Goal: Task Accomplishment & Management: Complete application form

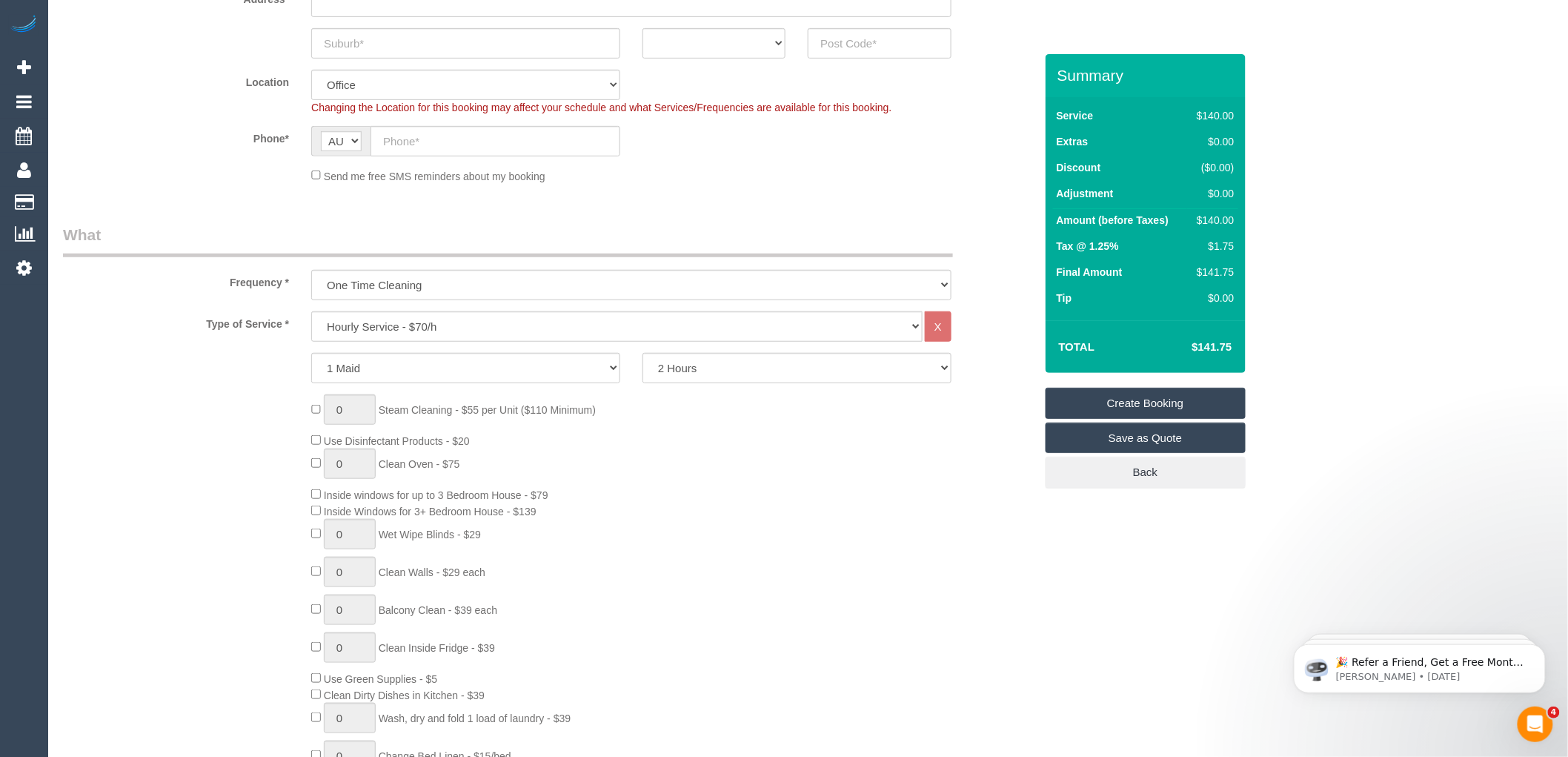
scroll to position [411, 0]
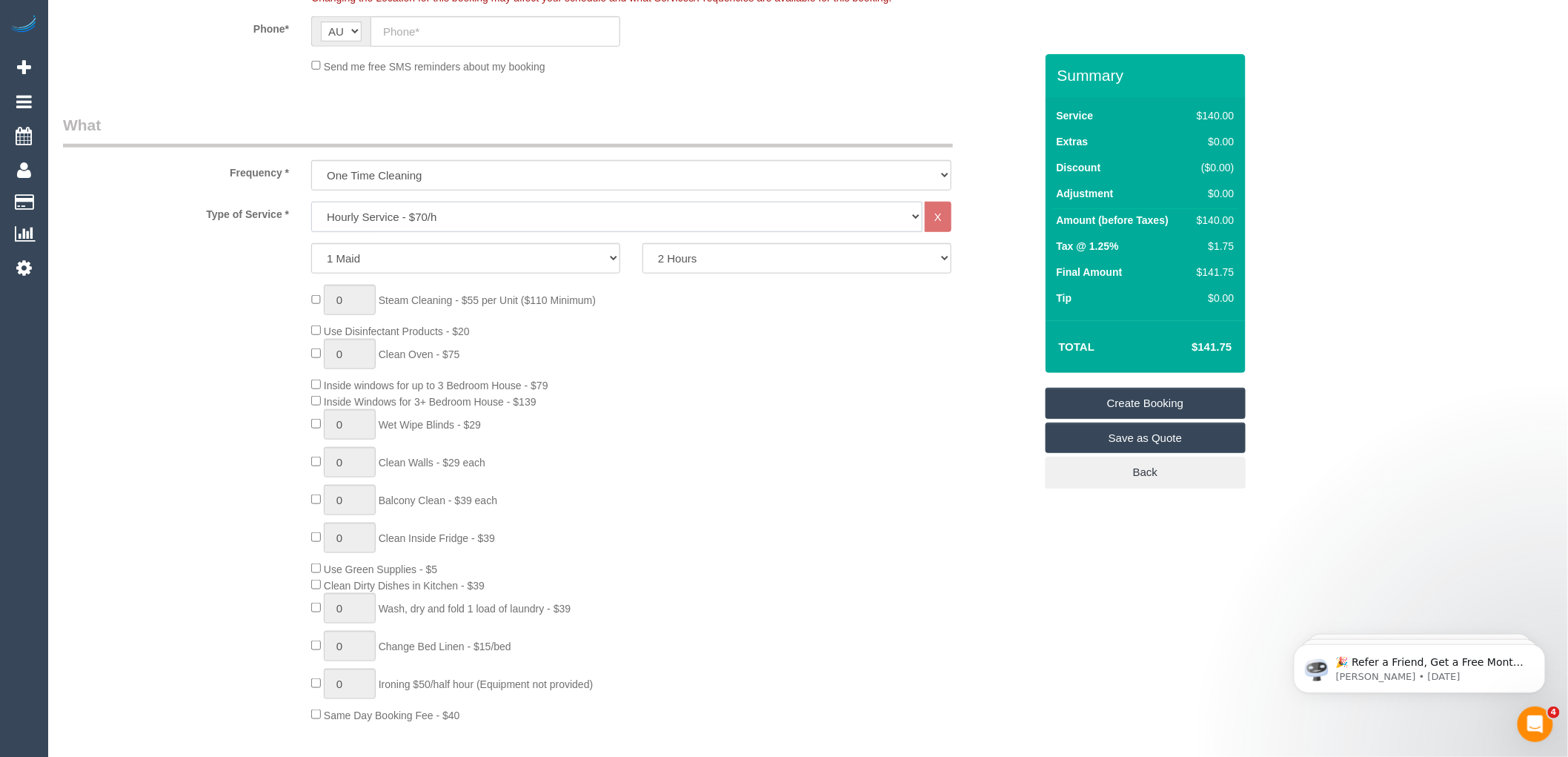
click at [423, 212] on select "Hourly Service - $70/h Hourly Service - $65/h Hourly Service - $60/h Hourly Ser…" at bounding box center [617, 217] width 612 height 30
select select "212"
click at [312, 202] on select "Hourly Service - $70/h Hourly Service - $65/h Hourly Service - $60/h Hourly Ser…" at bounding box center [617, 217] width 612 height 30
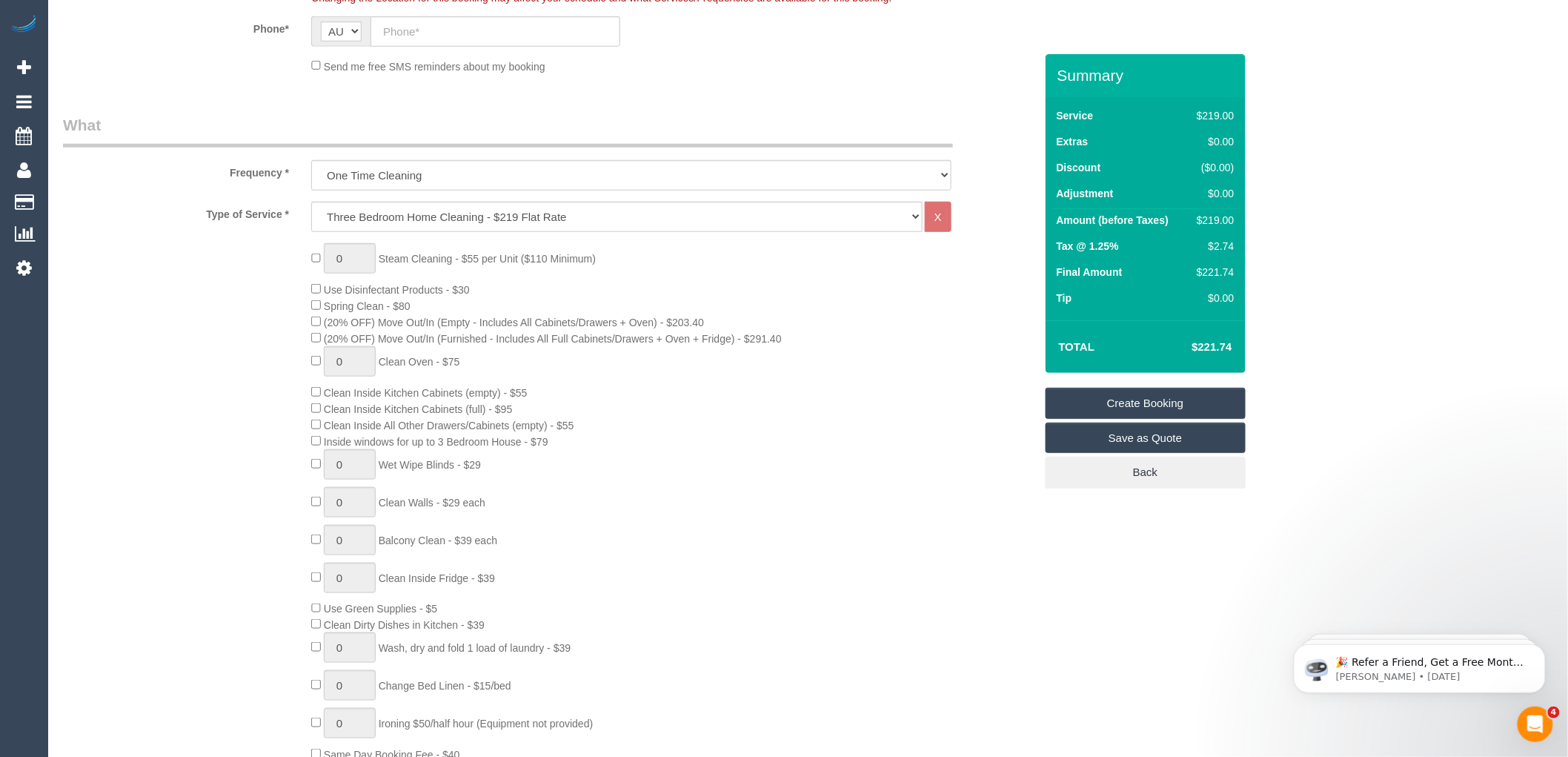
click at [695, 254] on div "0 Steam Cleaning - $55 per Unit ($110 Minimum) Use Disinfectant Products - $30 …" at bounding box center [672, 502] width 745 height 519
drag, startPoint x: 1236, startPoint y: 345, endPoint x: 1181, endPoint y: 345, distance: 55.0
click at [1181, 345] on td "$427.68" at bounding box center [1188, 347] width 96 height 37
copy h4 "$427.68"
type input "1"
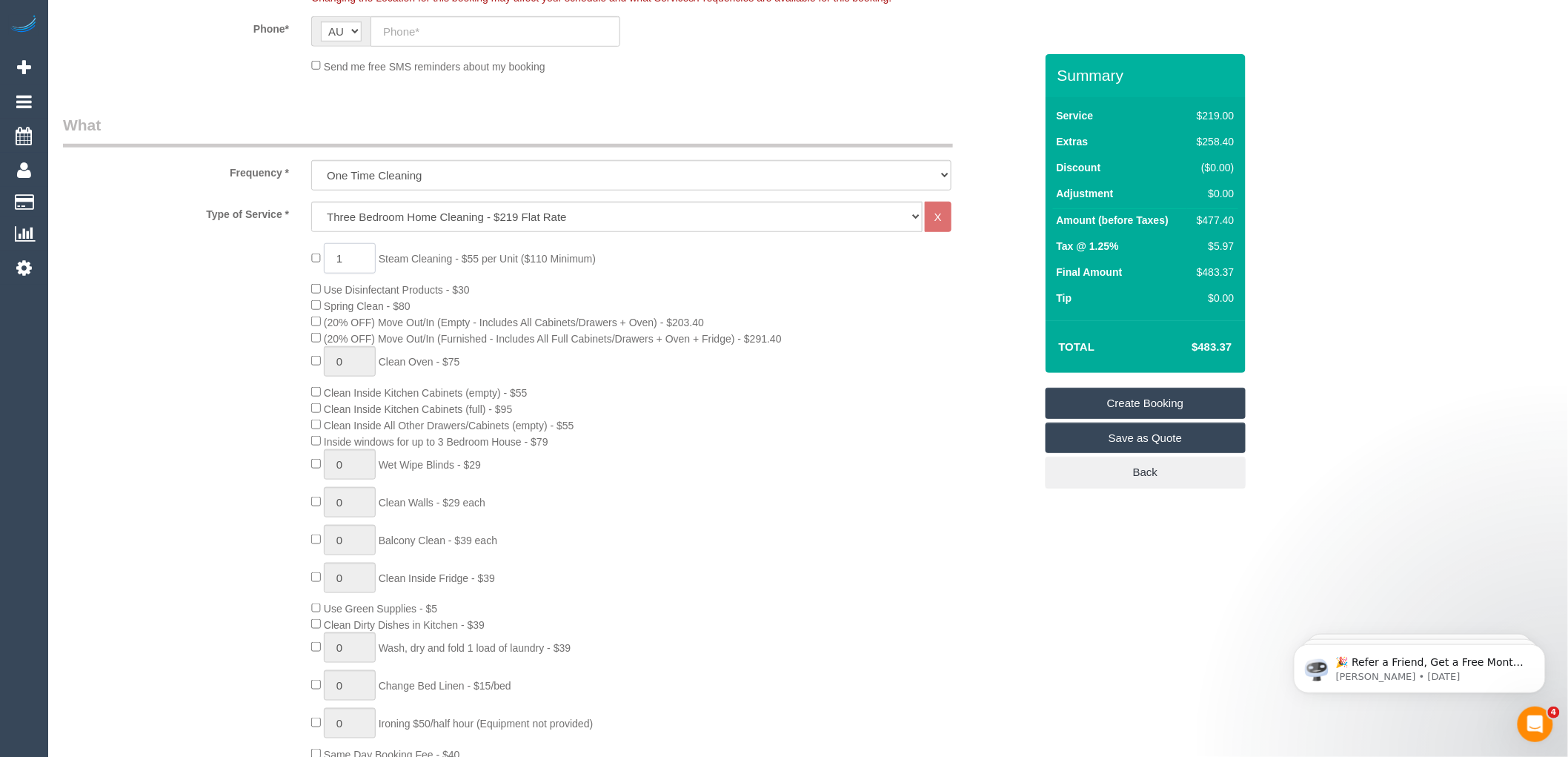
click at [355, 255] on input "1" at bounding box center [349, 258] width 52 height 30
type input "2"
click at [935, 409] on div "2 Steam Cleaning - $55 per Unit ($110 Minimum) Use Disinfectant Products - $30 …" at bounding box center [672, 502] width 745 height 519
drag, startPoint x: 358, startPoint y: 256, endPoint x: 290, endPoint y: 262, distance: 68.3
click at [290, 262] on div "2 Steam Cleaning - $55 per Unit ($110 Minimum) Use Disinfectant Products - $30 …" at bounding box center [549, 502] width 993 height 519
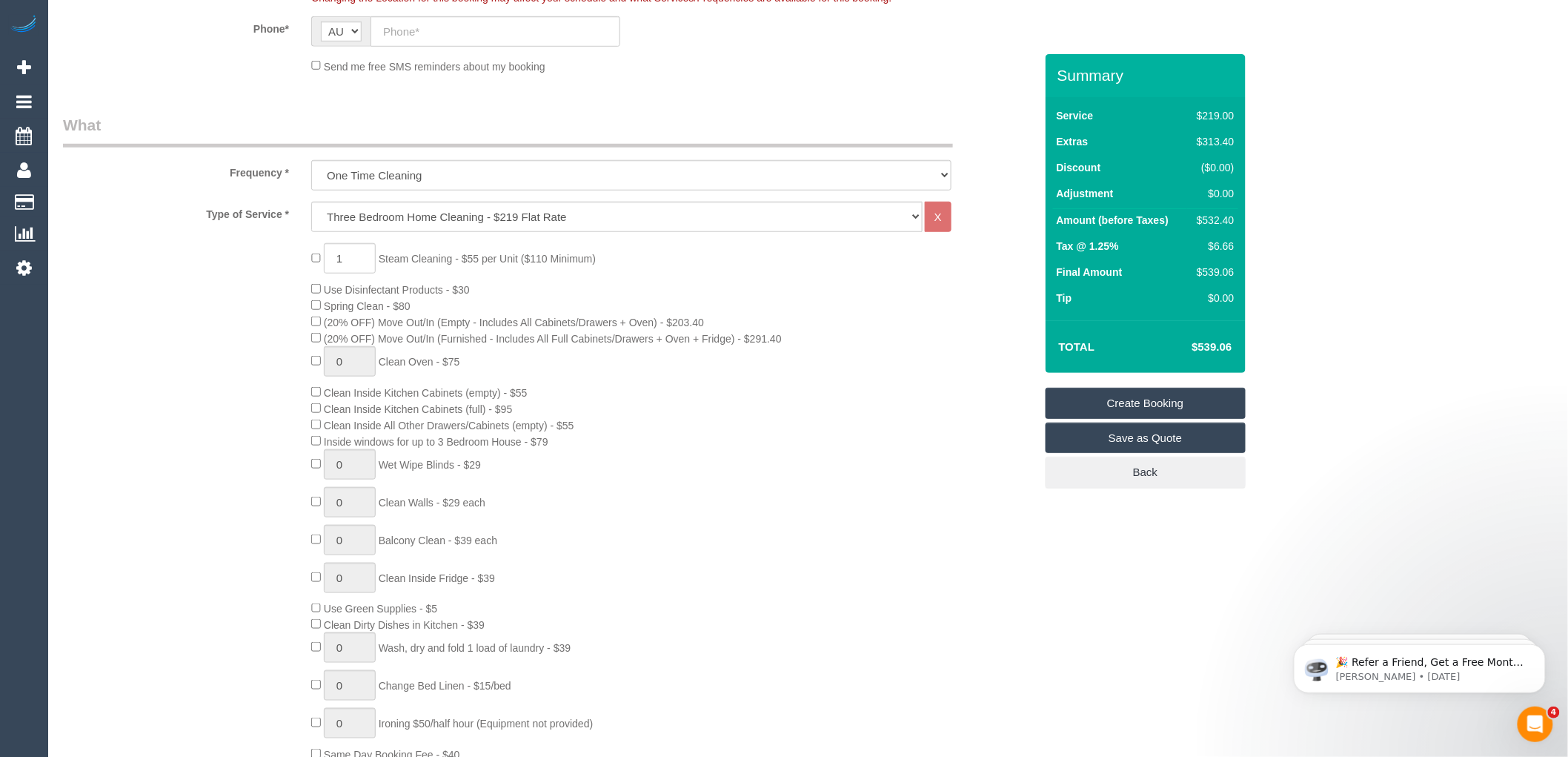
click at [935, 339] on div "1 Steam Cleaning - $55 per Unit ($110 Minimum) Use Disinfectant Products - $30 …" at bounding box center [672, 502] width 745 height 519
type input "1"
click at [316, 255] on span "1 Steam Cleaning - $55 per Unit ($110 Minimum)" at bounding box center [454, 258] width 285 height 11
click at [646, 267] on div "0 Steam Cleaning - $55 per Unit ($110 Minimum) Use Disinfectant Products - $30 …" at bounding box center [672, 502] width 745 height 519
drag, startPoint x: 1210, startPoint y: 219, endPoint x: 1188, endPoint y: 222, distance: 22.2
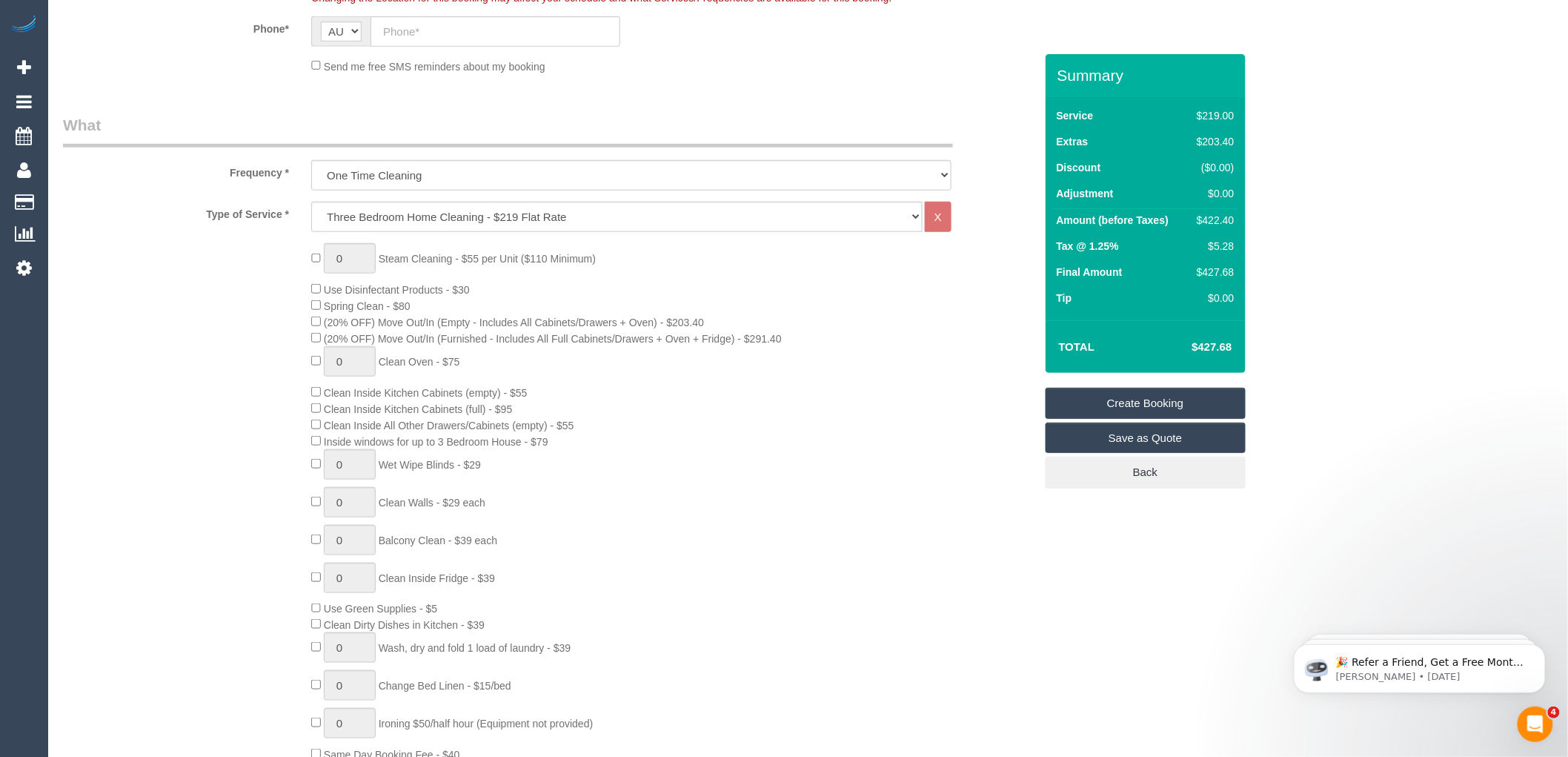
click at [1188, 222] on td "$422.40" at bounding box center [1212, 222] width 50 height 27
copy div "$422.40"
click at [1109, 312] on td "Tip" at bounding box center [1121, 299] width 135 height 26
drag, startPoint x: 1236, startPoint y: 272, endPoint x: 1201, endPoint y: 271, distance: 35.0
click at [1201, 271] on td "$427.68" at bounding box center [1212, 274] width 50 height 26
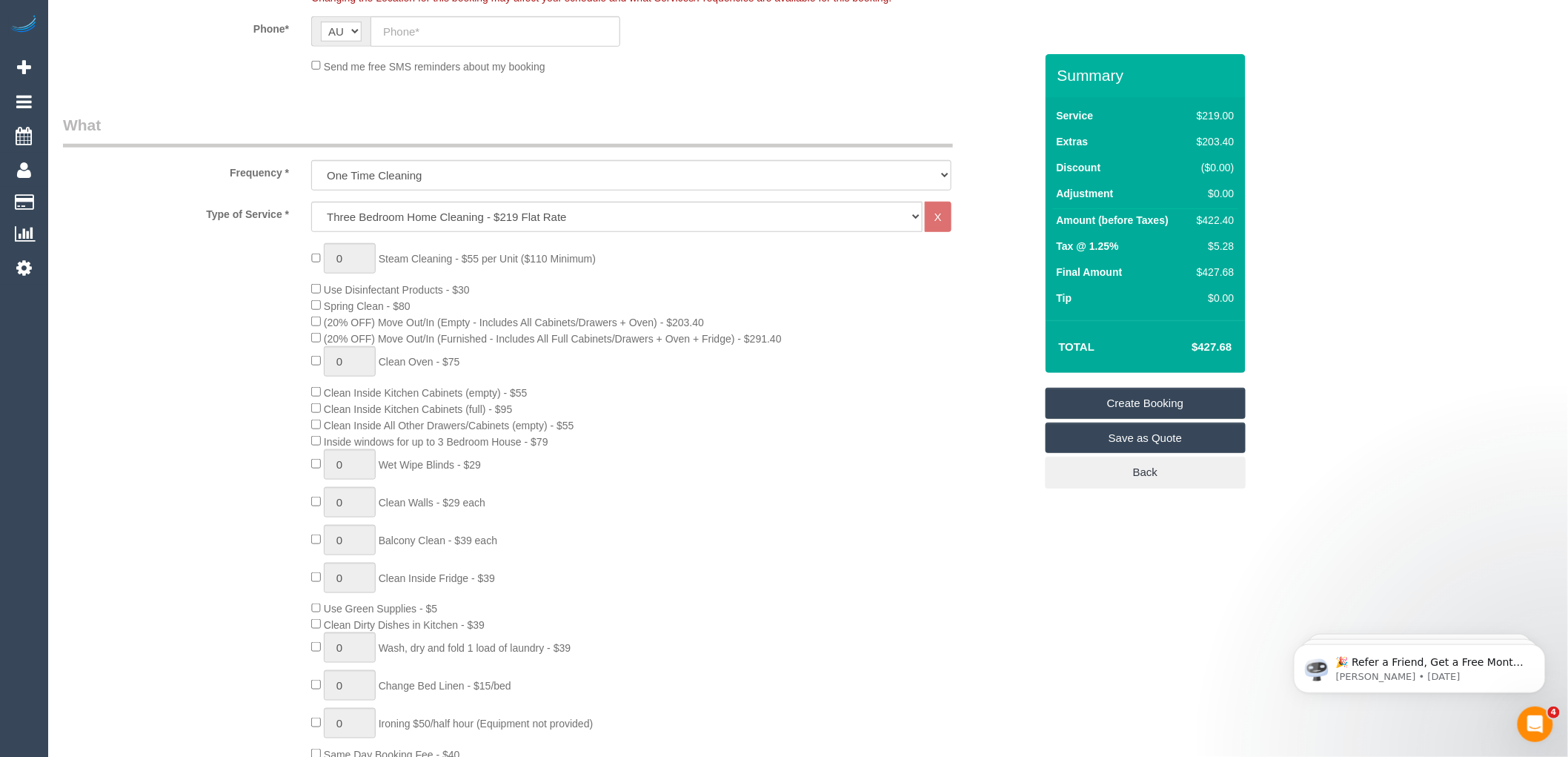
copy div "427.68"
drag, startPoint x: 1163, startPoint y: 344, endPoint x: 1236, endPoint y: 346, distance: 73.0
click at [1164, 344] on h4 "$427.68" at bounding box center [1189, 347] width 85 height 12
drag, startPoint x: 1240, startPoint y: 343, endPoint x: 1195, endPoint y: 350, distance: 45.5
click at [1195, 350] on div "Total $427.68" at bounding box center [1145, 346] width 200 height 52
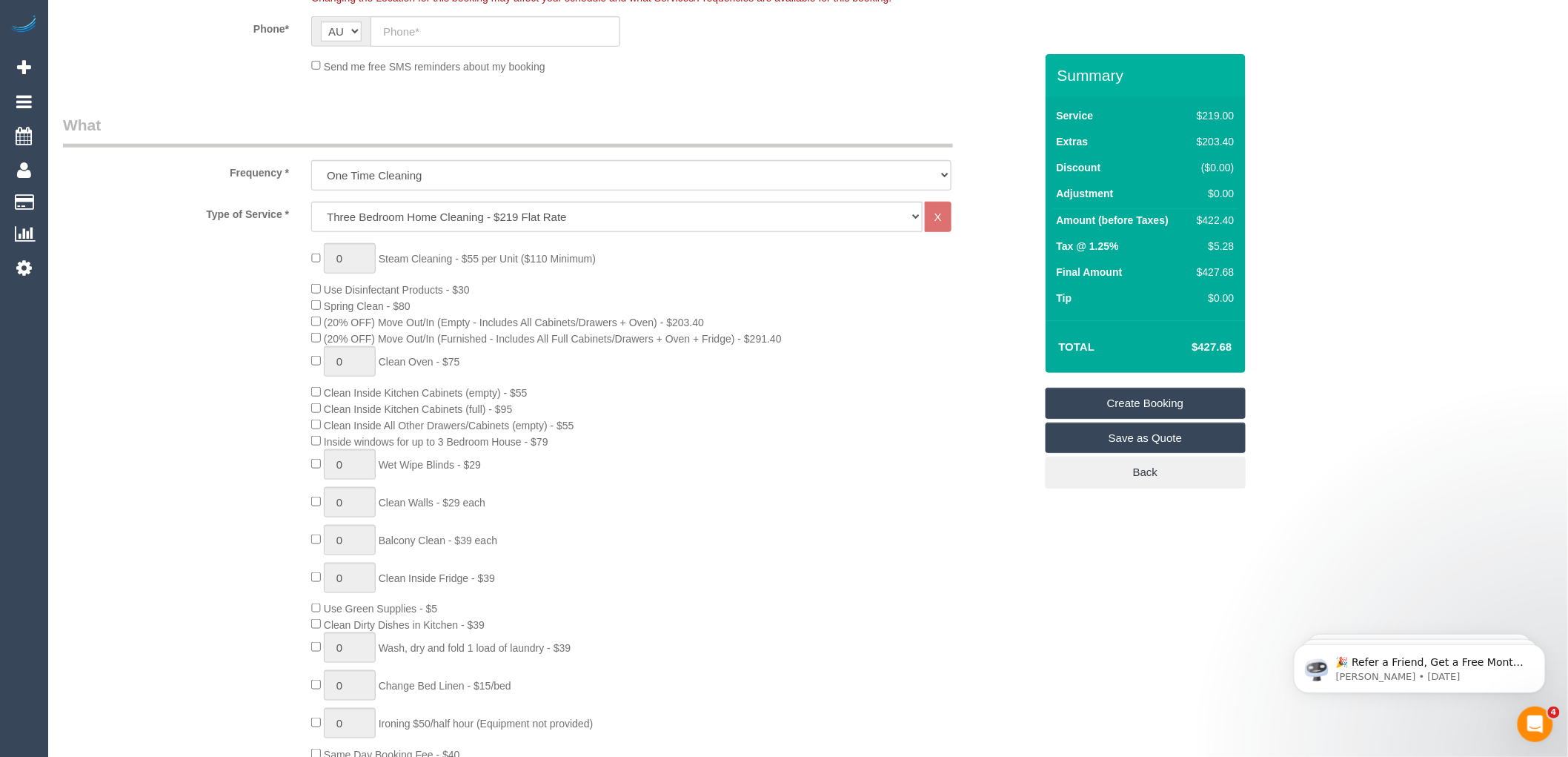
copy table "Total $"
type input "1"
click at [885, 491] on div "1 Steam Cleaning - $55 per Unit ($110 Minimum) Use Disinfectant Products - $30 …" at bounding box center [672, 502] width 745 height 519
click at [349, 257] on input "1" at bounding box center [349, 258] width 52 height 30
type input "2"
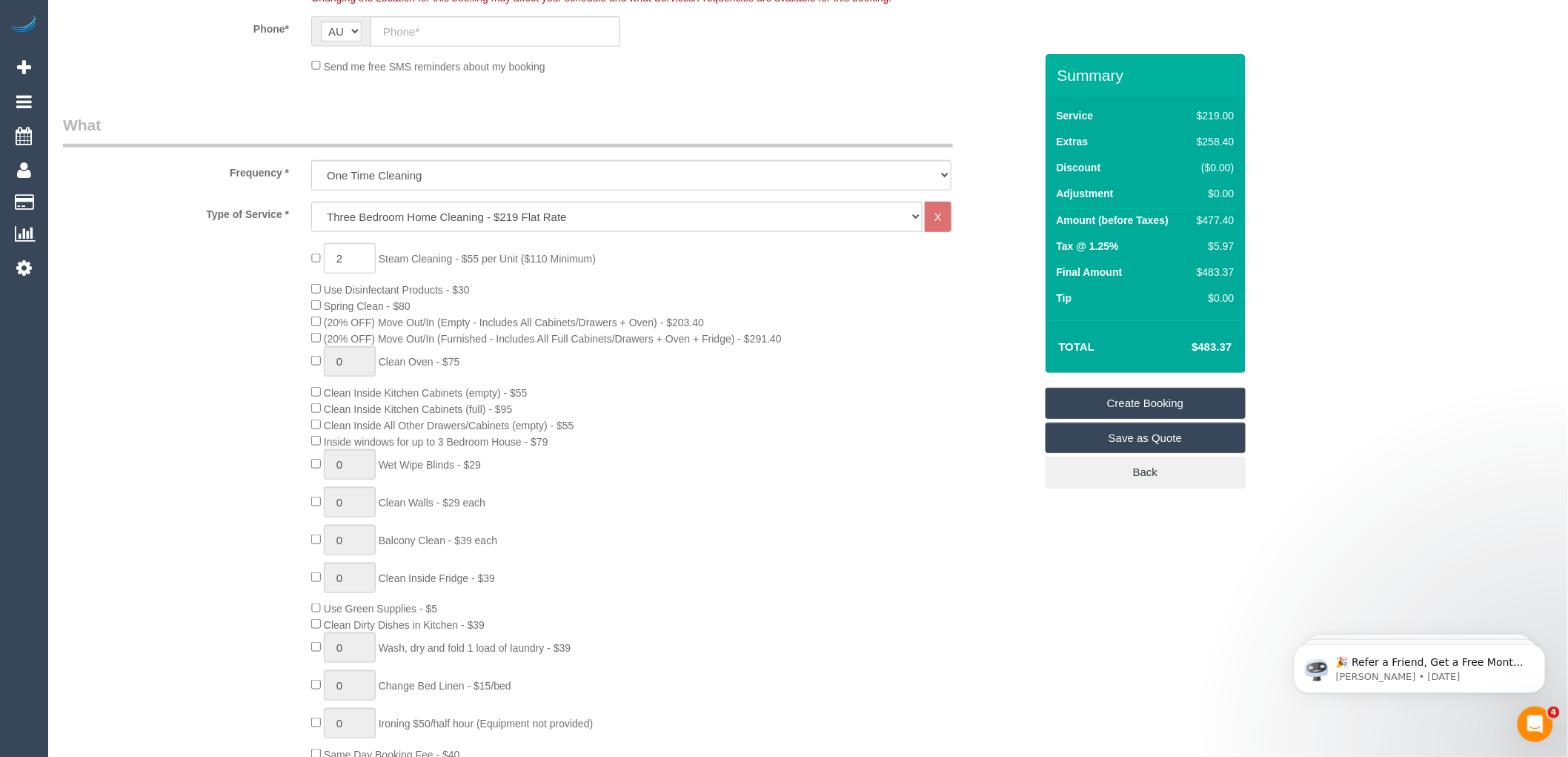
click at [757, 271] on div "2 Steam Cleaning - $55 per Unit ($110 Minimum) Use Disinfectant Products - $30 …" at bounding box center [672, 502] width 745 height 519
drag, startPoint x: 1206, startPoint y: 342, endPoint x: 1180, endPoint y: 342, distance: 26.0
click at [1180, 342] on div "Total $539.06" at bounding box center [1145, 346] width 200 height 52
copy table "Total"
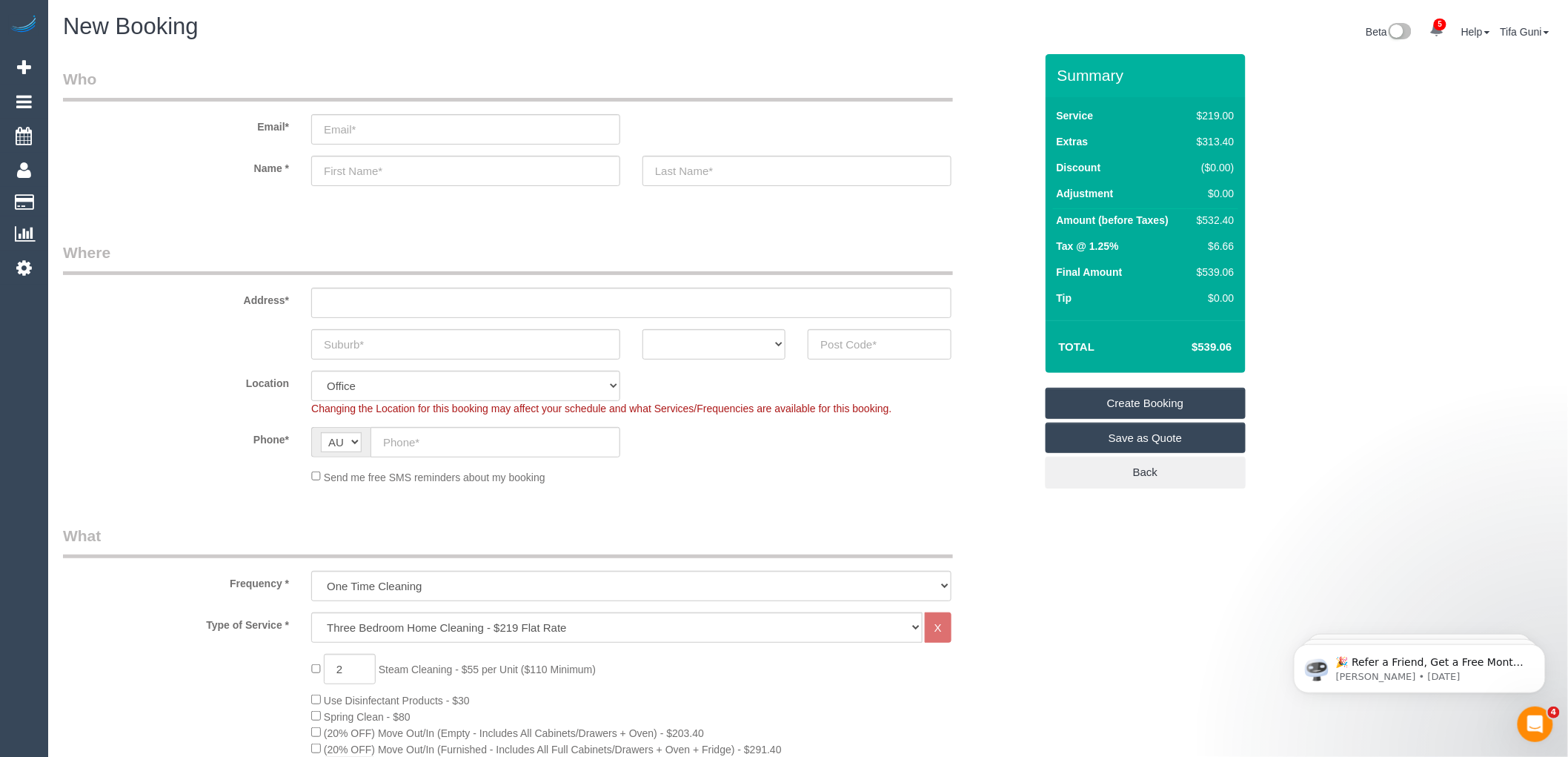
scroll to position [0, 0]
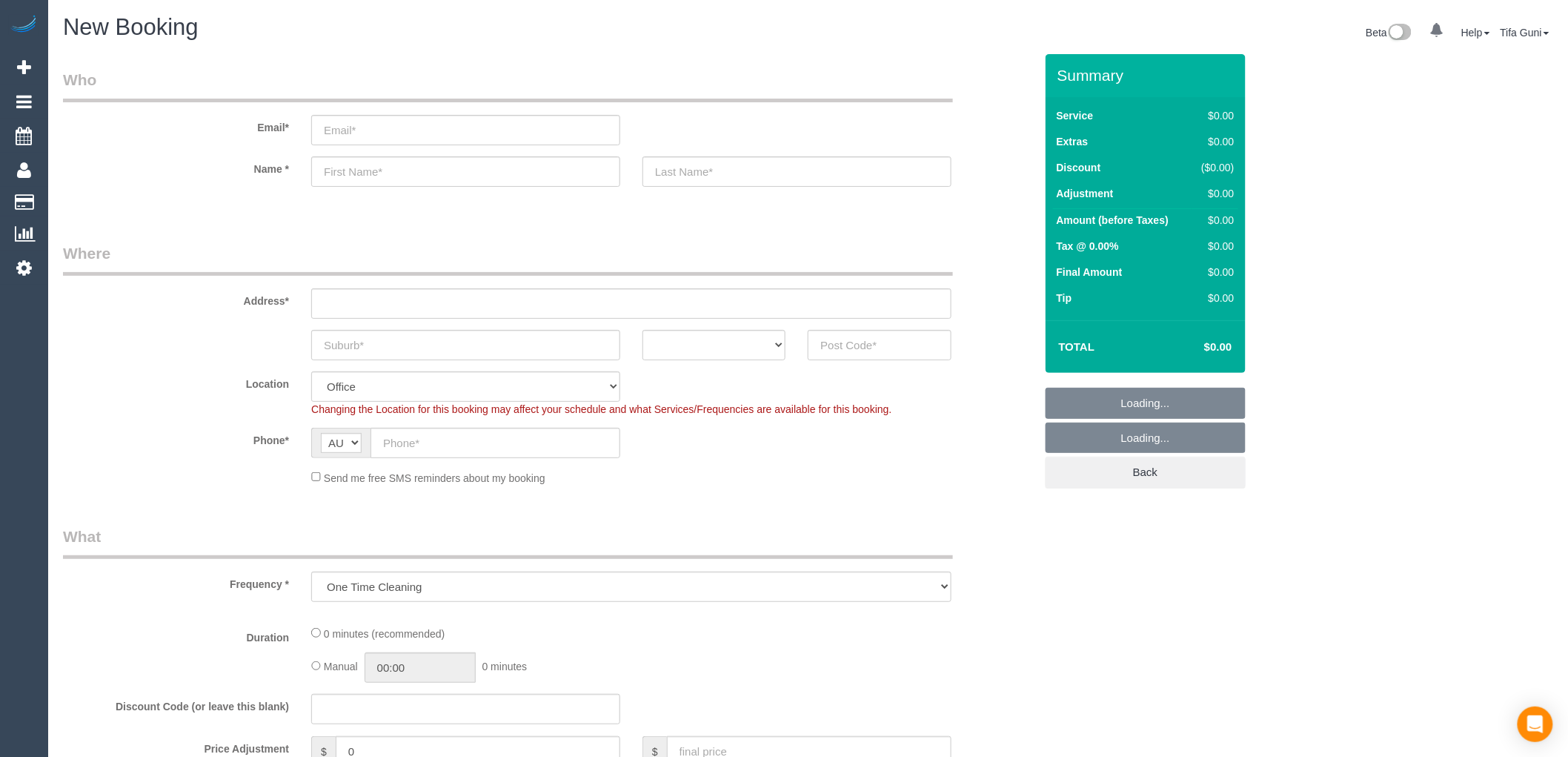
select select "object:679"
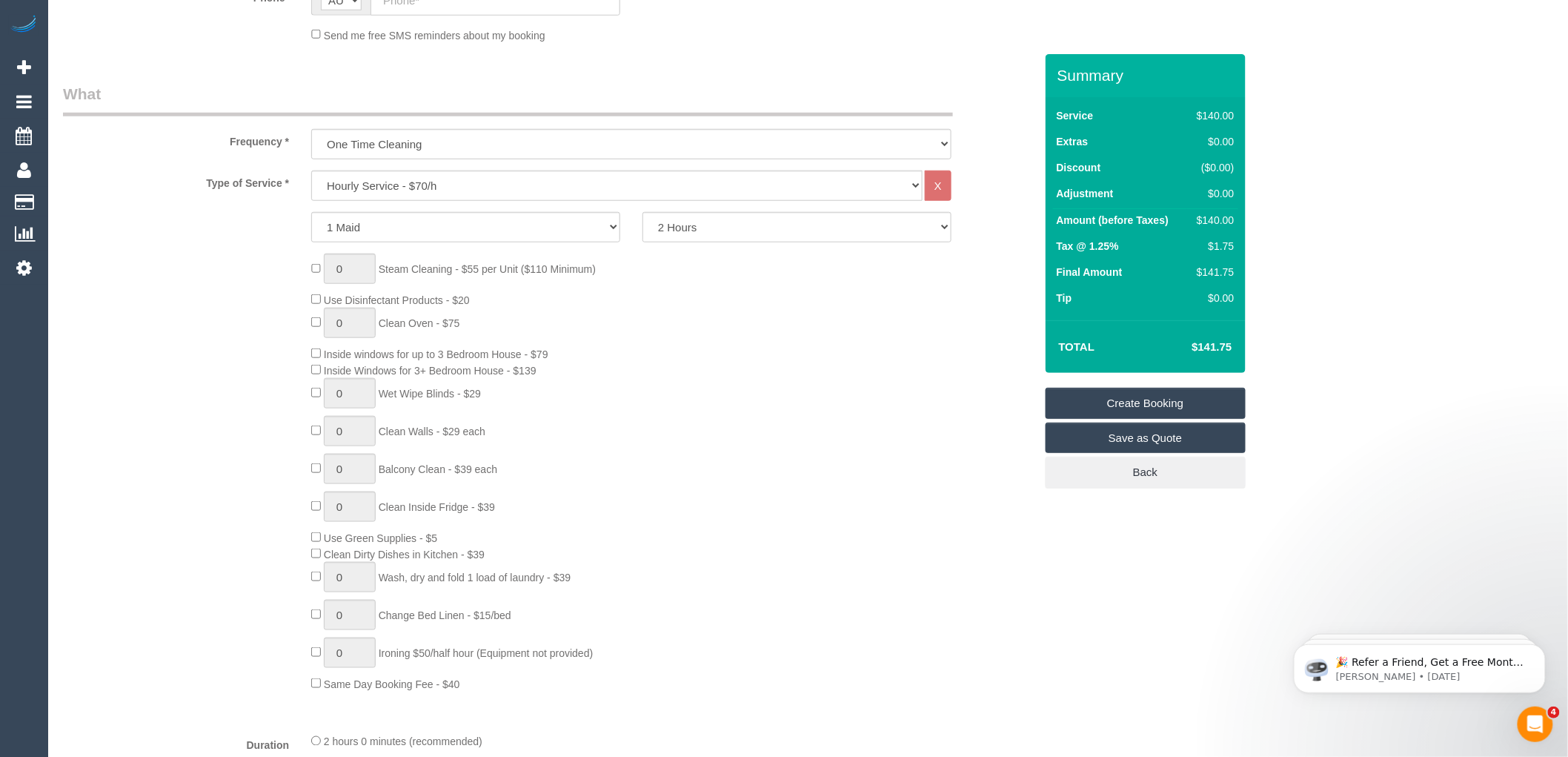
scroll to position [494, 0]
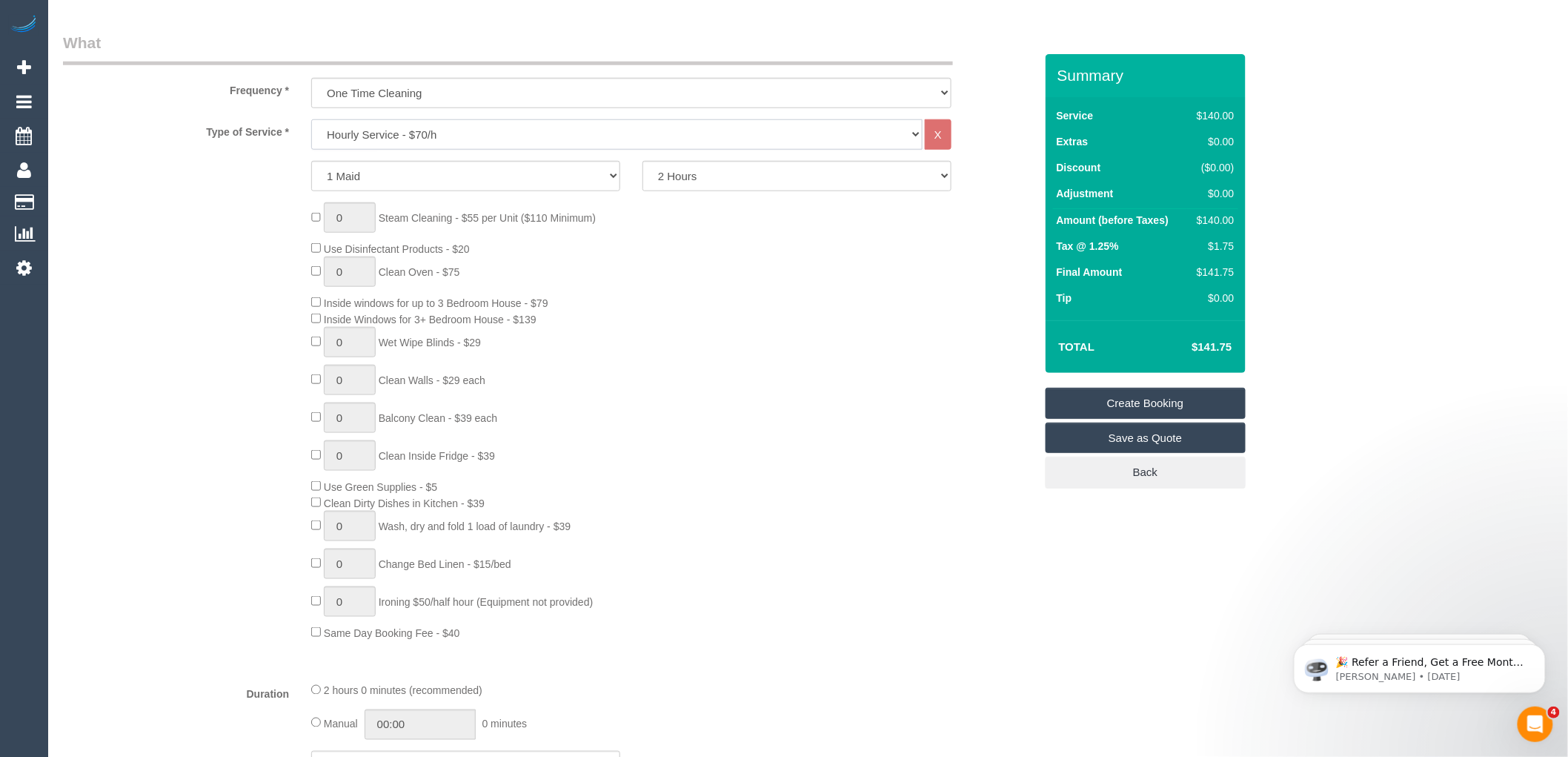
click at [449, 136] on select "Hourly Service - $70/h Hourly Service - $65/h Hourly Service - $60/h Hourly Ser…" at bounding box center [617, 135] width 612 height 30
select select "212"
click at [312, 120] on select "Hourly Service - $70/h Hourly Service - $65/h Hourly Service - $60/h Hourly Ser…" at bounding box center [617, 135] width 612 height 30
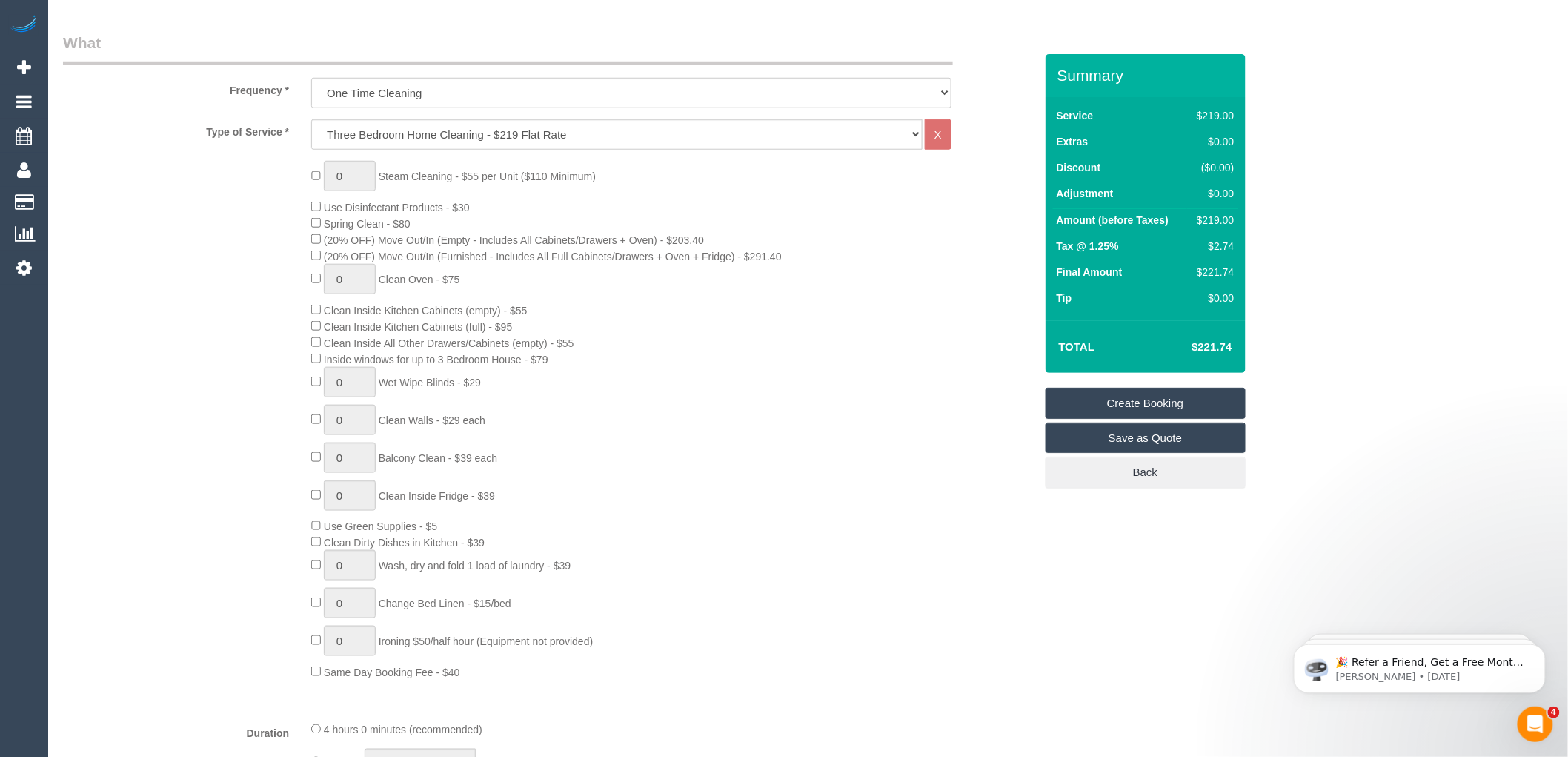
click at [750, 346] on div "0 Steam Cleaning - $55 per Unit ($110 Minimum) Use Disinfectant Products - $30 …" at bounding box center [672, 420] width 745 height 519
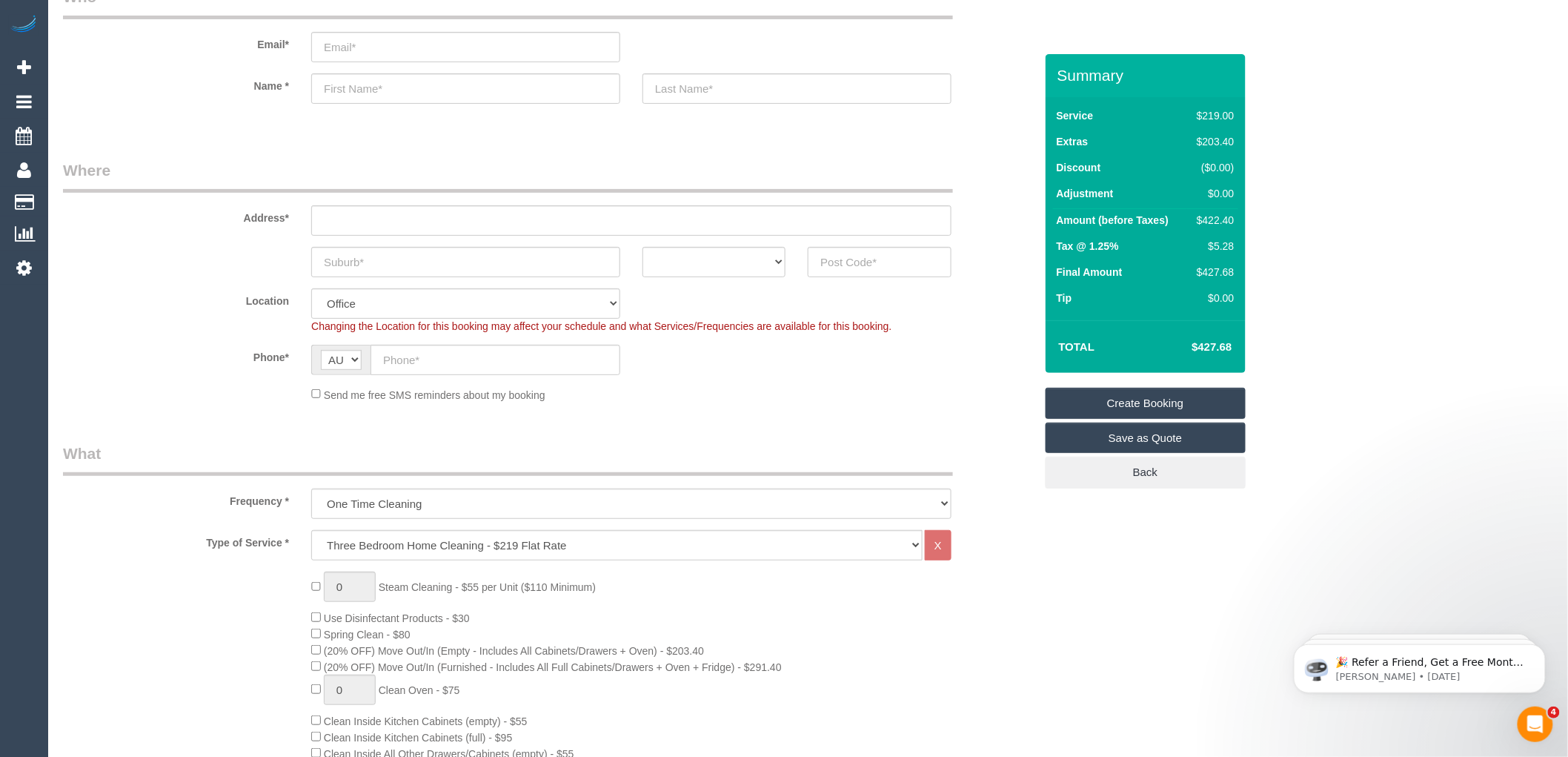
scroll to position [83, 0]
click at [764, 257] on select "ACT NSW NT QLD SA TAS VIC WA" at bounding box center [713, 263] width 143 height 30
select select "VIC"
click at [642, 248] on select "ACT NSW NT QLD SA TAS VIC WA" at bounding box center [713, 263] width 143 height 30
click at [413, 360] on input "text" at bounding box center [495, 361] width 250 height 30
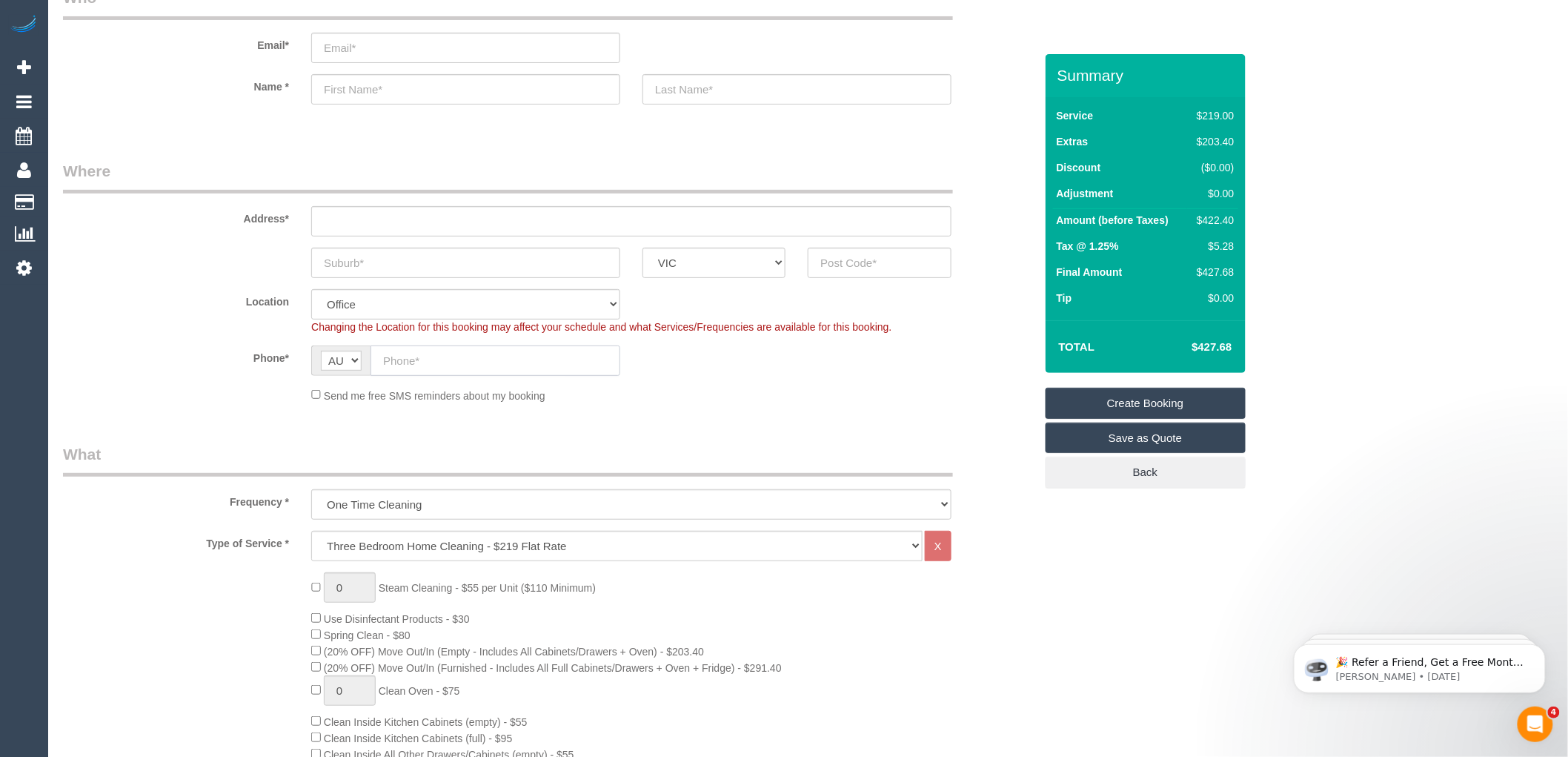
paste input "61 419 563 934"
drag, startPoint x: 396, startPoint y: 362, endPoint x: 360, endPoint y: 362, distance: 36.0
click at [360, 362] on div "AF AL DZ AD AO AI AQ AG AR AM AW AU AT AZ BS BH BD BB BY BE BZ BJ BM BT BO BA B…" at bounding box center [465, 361] width 309 height 30
click at [491, 359] on input "0419 563 934" at bounding box center [495, 361] width 250 height 30
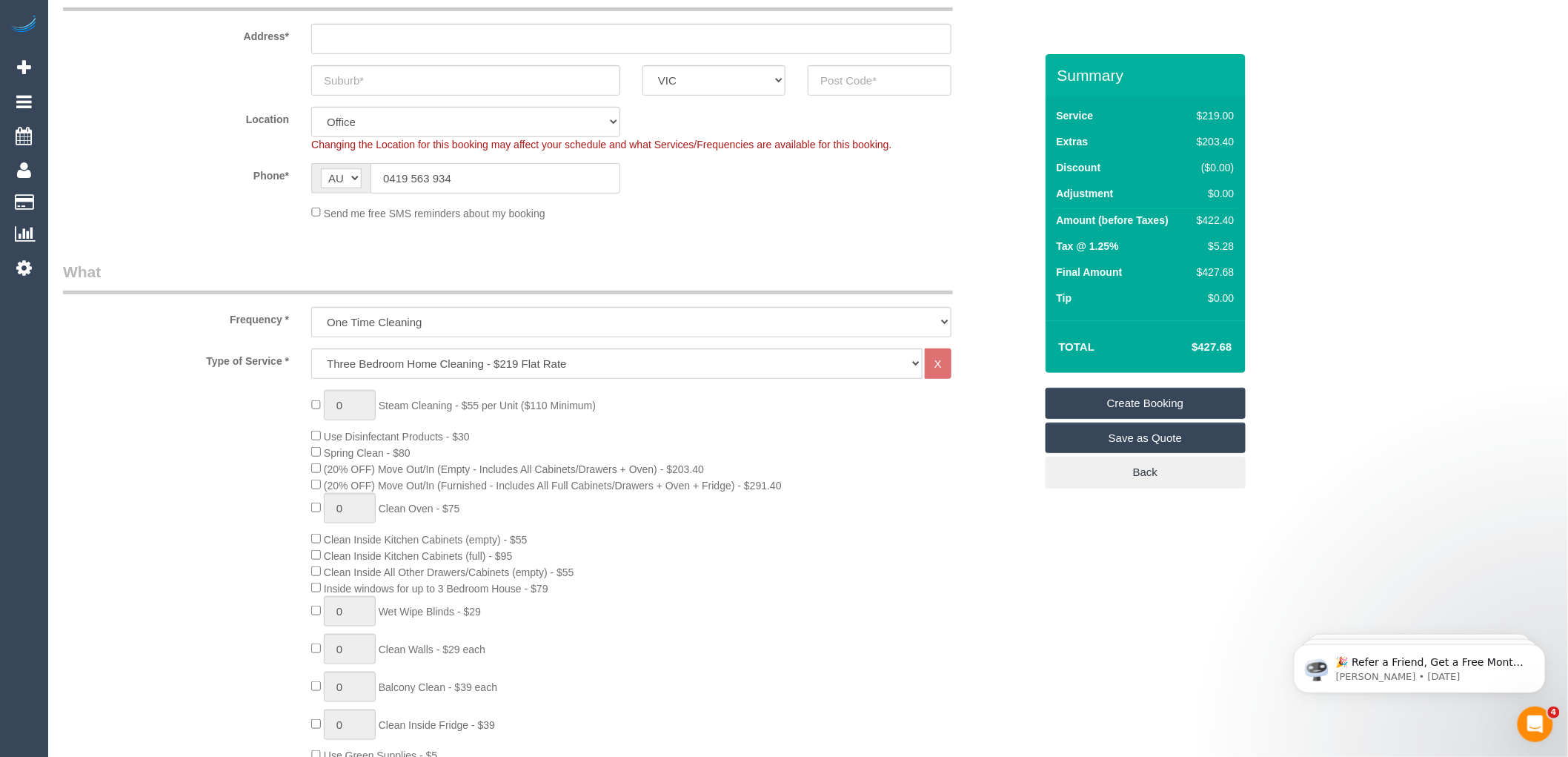
scroll to position [0, 0]
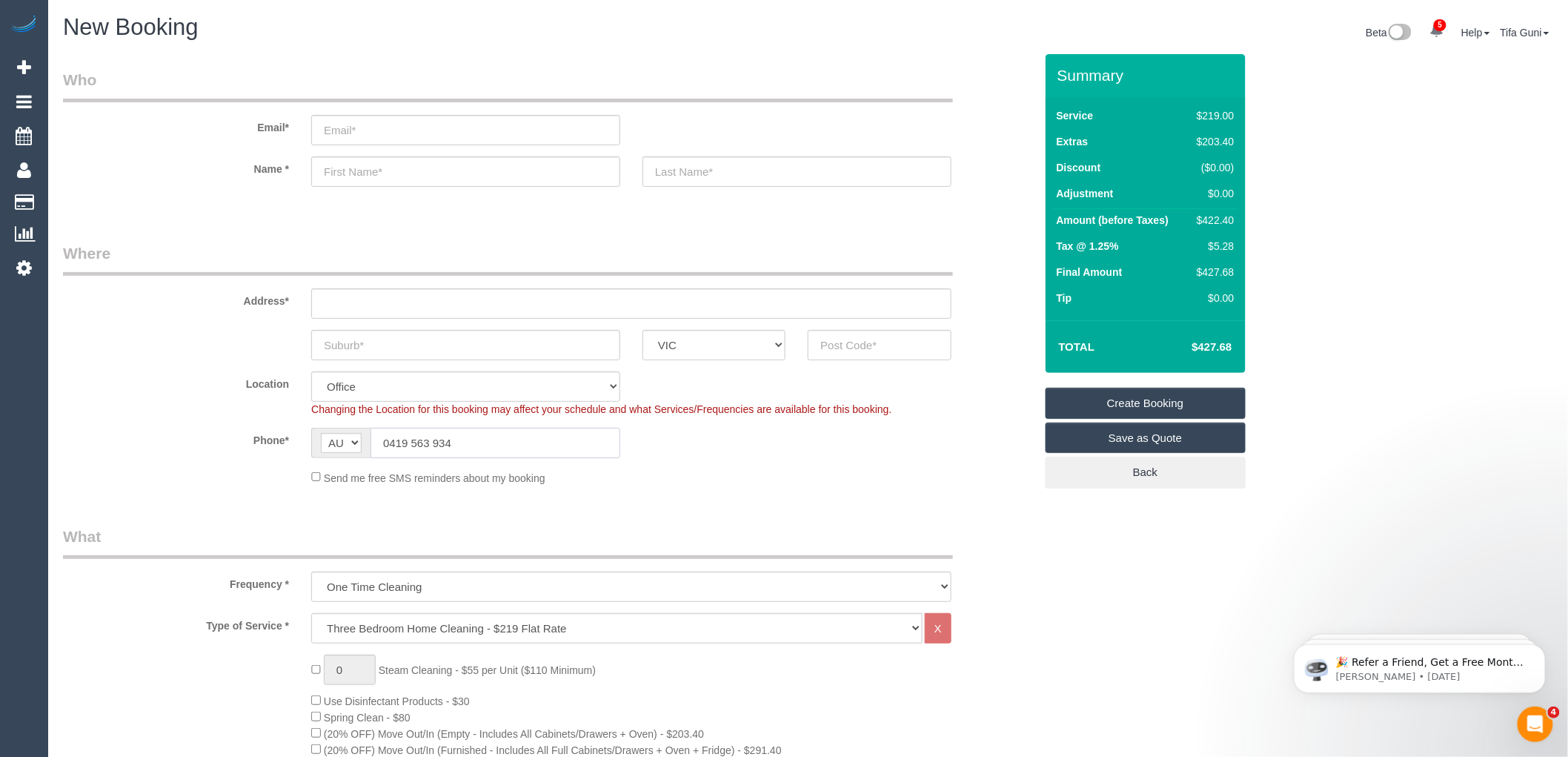
type input "0419 563 934"
click at [380, 305] on input "text" at bounding box center [632, 303] width 640 height 30
click at [353, 305] on input "text" at bounding box center [632, 303] width 640 height 30
type input "23 athan road"
click at [379, 342] on input "text" at bounding box center [465, 345] width 309 height 30
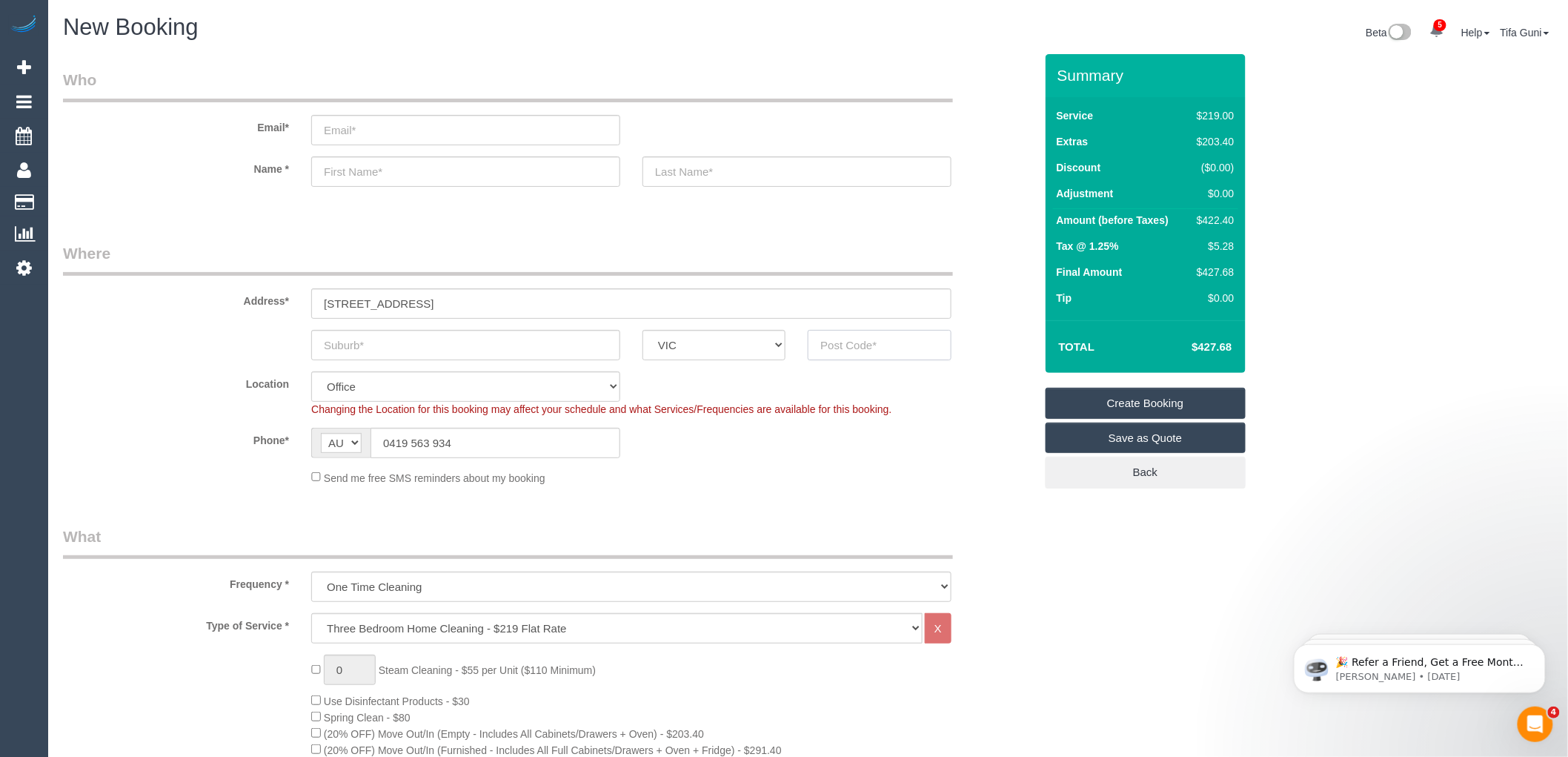
click at [858, 341] on input "text" at bounding box center [878, 345] width 143 height 30
drag, startPoint x: 861, startPoint y: 341, endPoint x: 765, endPoint y: 339, distance: 96.0
click at [801, 341] on div "3095" at bounding box center [879, 345] width 165 height 30
type input "3095"
click at [339, 349] on input "text" at bounding box center [465, 345] width 309 height 30
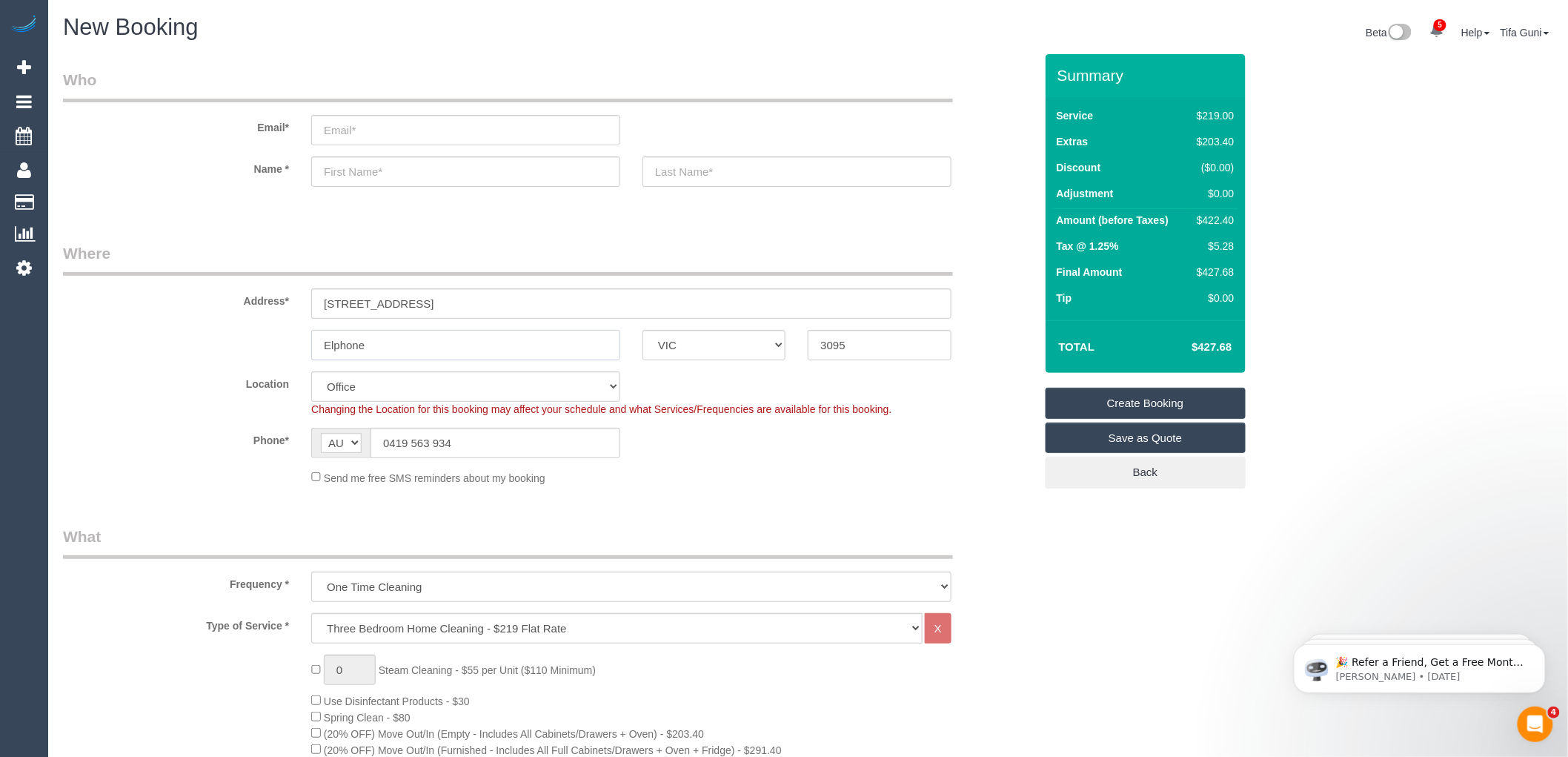
type input "Elphone"
click at [363, 172] on input "text" at bounding box center [465, 172] width 309 height 30
type input "Roddy"
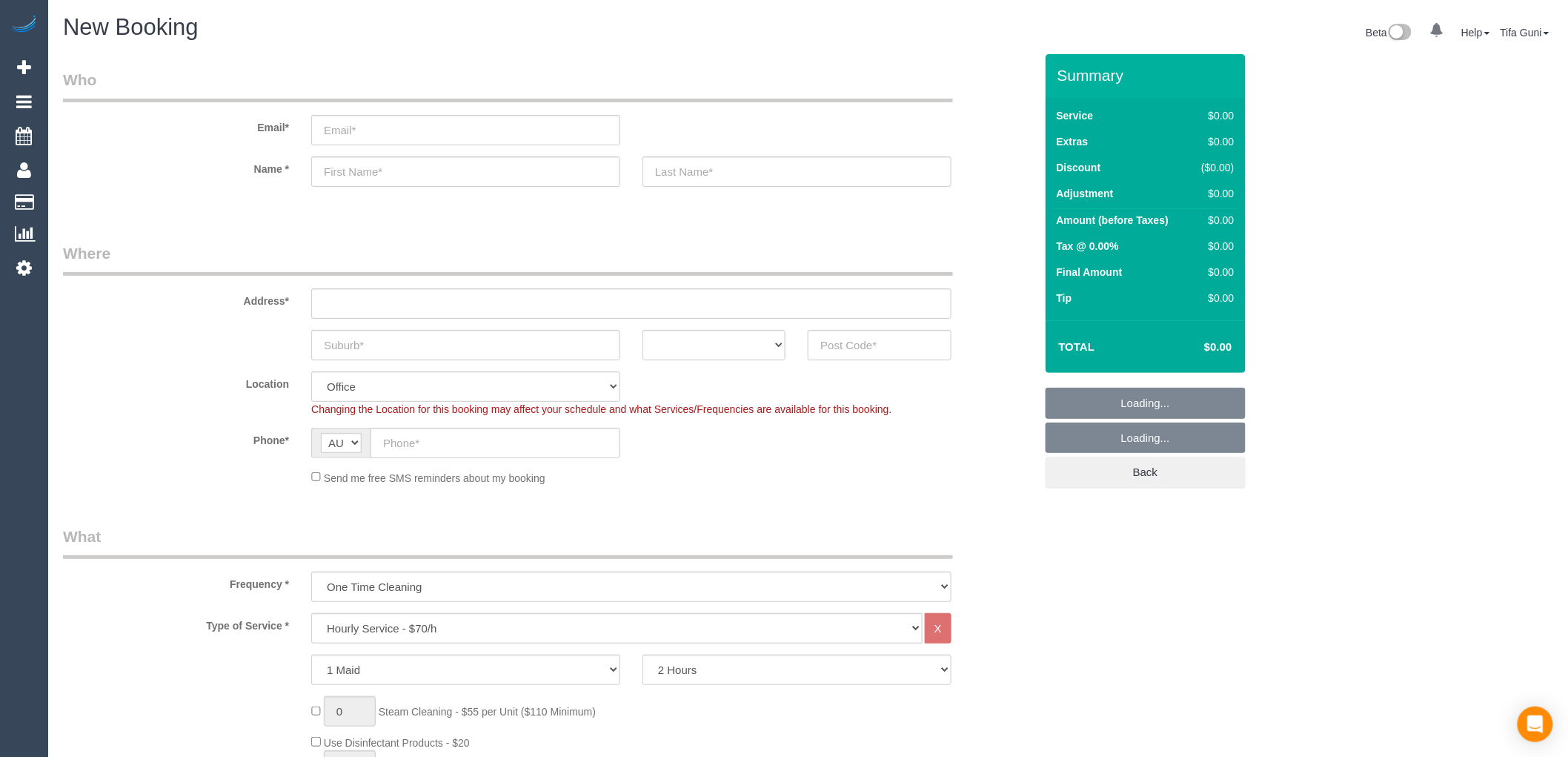
select select "object:2189"
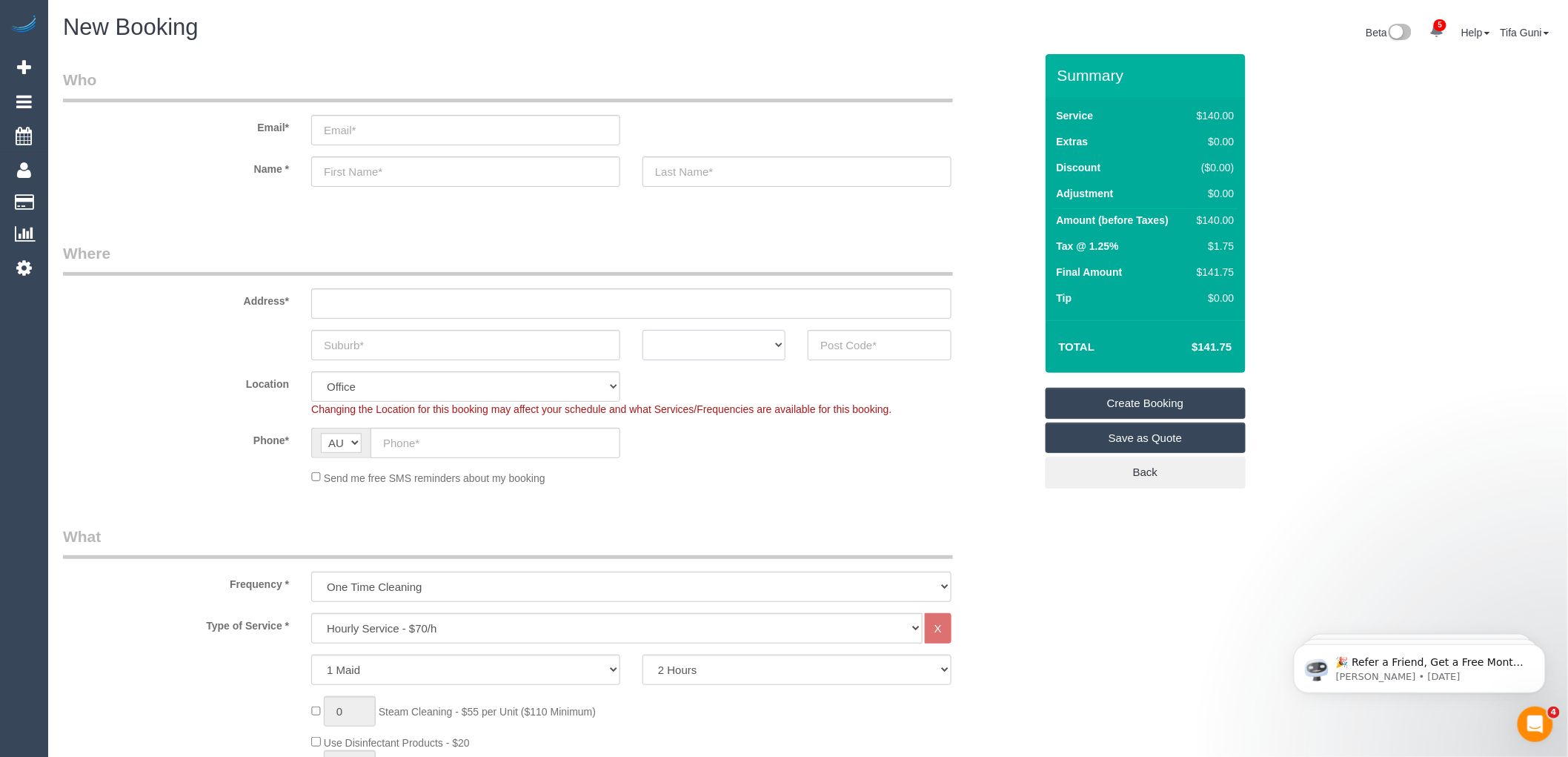
click at [734, 349] on select "ACT NSW NT QLD SA TAS VIC WA" at bounding box center [713, 345] width 143 height 30
select select "VIC"
click at [642, 330] on select "ACT NSW NT QLD SA TAS VIC WA" at bounding box center [713, 345] width 143 height 30
click at [458, 339] on input "text" at bounding box center [465, 345] width 309 height 30
type input "Newport"
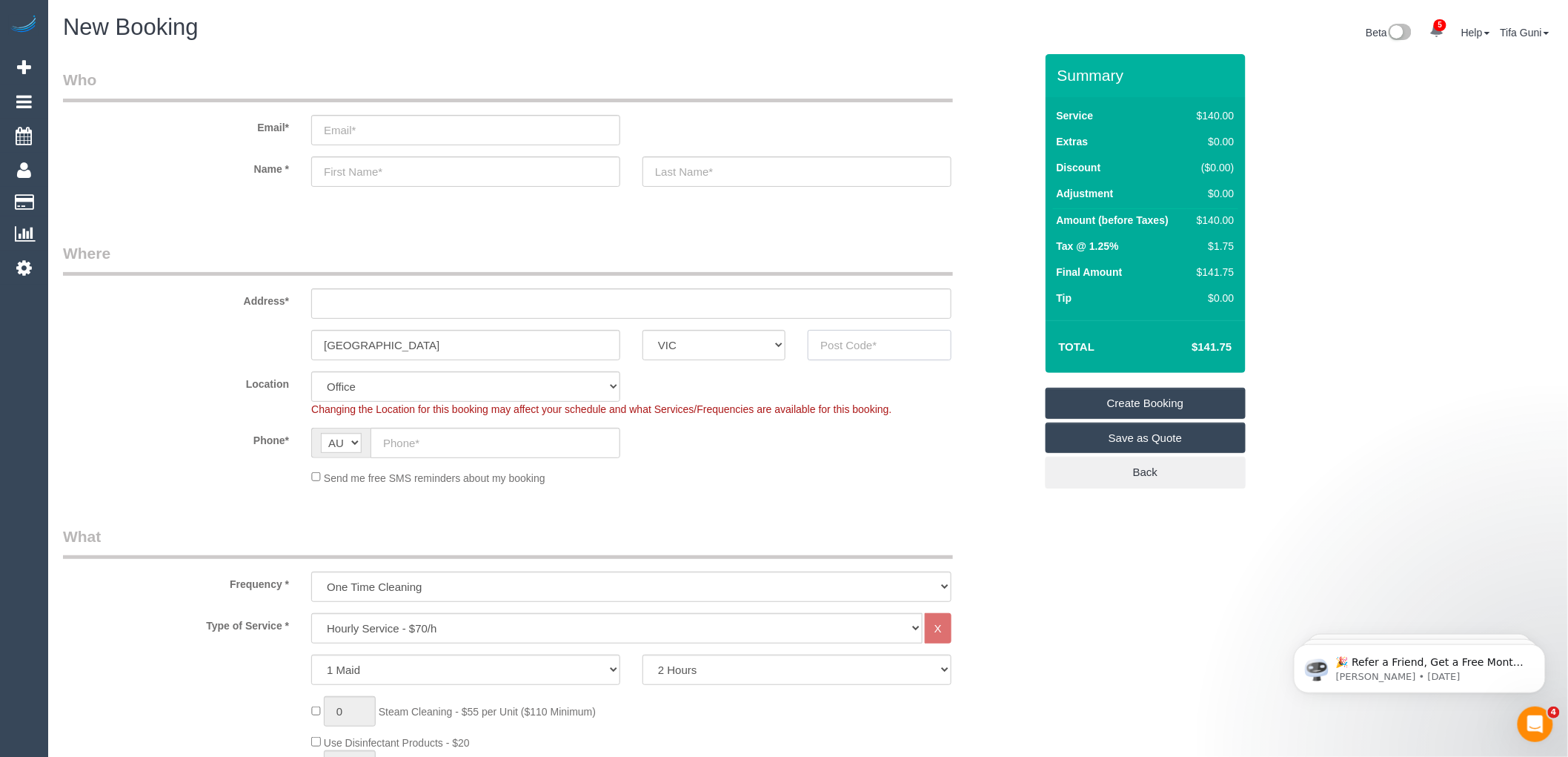
click at [841, 337] on input "text" at bounding box center [878, 345] width 143 height 30
type input "3015"
click at [349, 292] on input "text" at bounding box center [632, 303] width 640 height 30
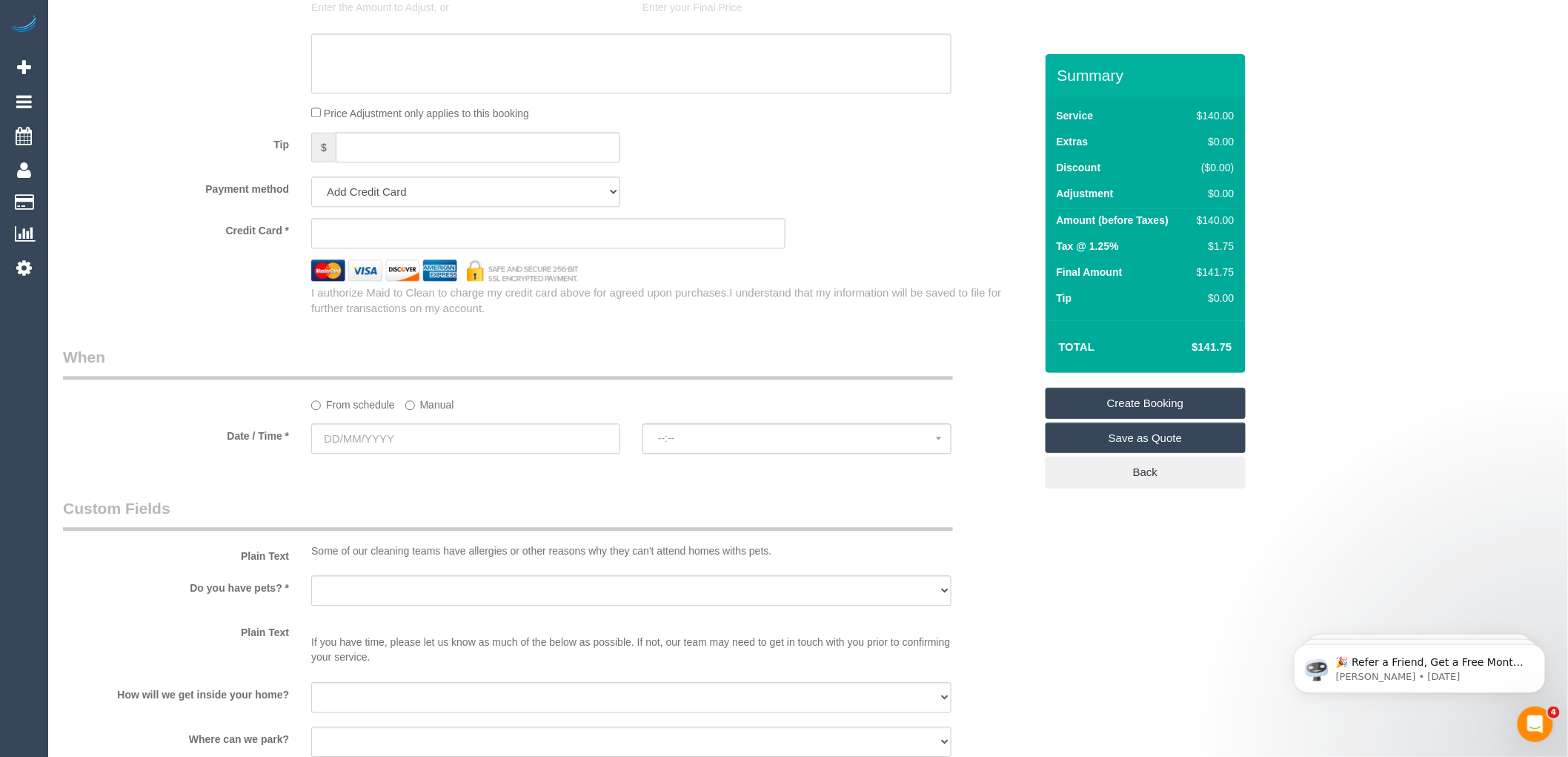
scroll to position [1482, 0]
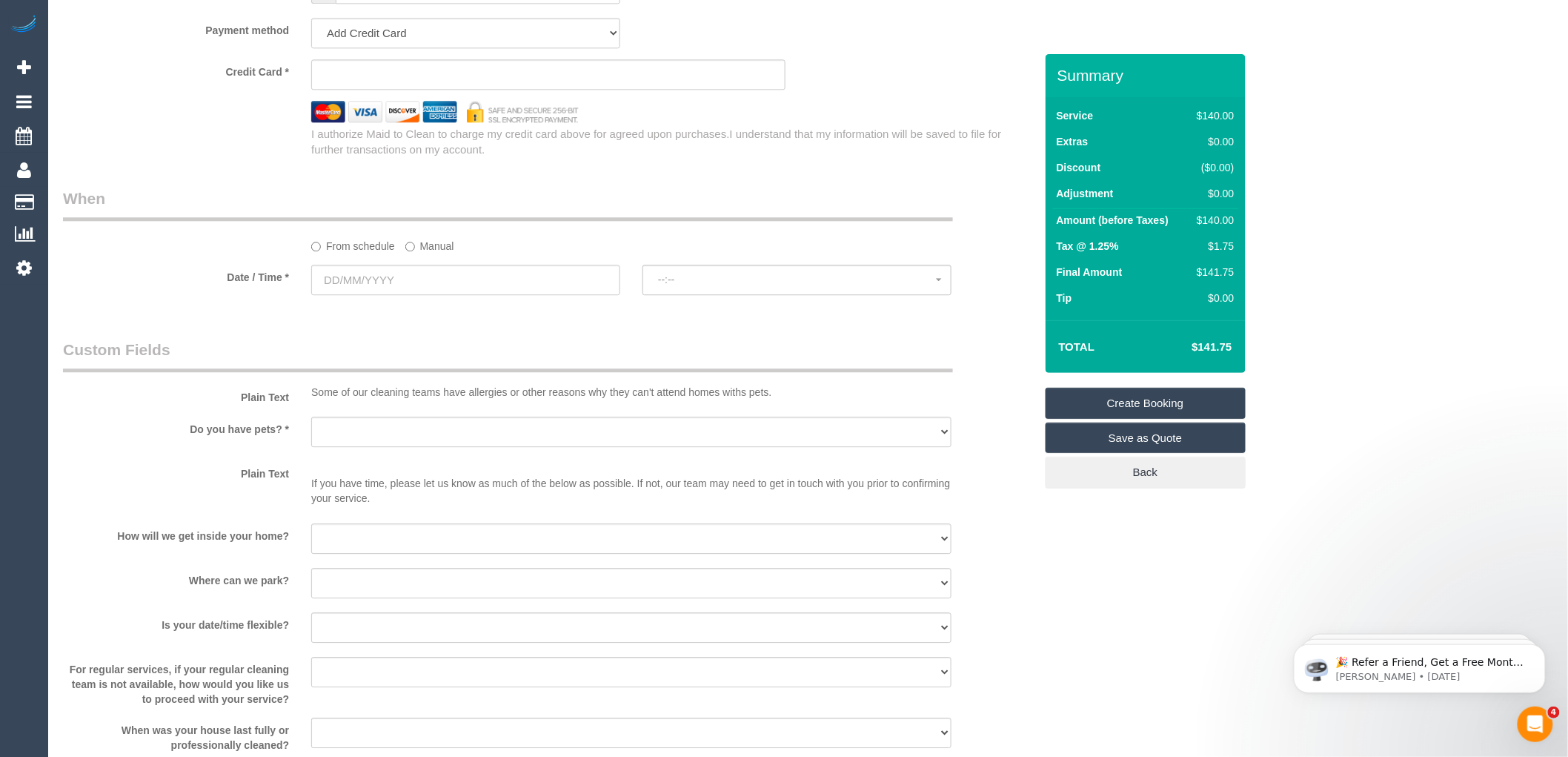
type input "-"
click at [435, 286] on input "text" at bounding box center [465, 280] width 309 height 30
select select "65"
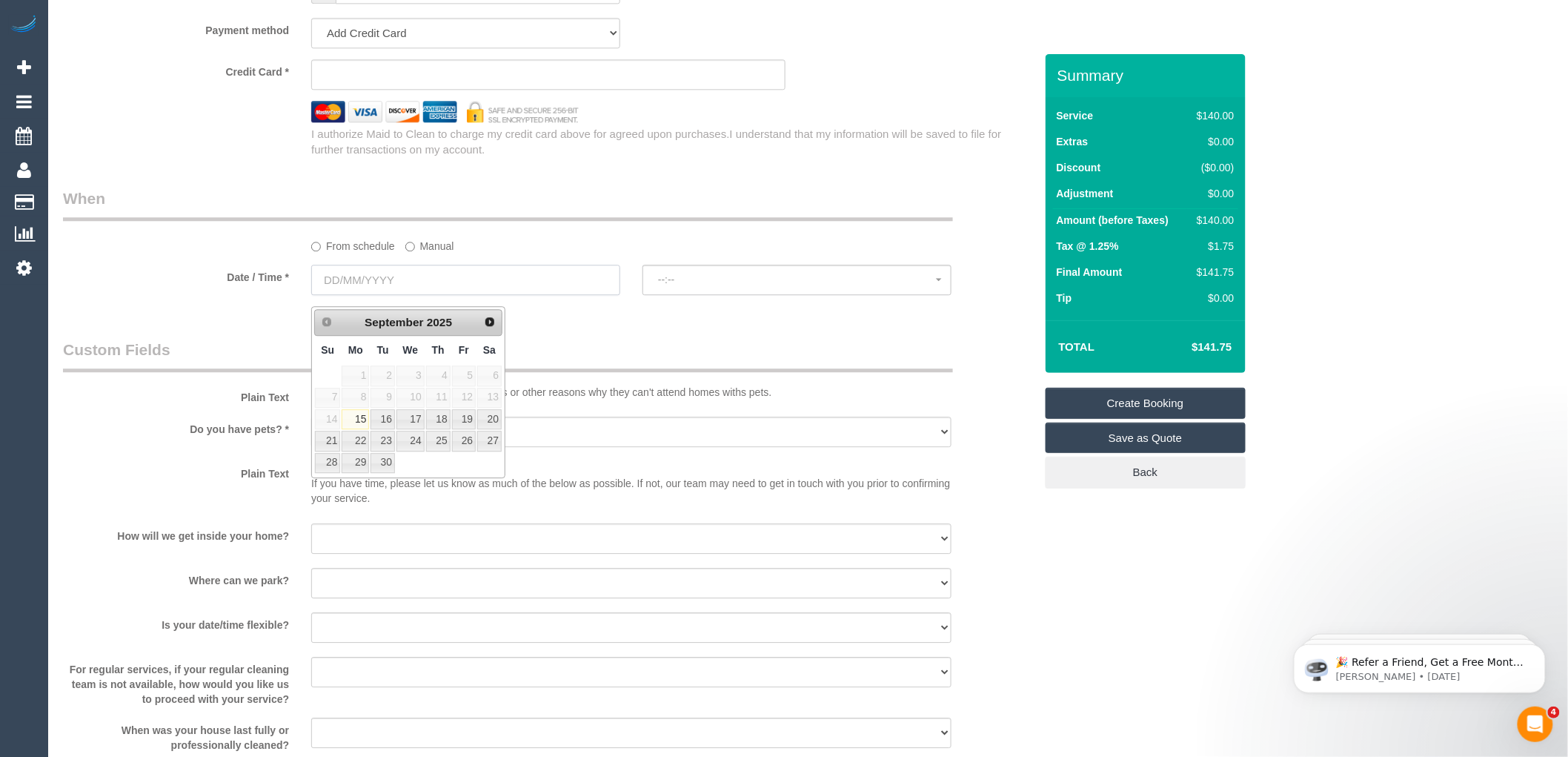
select select "object:2194"
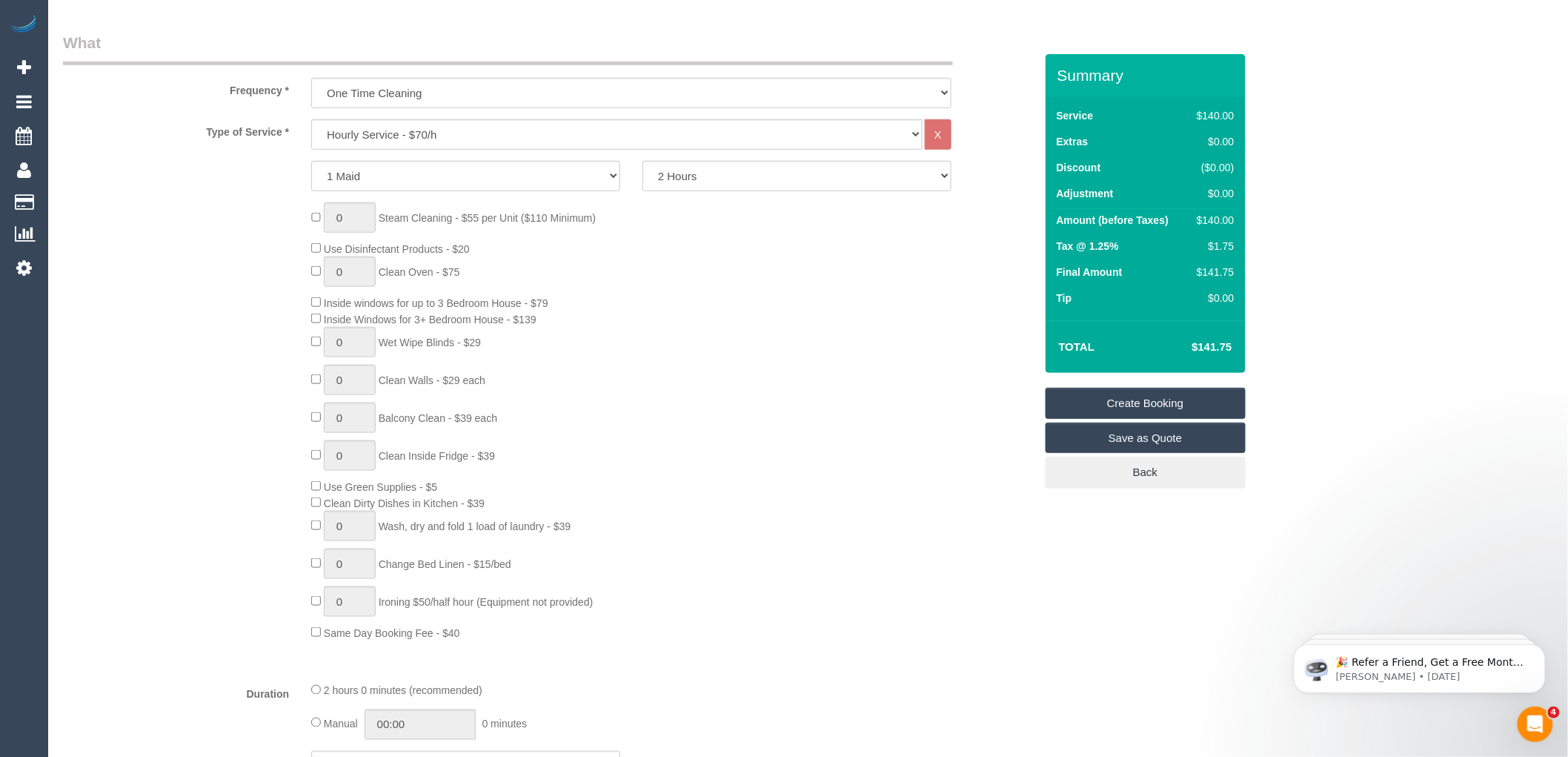
scroll to position [164, 0]
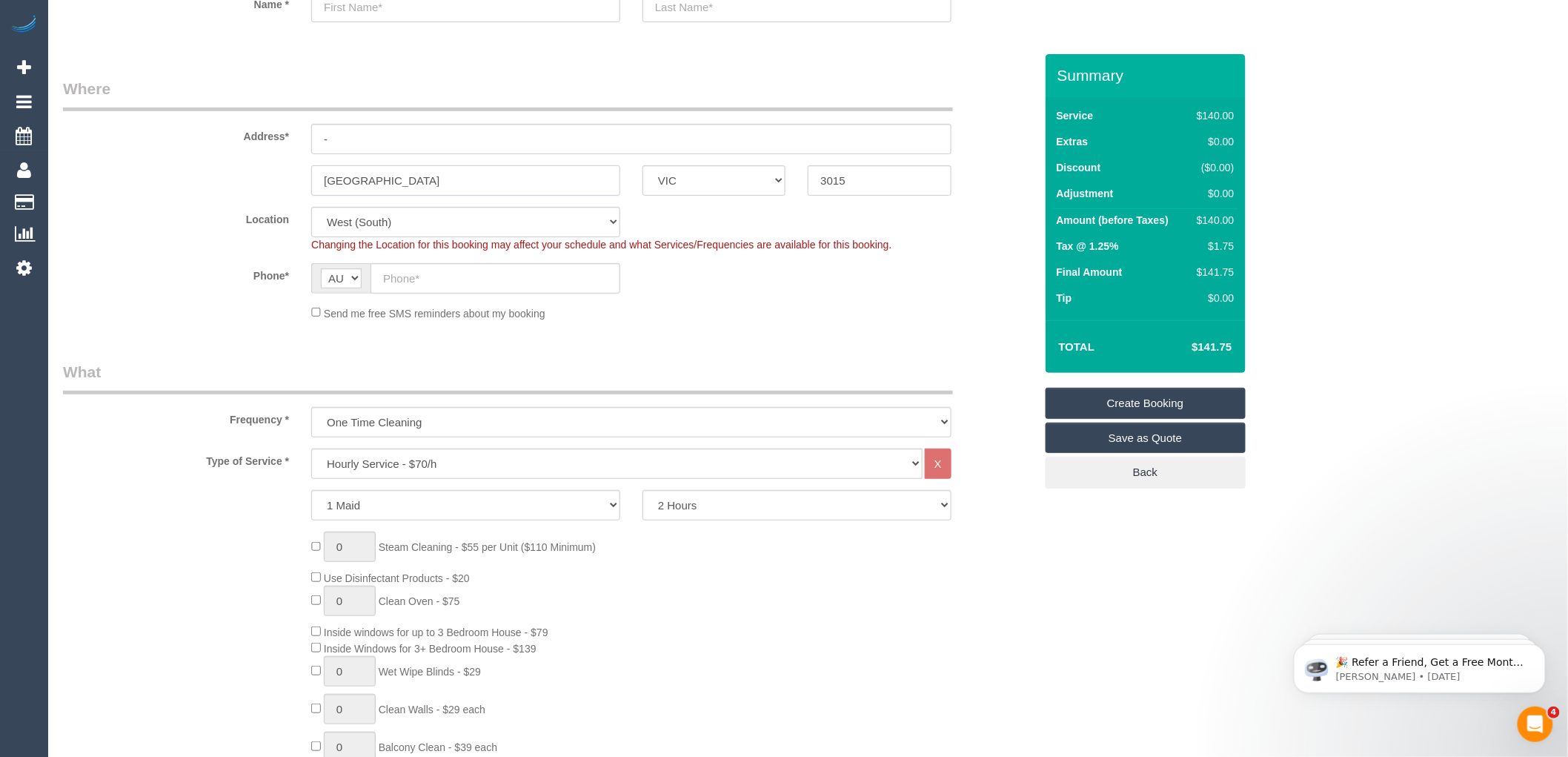
drag, startPoint x: 375, startPoint y: 180, endPoint x: 182, endPoint y: 188, distance: 193.2
click at [178, 183] on div "Newport ACT NSW NT QLD SA TAS VIC WA 3015" at bounding box center [549, 180] width 993 height 30
type input "South Yarra"
drag, startPoint x: 862, startPoint y: 181, endPoint x: 782, endPoint y: 176, distance: 80.2
click at [784, 180] on div "South Yarra ACT NSW NT QLD SA TAS VIC WA 3015" at bounding box center [549, 180] width 993 height 30
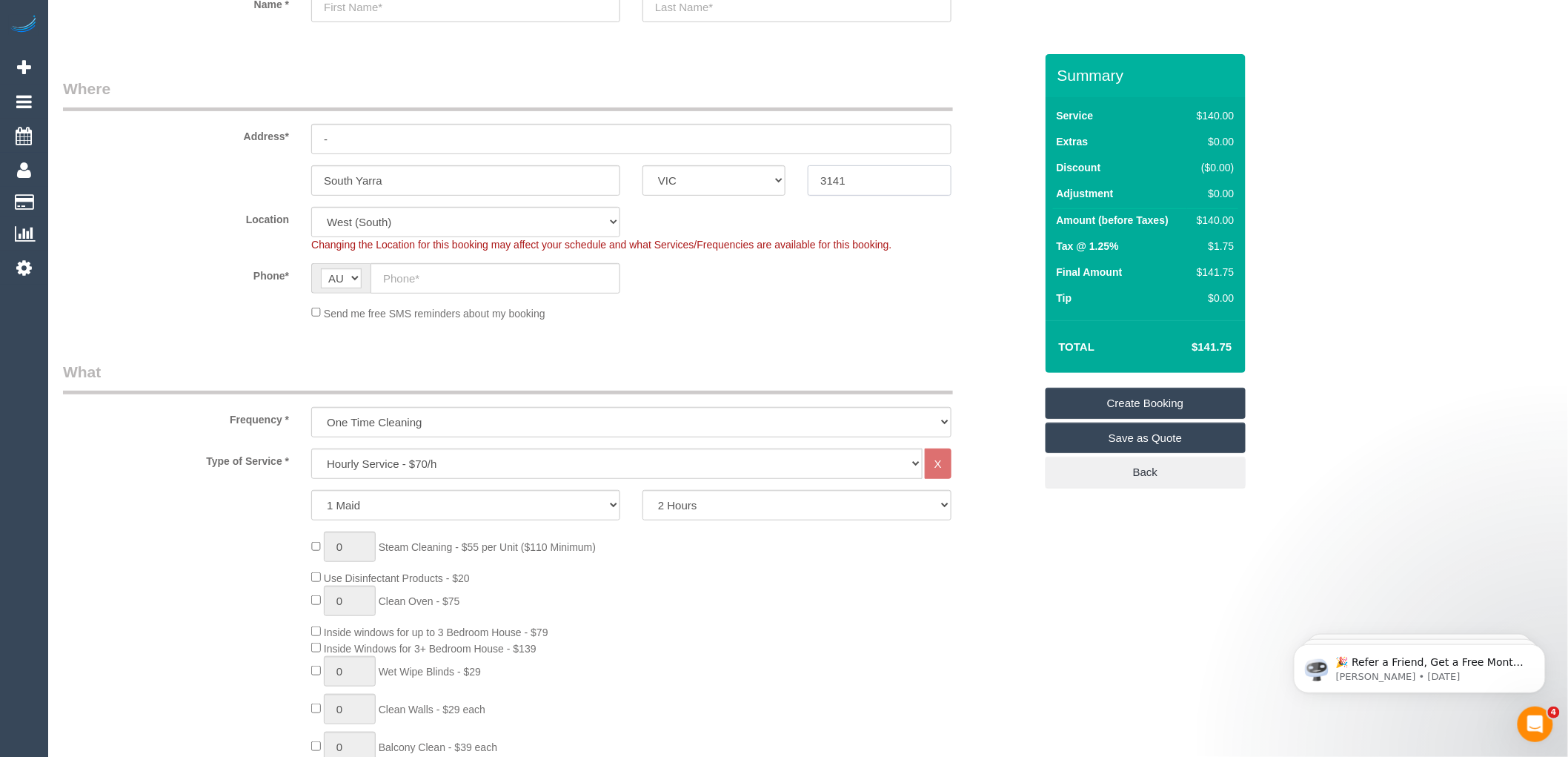
type input "3141"
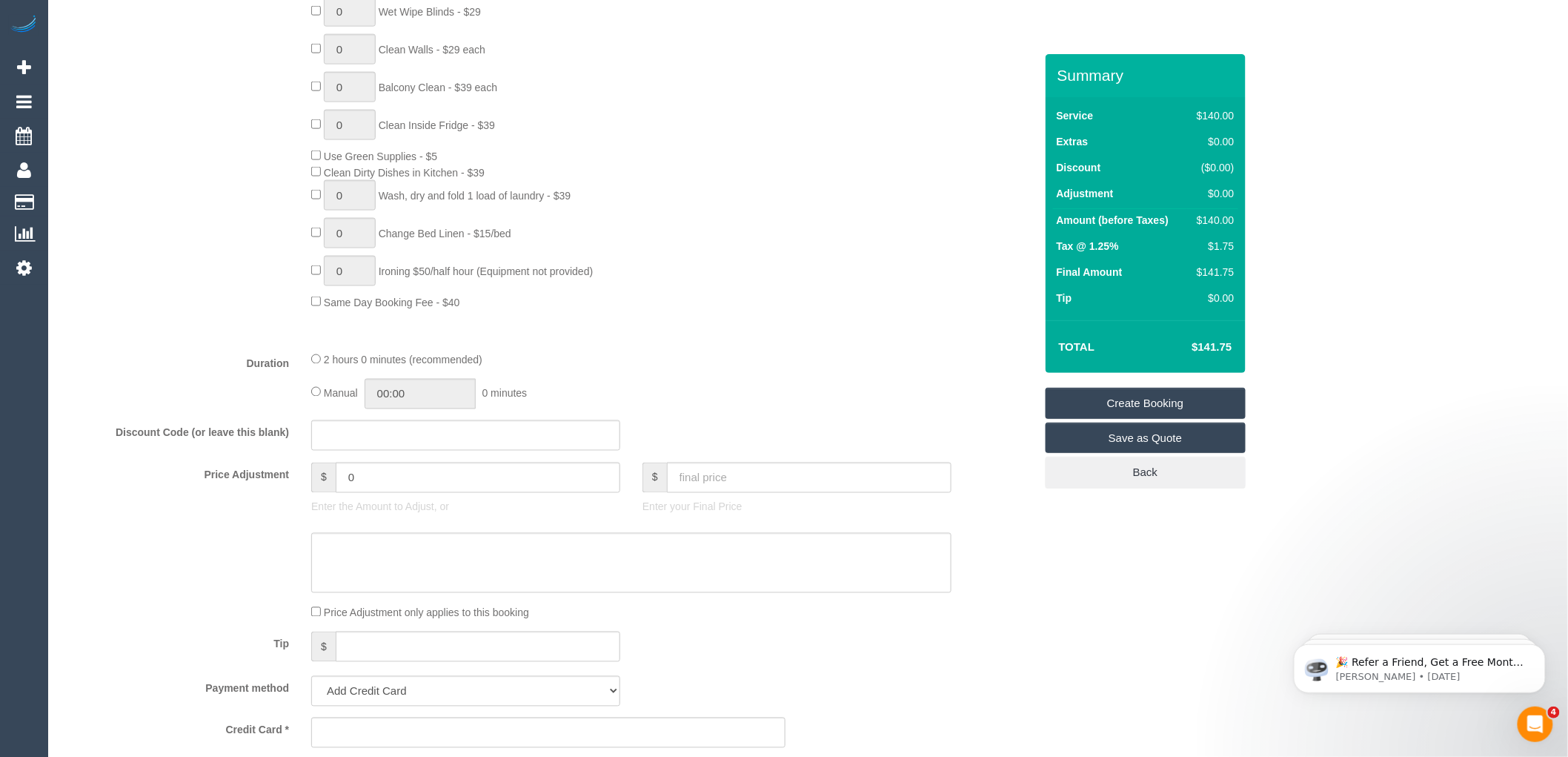
select select "54"
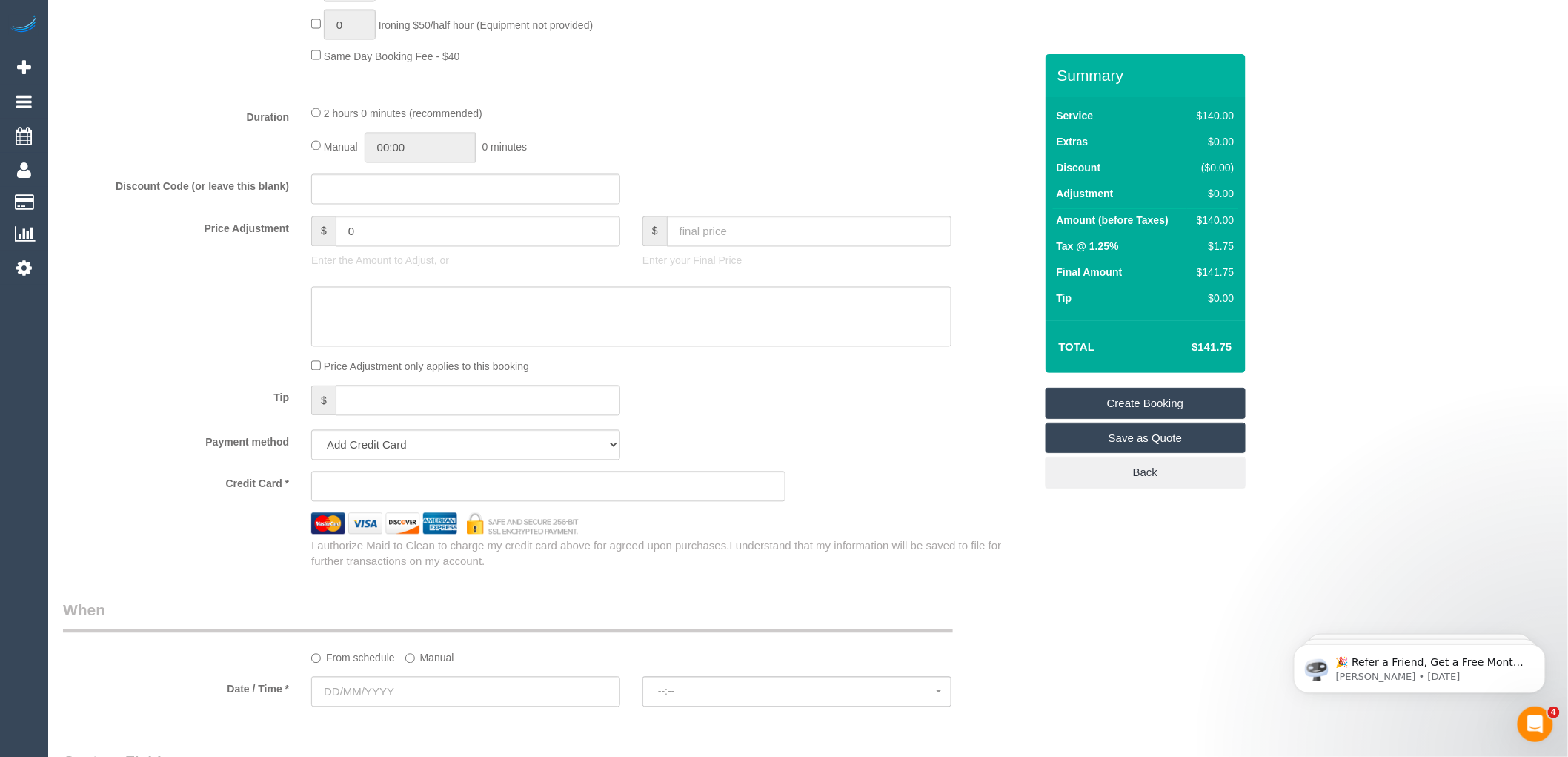
select select "object:2661"
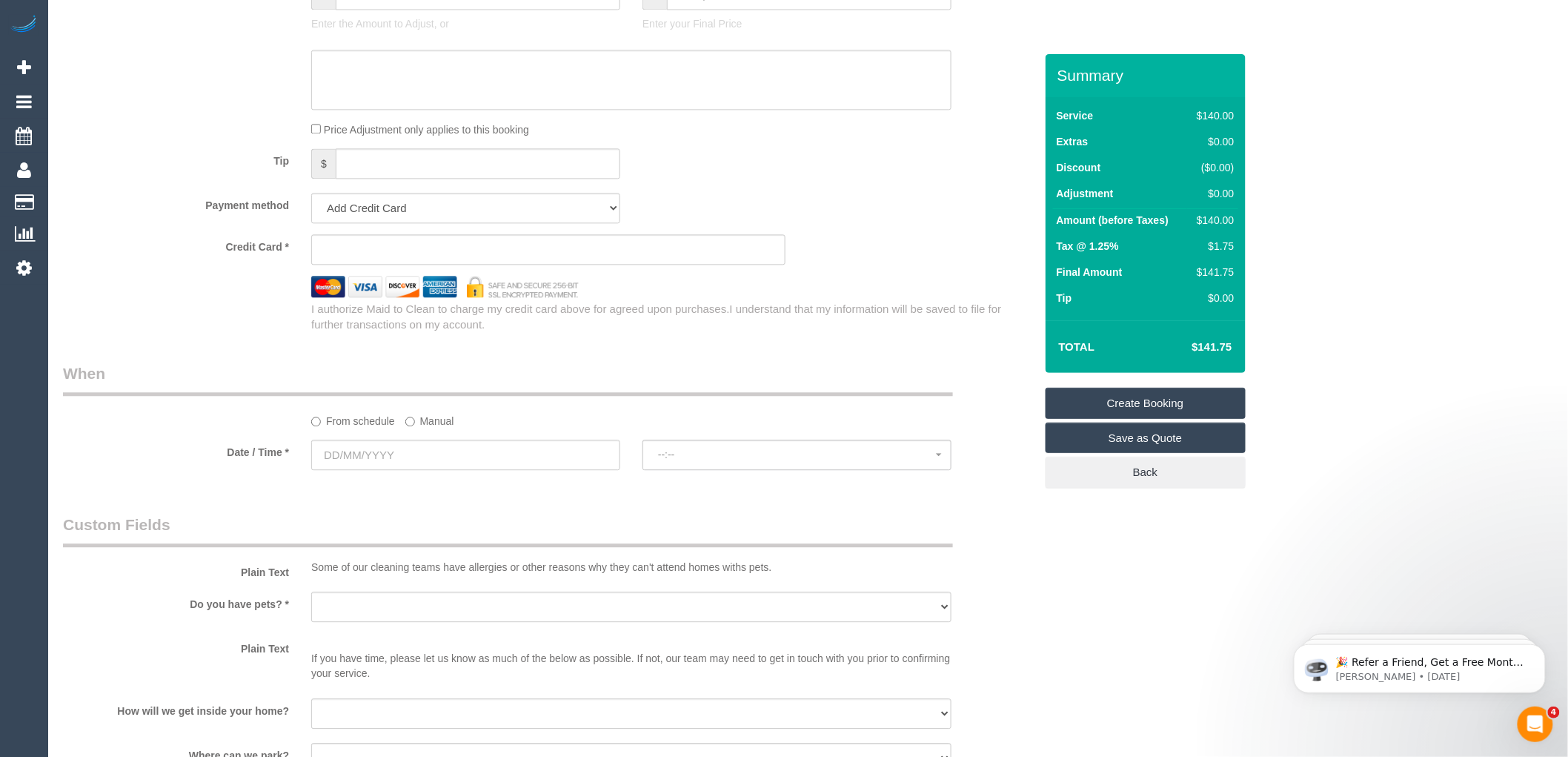
scroll to position [1399, 0]
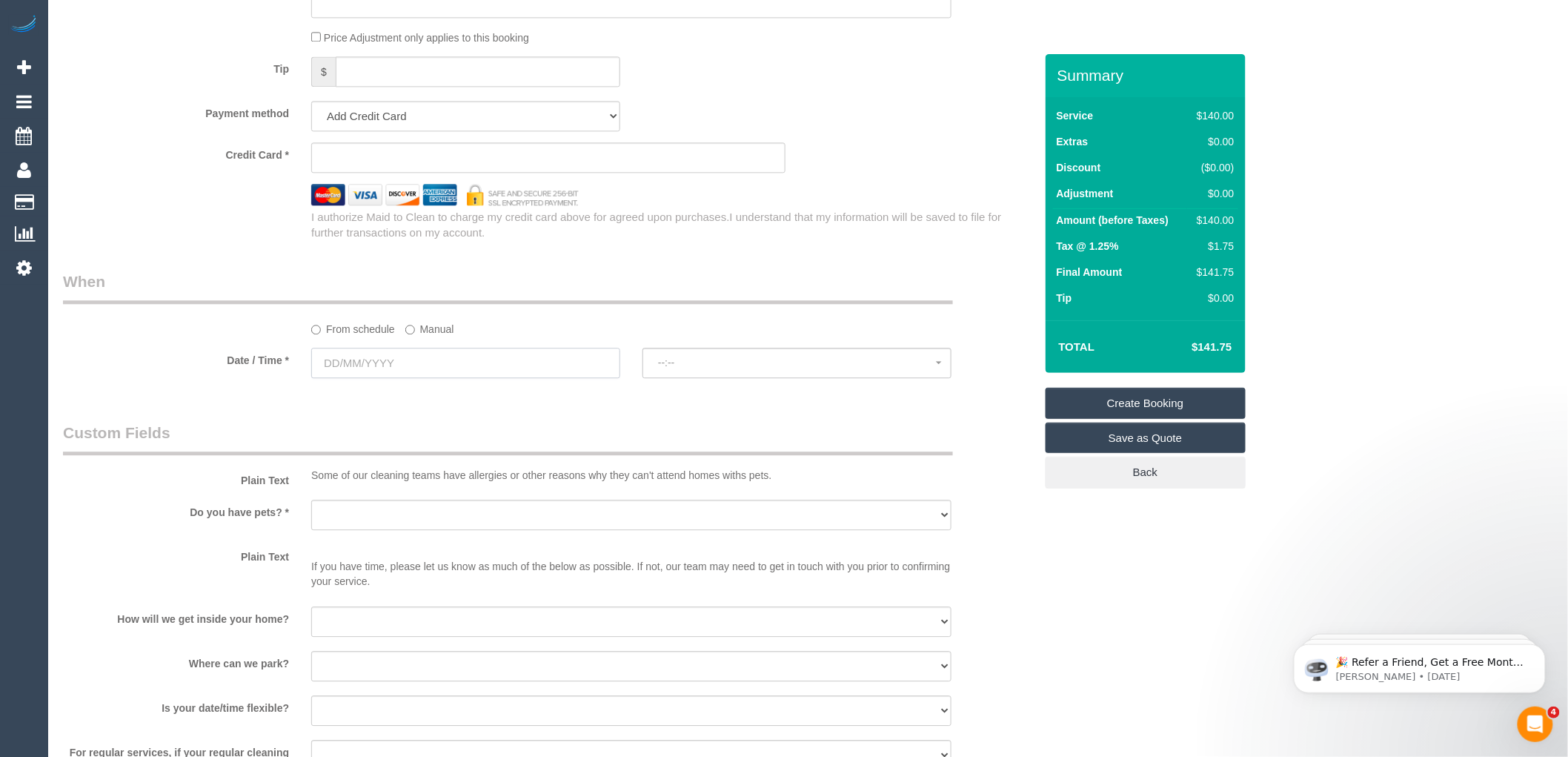
click at [457, 369] on input "text" at bounding box center [465, 363] width 309 height 30
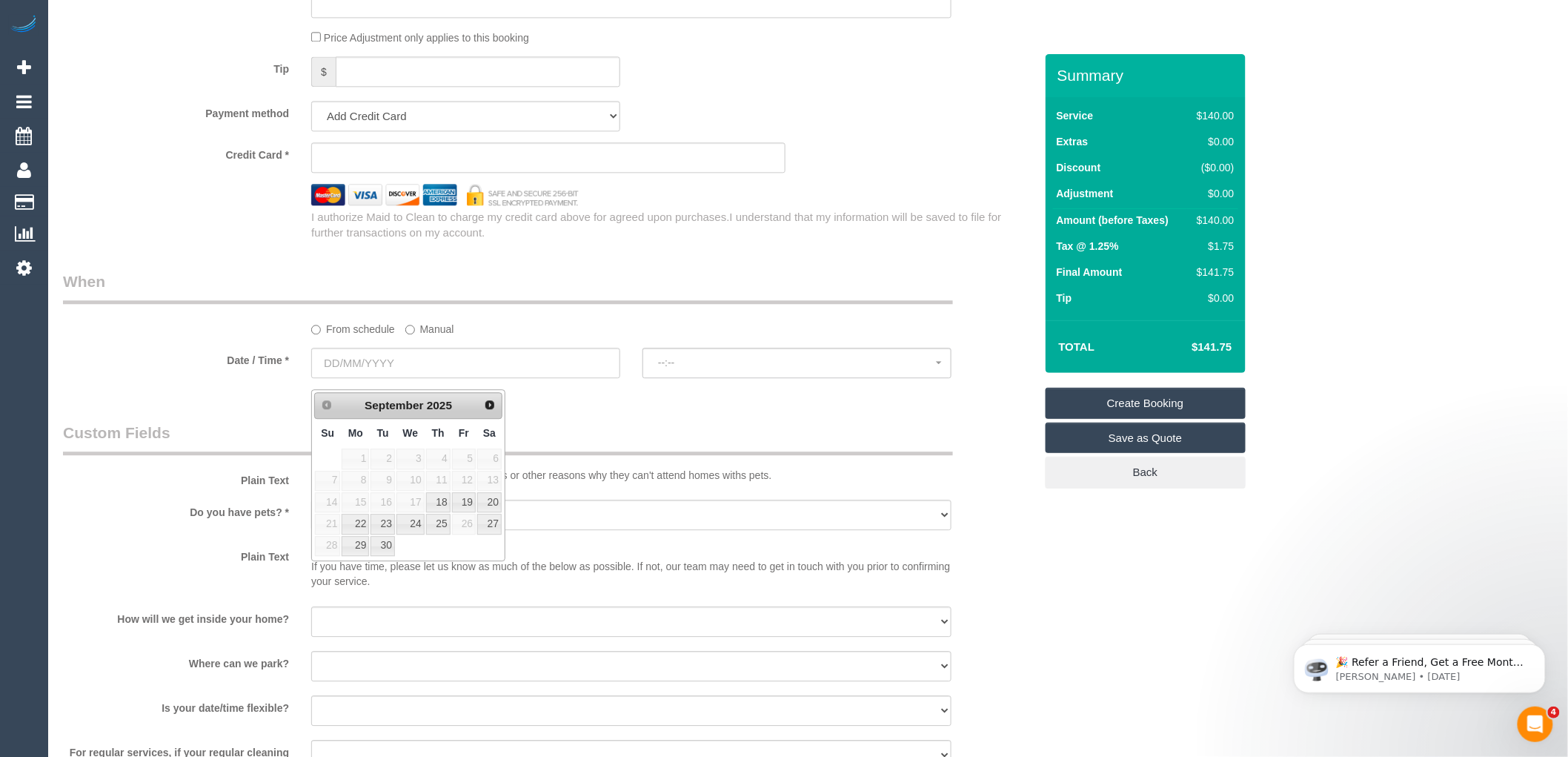
click at [675, 241] on div "I authorize Maid to Clean to charge my credit card above for agreed upon purcha…" at bounding box center [672, 225] width 745 height 32
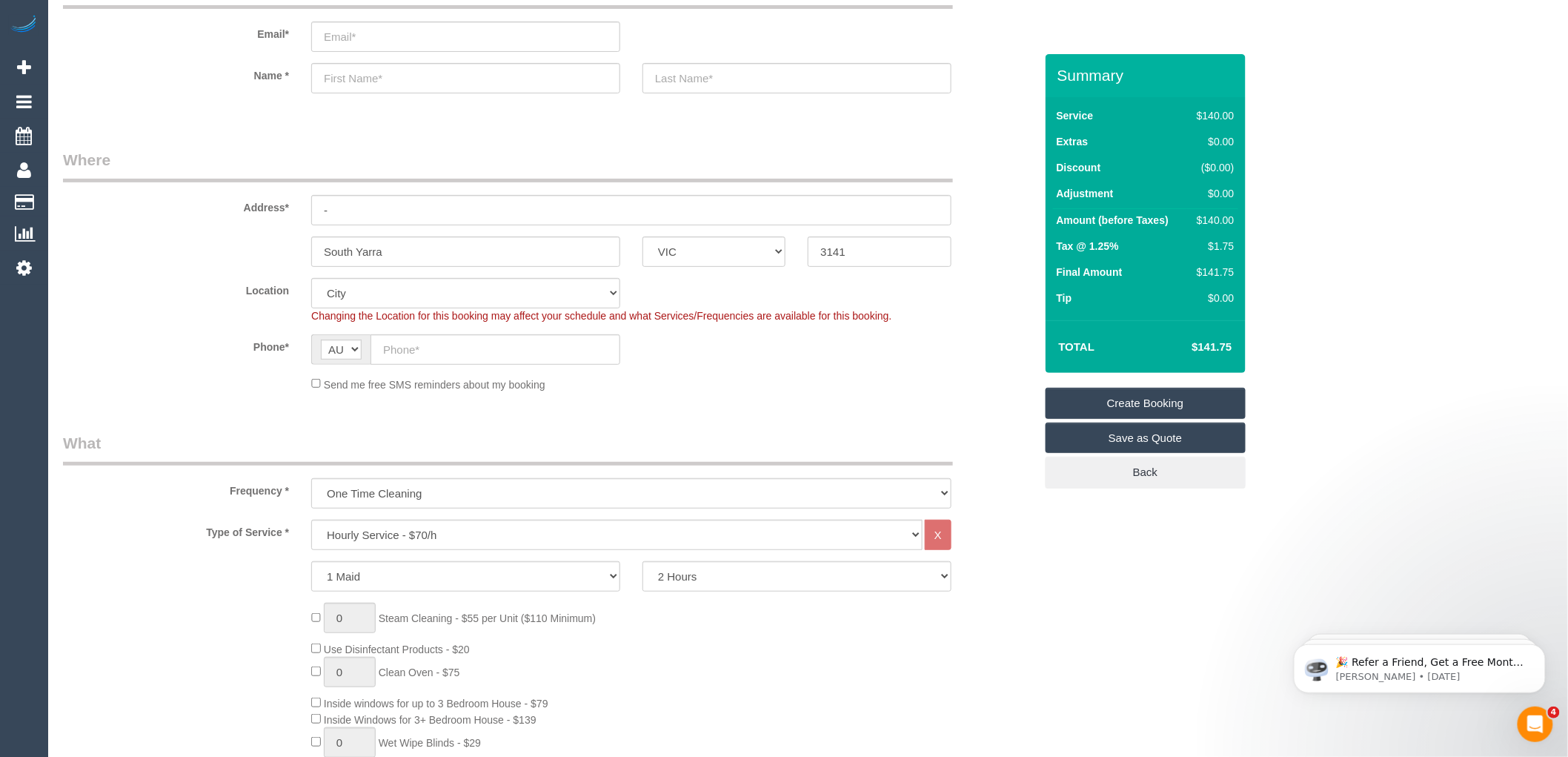
scroll to position [0, 0]
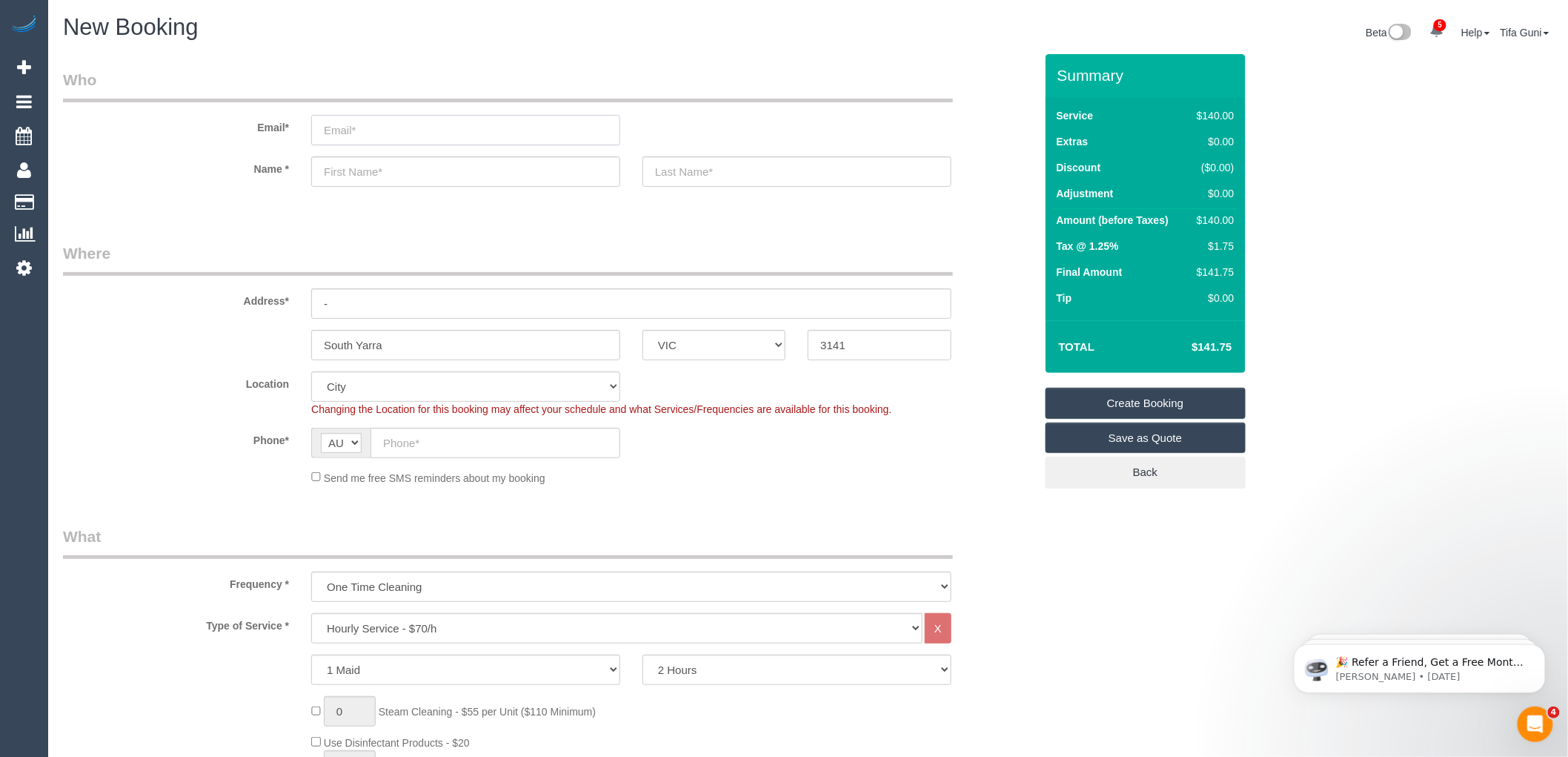
click at [335, 131] on input "email" at bounding box center [465, 130] width 309 height 30
type input "micah.sleeth@gmail.com"
click at [346, 174] on input "text" at bounding box center [465, 172] width 309 height 30
type input "Micah"
click at [675, 177] on input "text" at bounding box center [796, 172] width 309 height 30
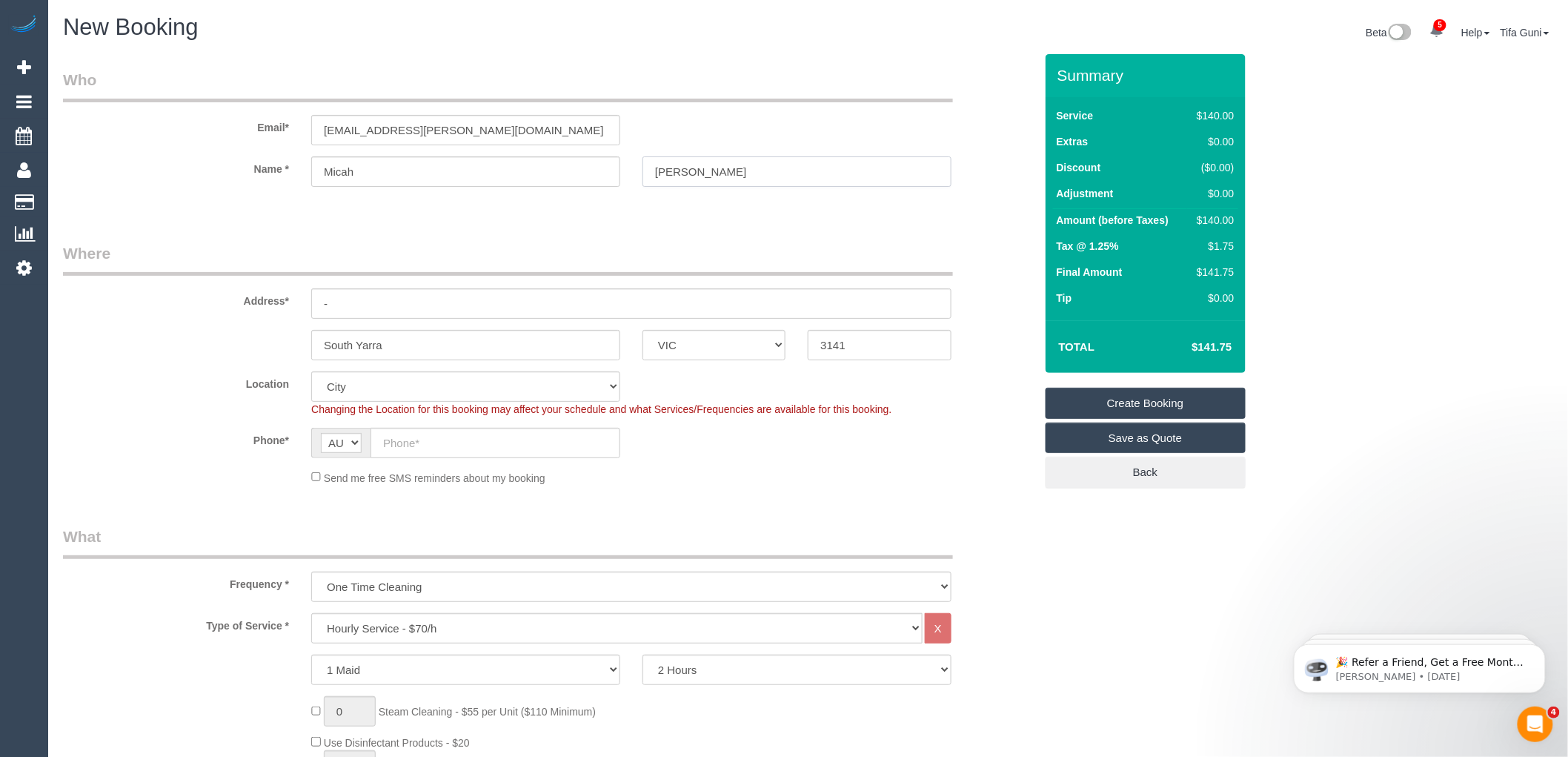
type input "Sleeth"
click at [358, 302] on input "-" at bounding box center [632, 303] width 640 height 30
type input "1601/66 Chapel Steert"
click at [404, 449] on input "text" at bounding box center [495, 443] width 250 height 30
paste input "61 401 853 125"
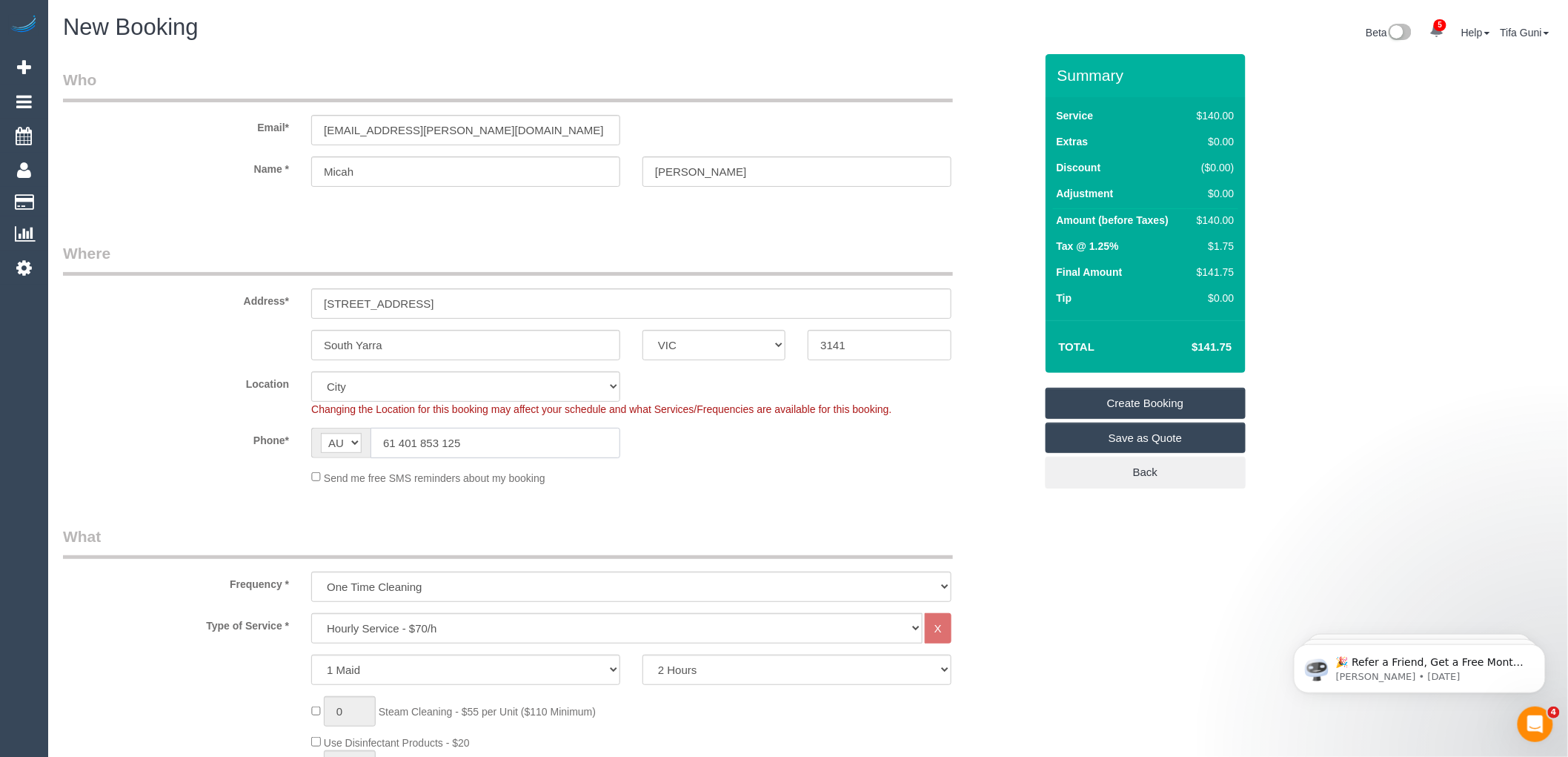
drag, startPoint x: 396, startPoint y: 442, endPoint x: 382, endPoint y: 442, distance: 14.0
click at [382, 442] on input "61 401 853 125" at bounding box center [495, 443] width 250 height 30
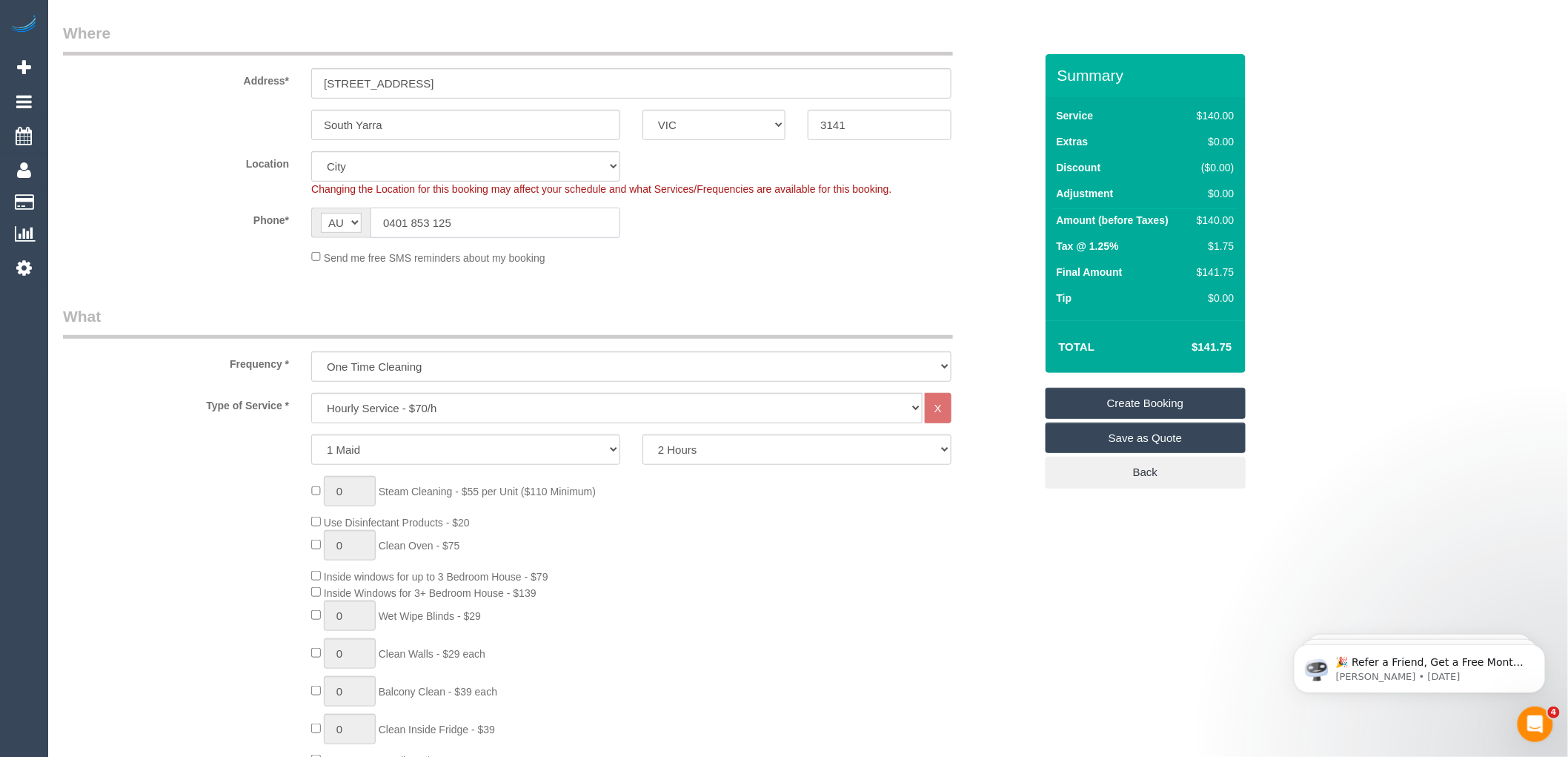
scroll to position [247, 0]
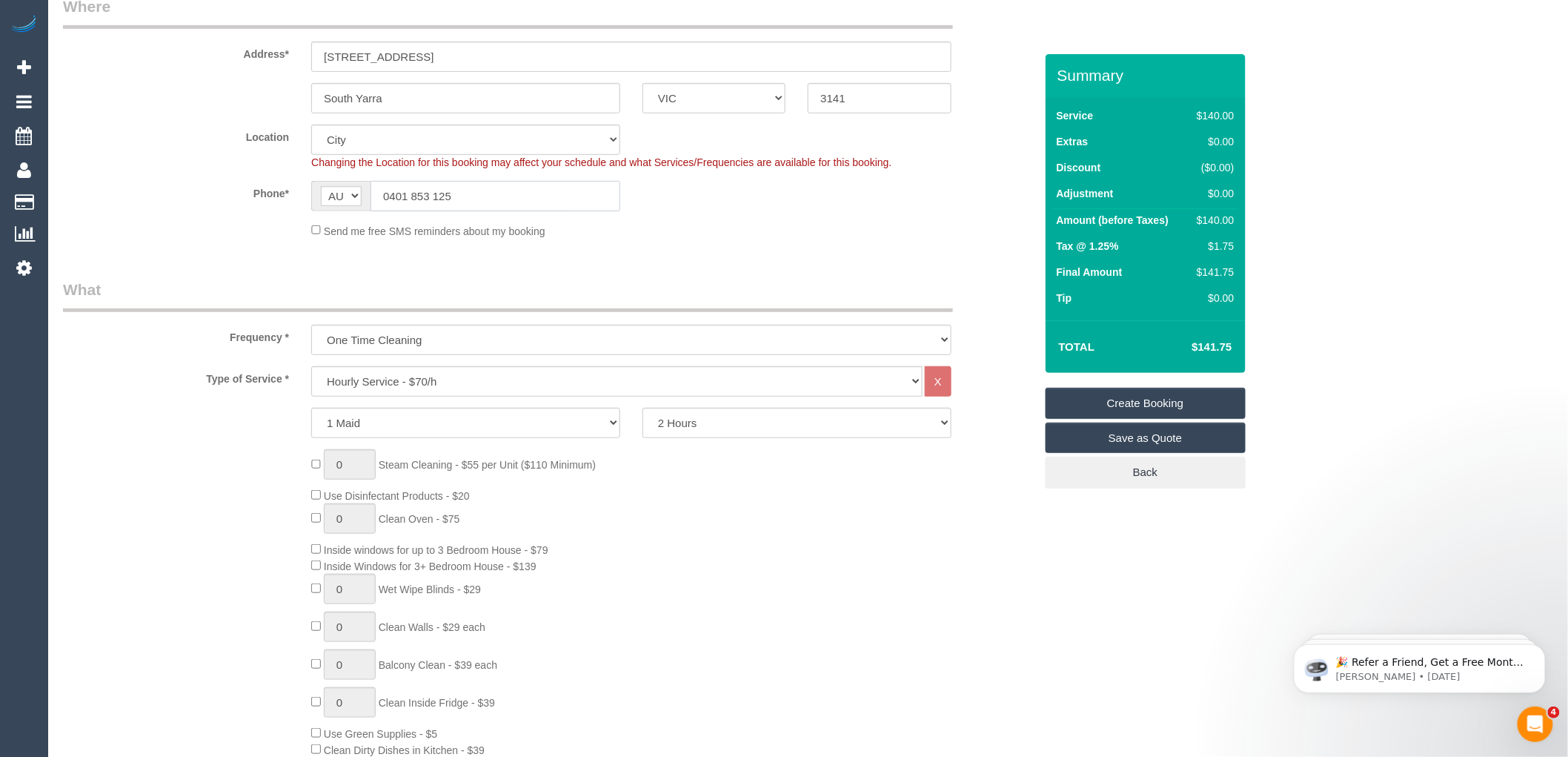
type input "0401 853 125"
click at [672, 426] on select "2 Hours 2.5 Hours 3 Hours 3.5 Hours 4 Hours 4.5 Hours 5 Hours 5.5 Hours 6 Hours…" at bounding box center [796, 423] width 309 height 30
select select "240"
click at [642, 408] on select "2 Hours 2.5 Hours 3 Hours 3.5 Hours 4 Hours 4.5 Hours 5 Hours 5.5 Hours 6 Hours…" at bounding box center [796, 423] width 309 height 30
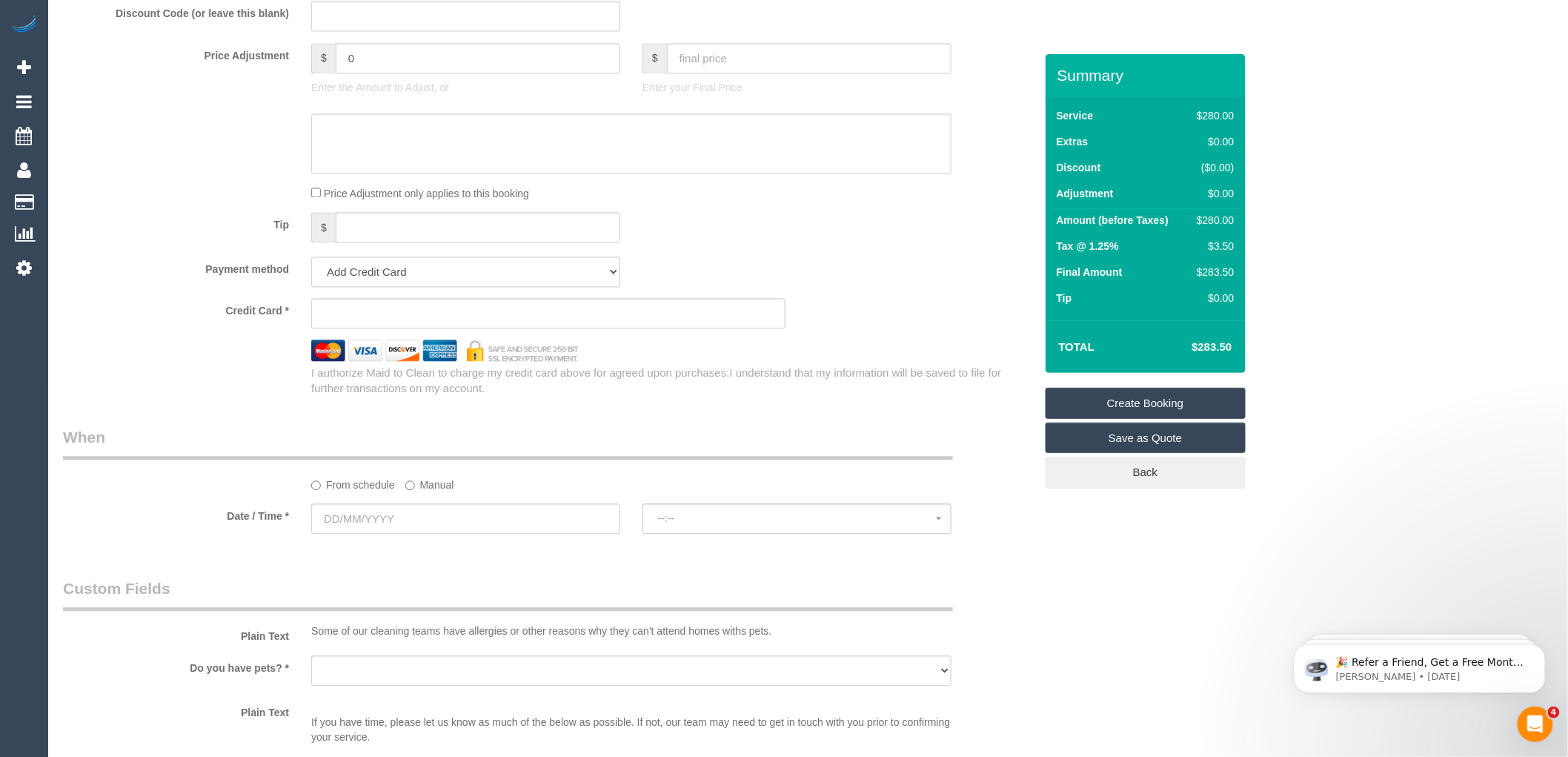
scroll to position [1482, 0]
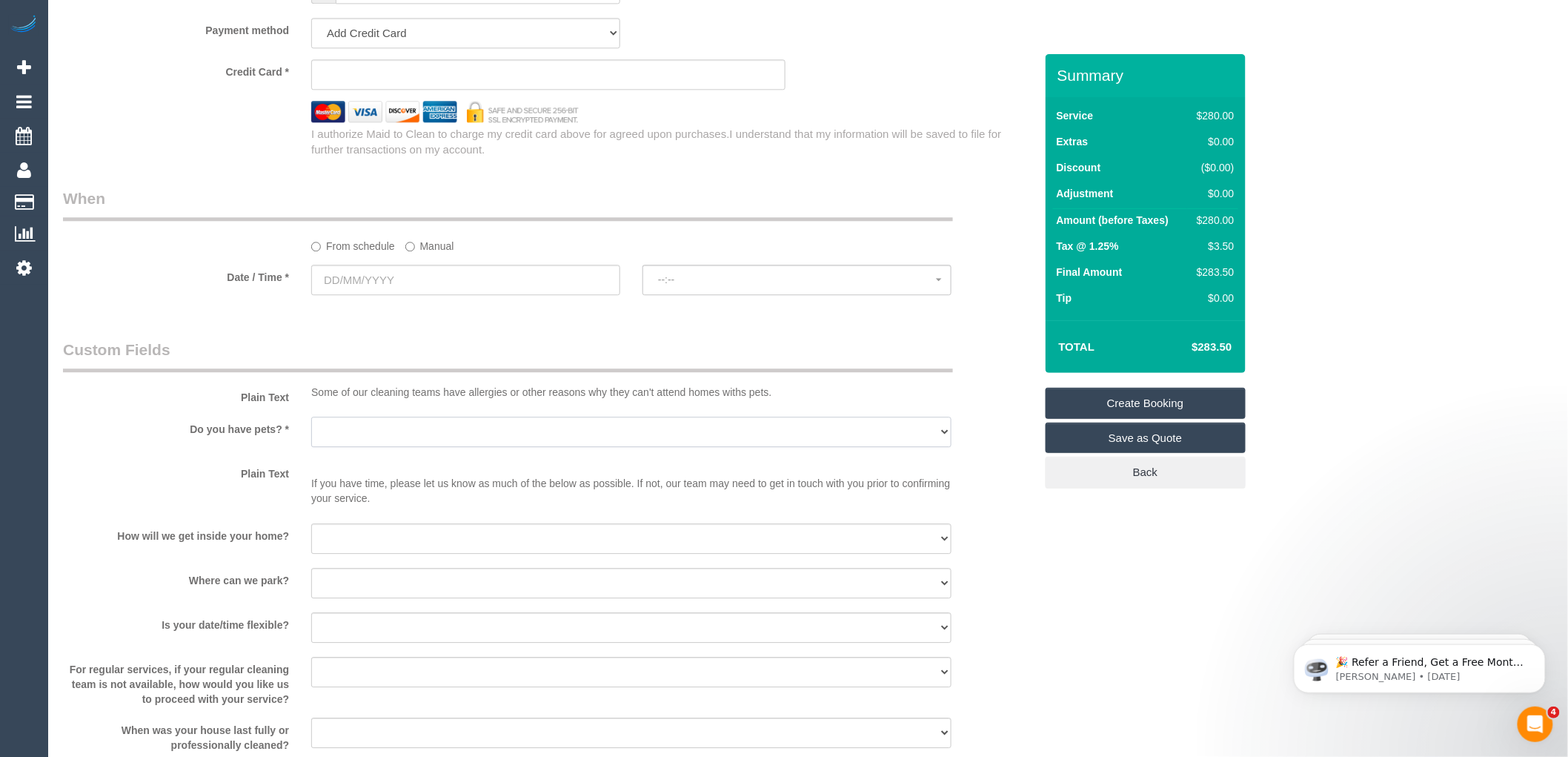
click at [383, 442] on select "Yes - Cats Yes - Dogs No pets Yes - Dogs and Cats Yes - Other" at bounding box center [632, 431] width 640 height 30
select select "number:28"
click at [312, 427] on select "Yes - Cats Yes - Dogs No pets Yes - Dogs and Cats Yes - Other" at bounding box center [632, 431] width 640 height 30
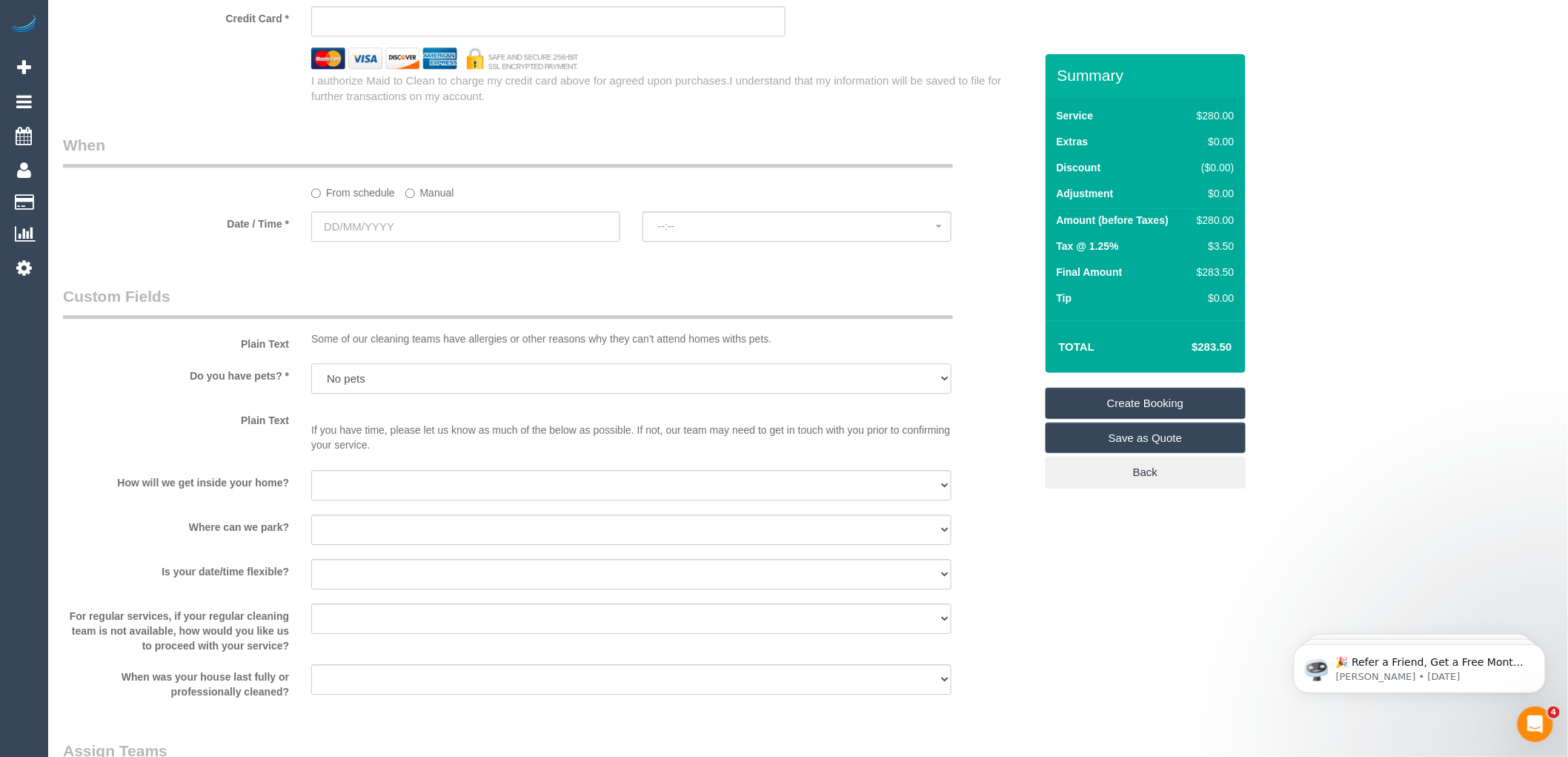
scroll to position [1564, 0]
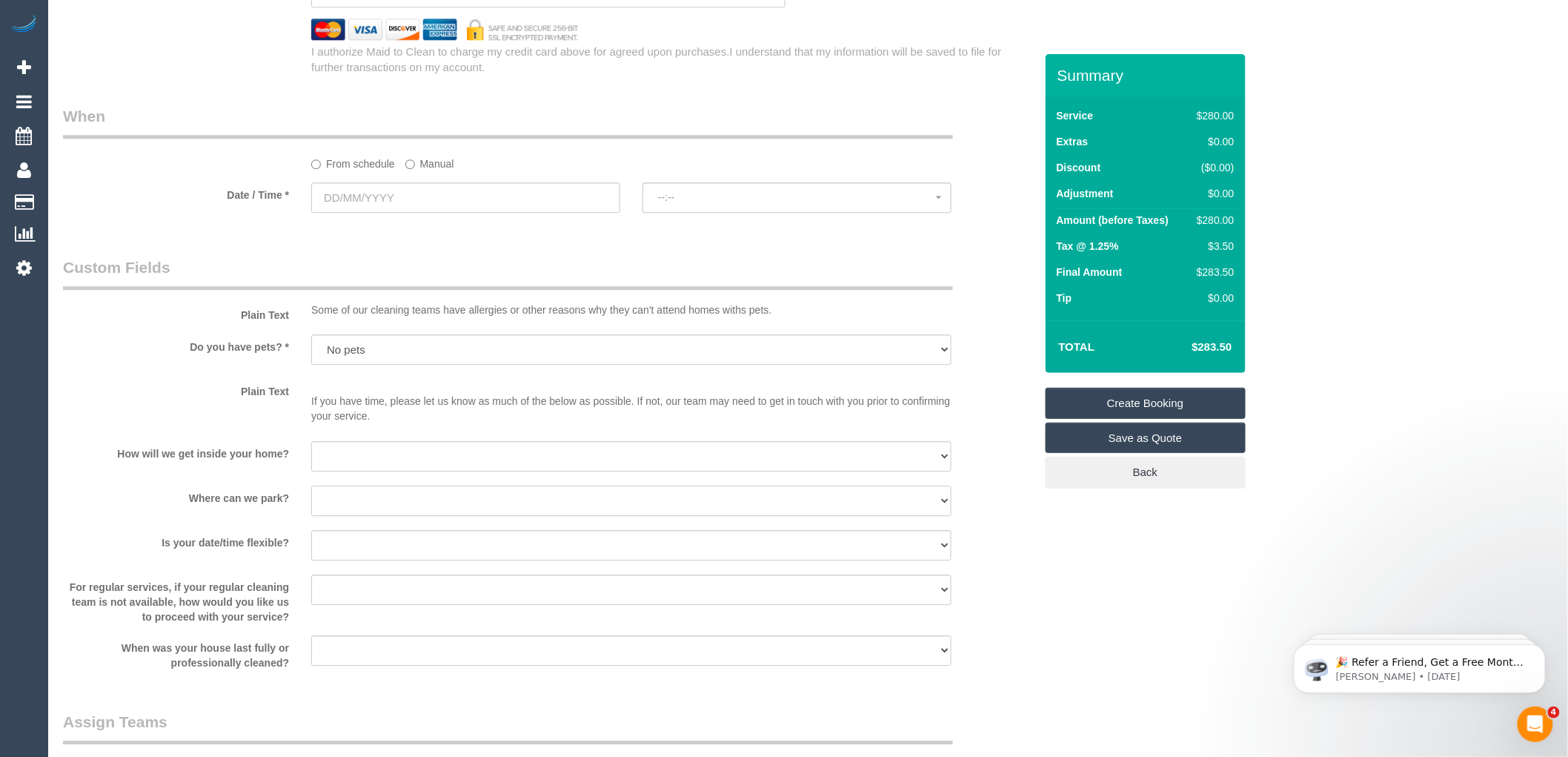
click at [353, 512] on select "I will provide parking on-site Free street parking Paid street parking (cost wi…" at bounding box center [632, 501] width 640 height 30
select select "number:19"
click at [312, 496] on select "I will provide parking on-site Free street parking Paid street parking (cost wi…" at bounding box center [632, 501] width 640 height 30
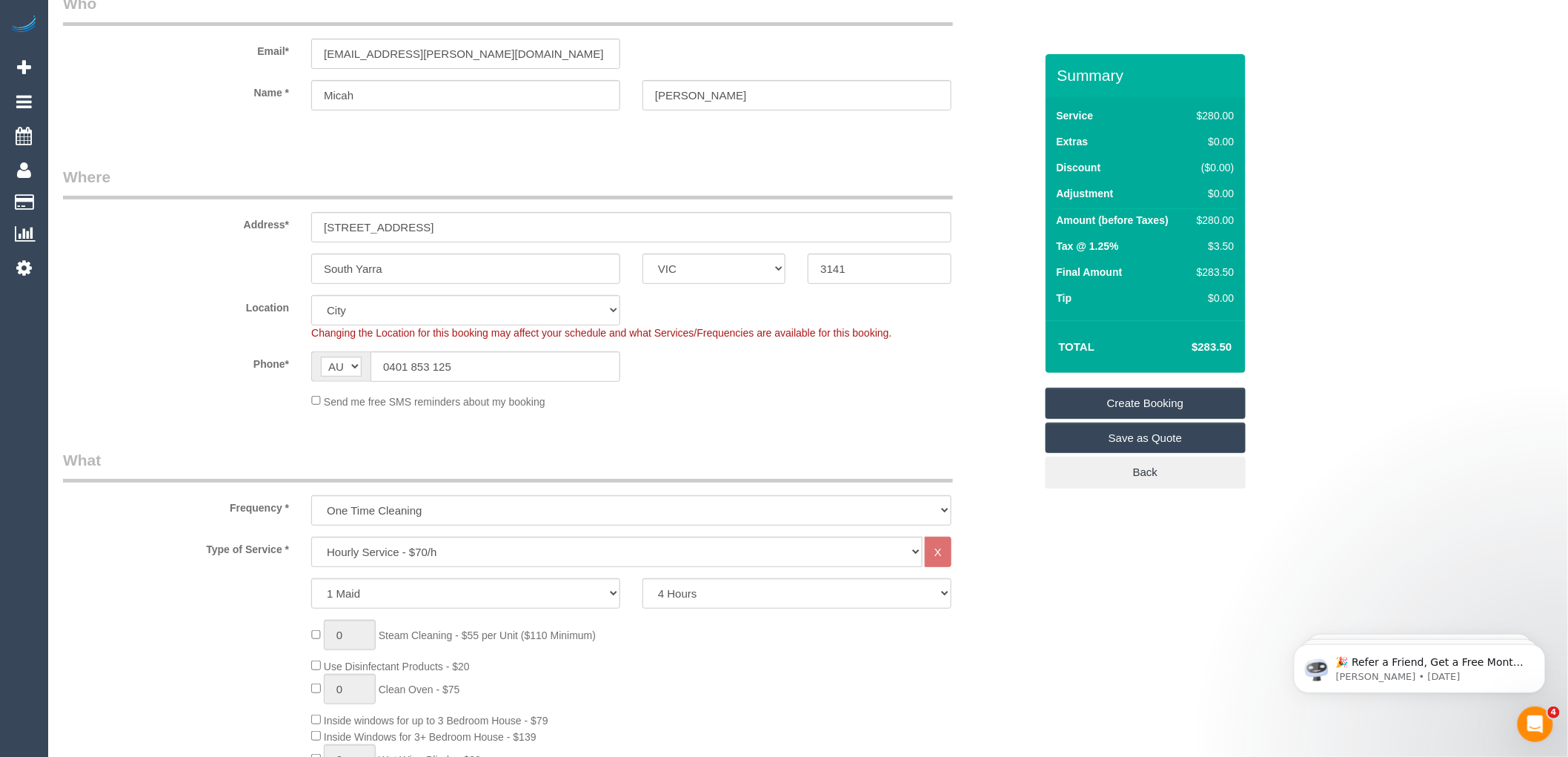
scroll to position [0, 0]
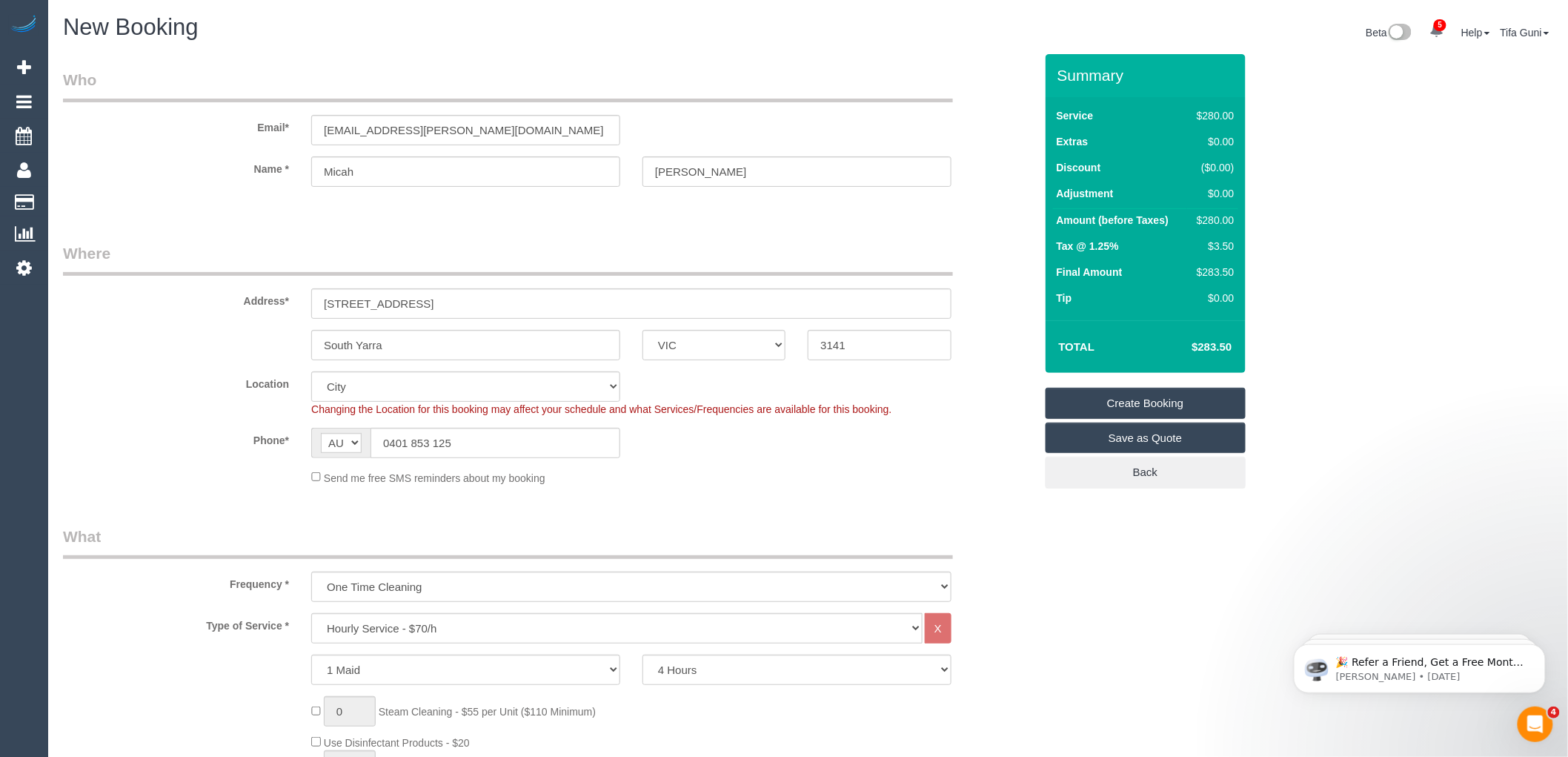
click at [1142, 403] on link "Create Booking" at bounding box center [1145, 403] width 200 height 31
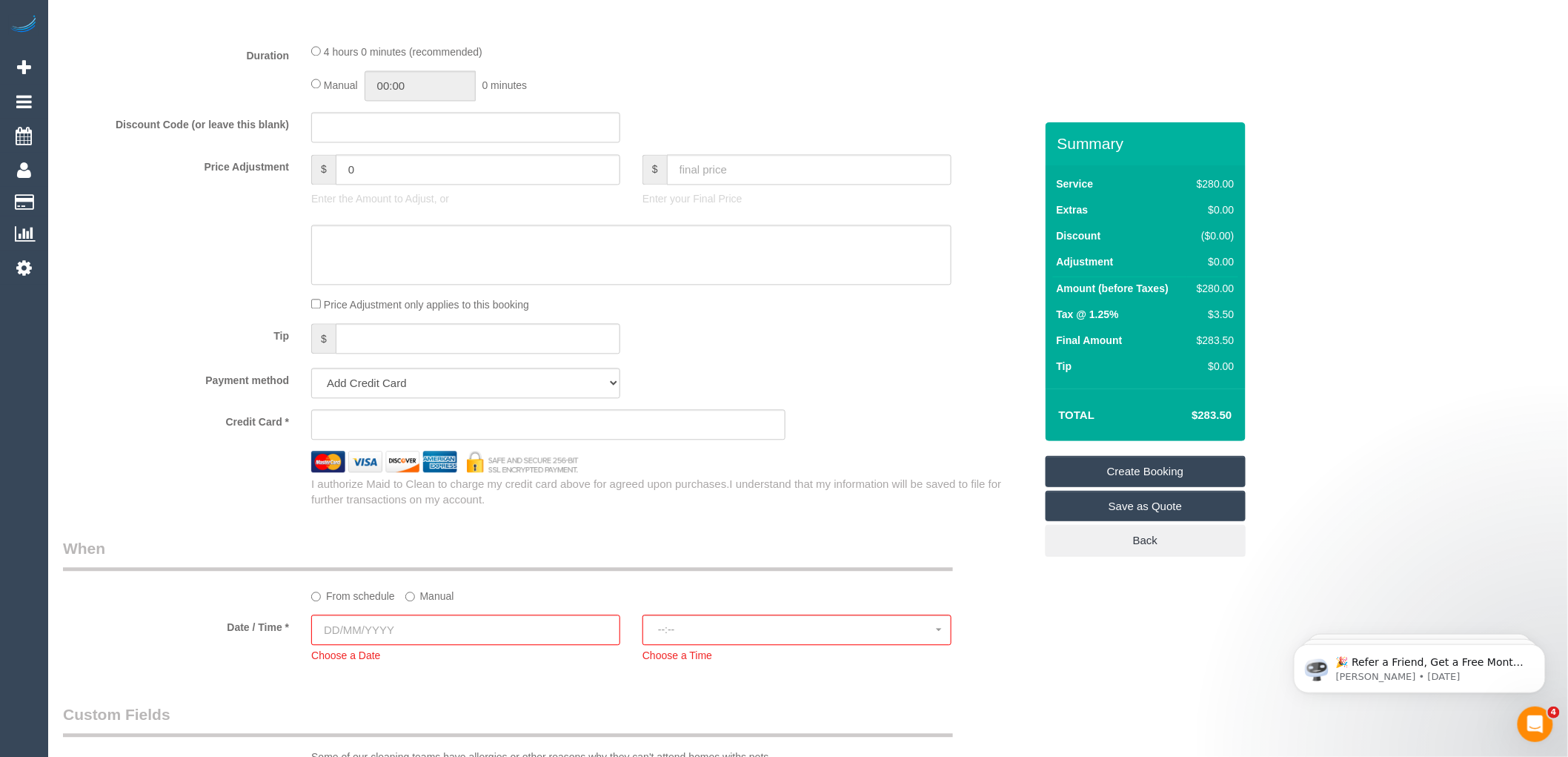
scroll to position [1173, 0]
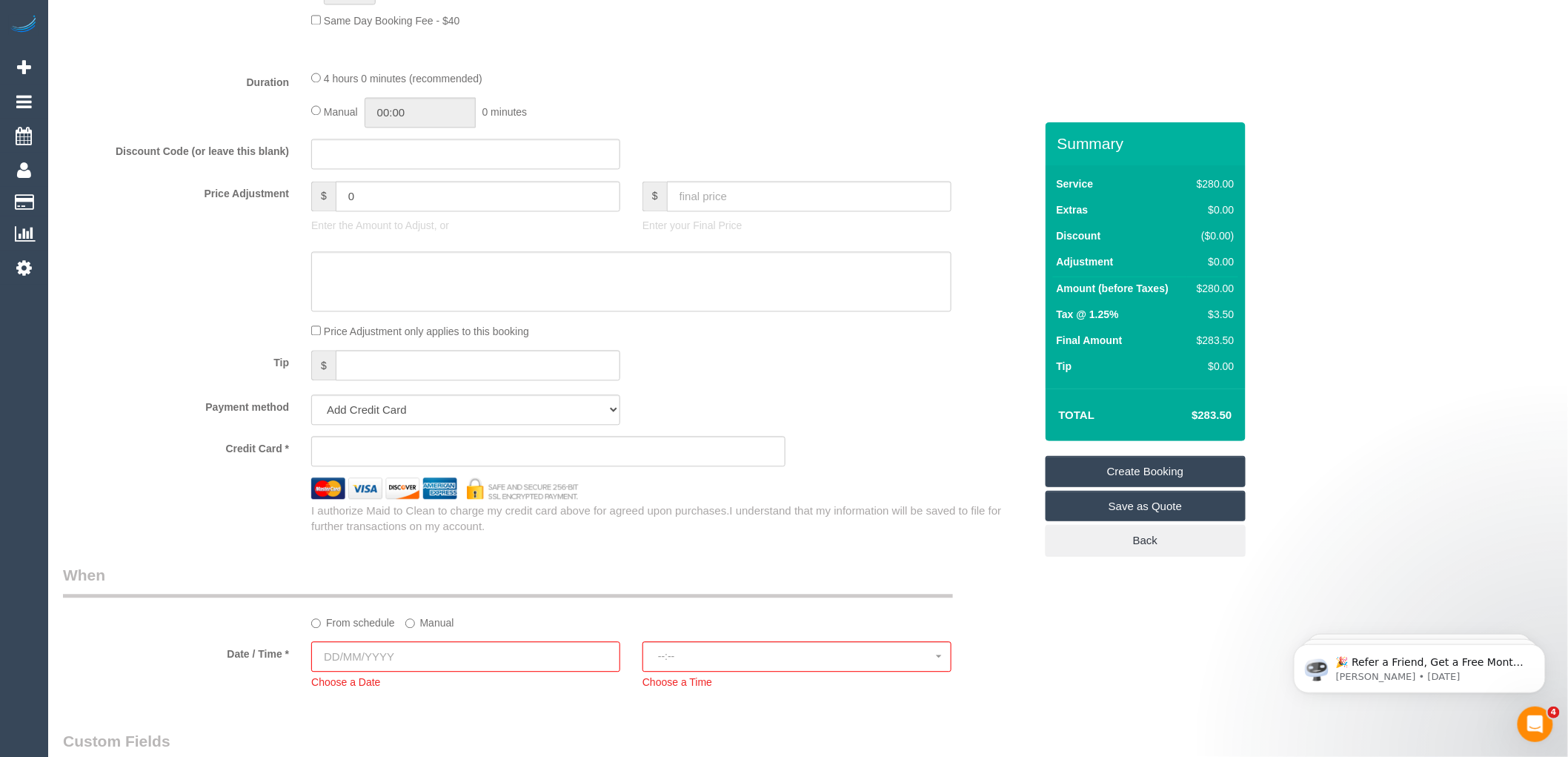
click at [1137, 512] on link "Save as Quote" at bounding box center [1145, 505] width 200 height 31
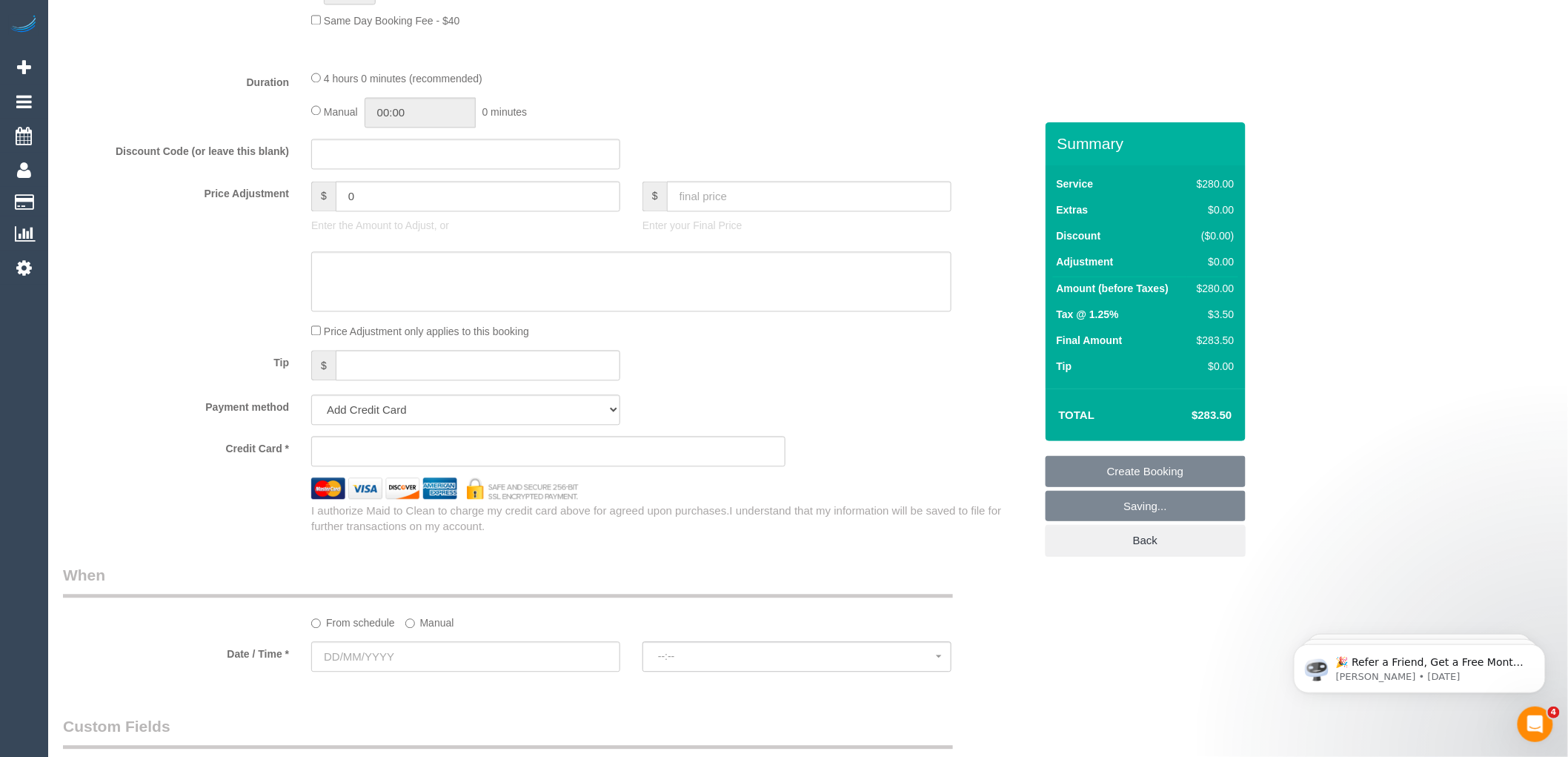
scroll to position [1105, 0]
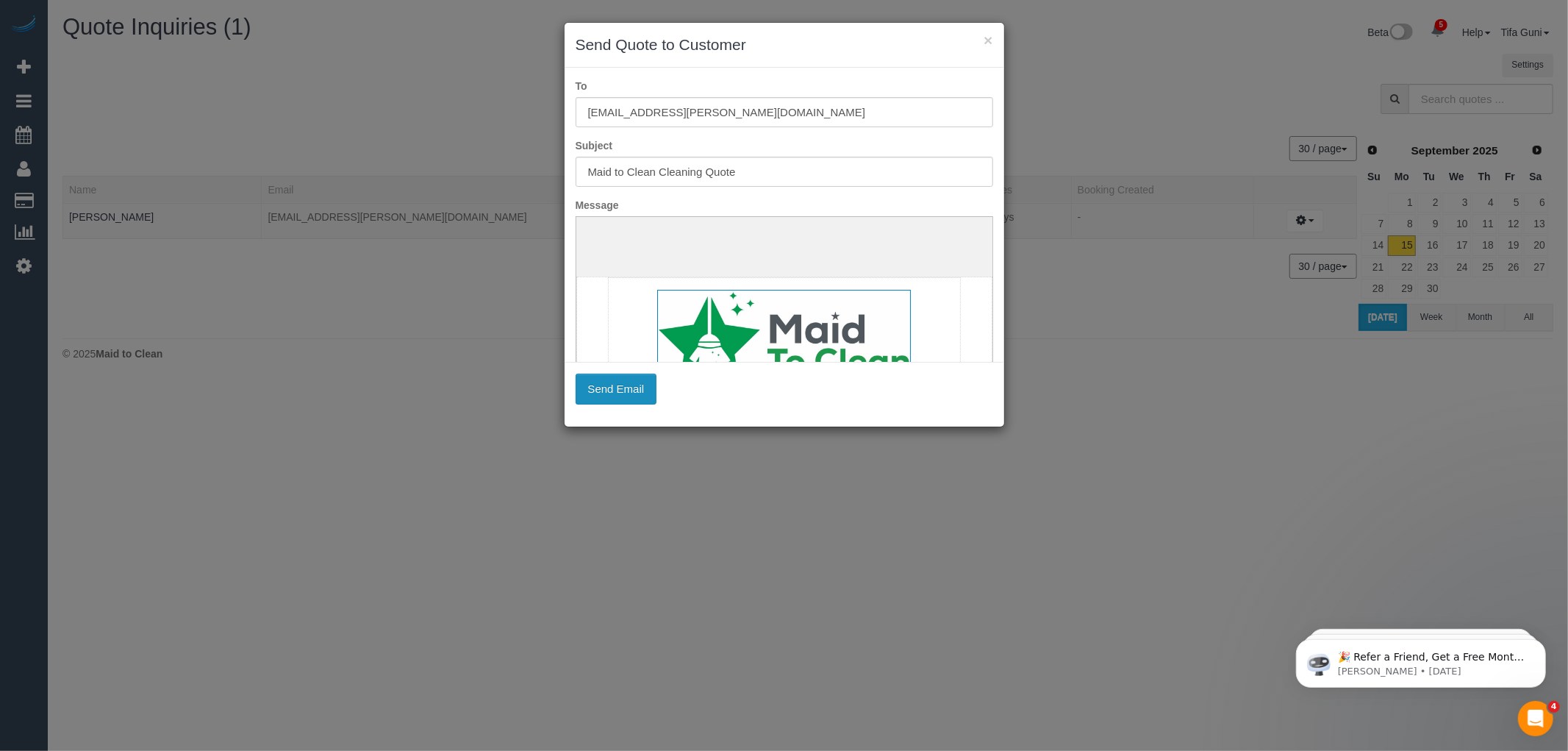
click at [615, 391] on button "Send Email" at bounding box center [616, 388] width 82 height 31
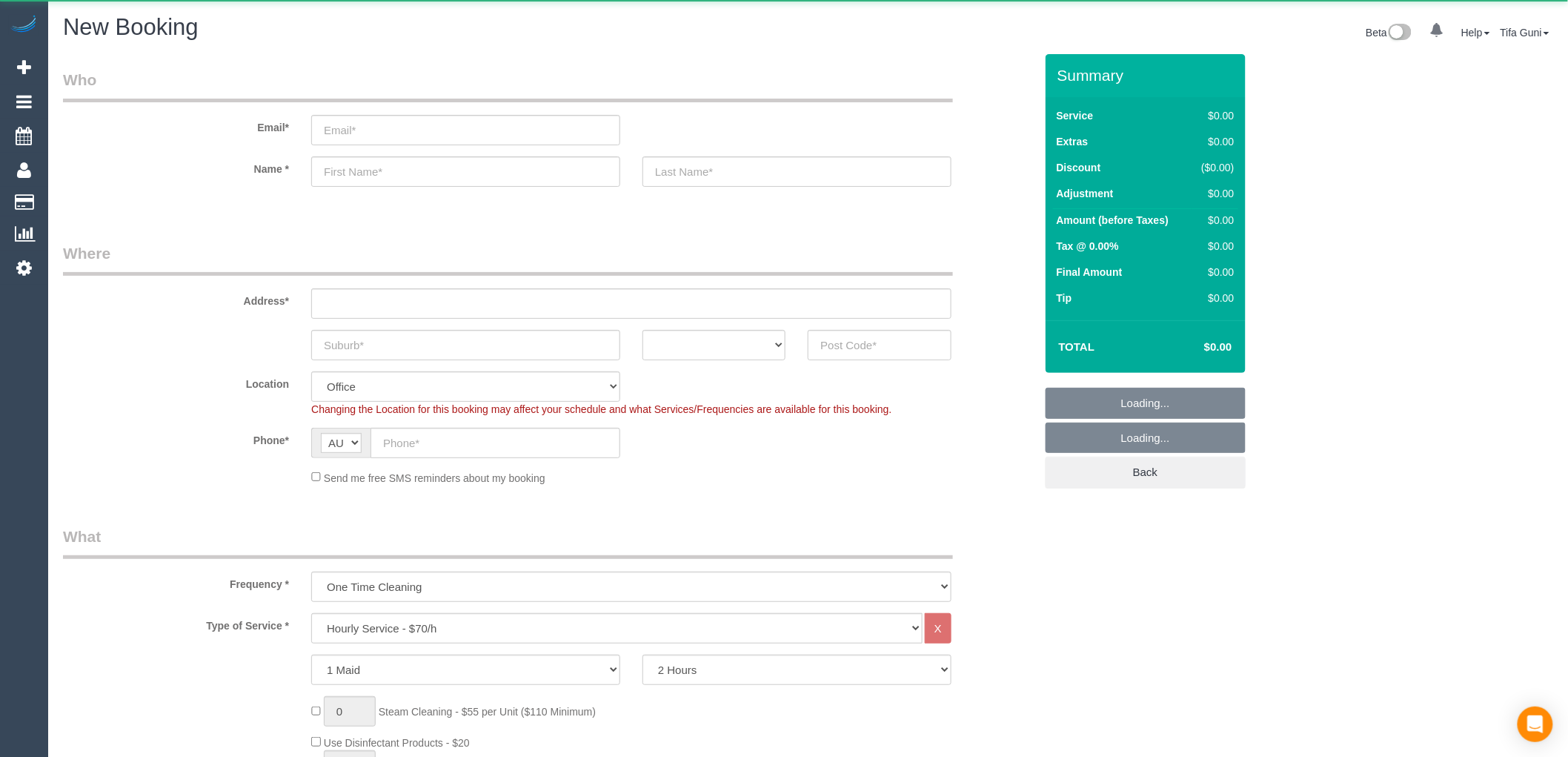
scroll to position [331, 0]
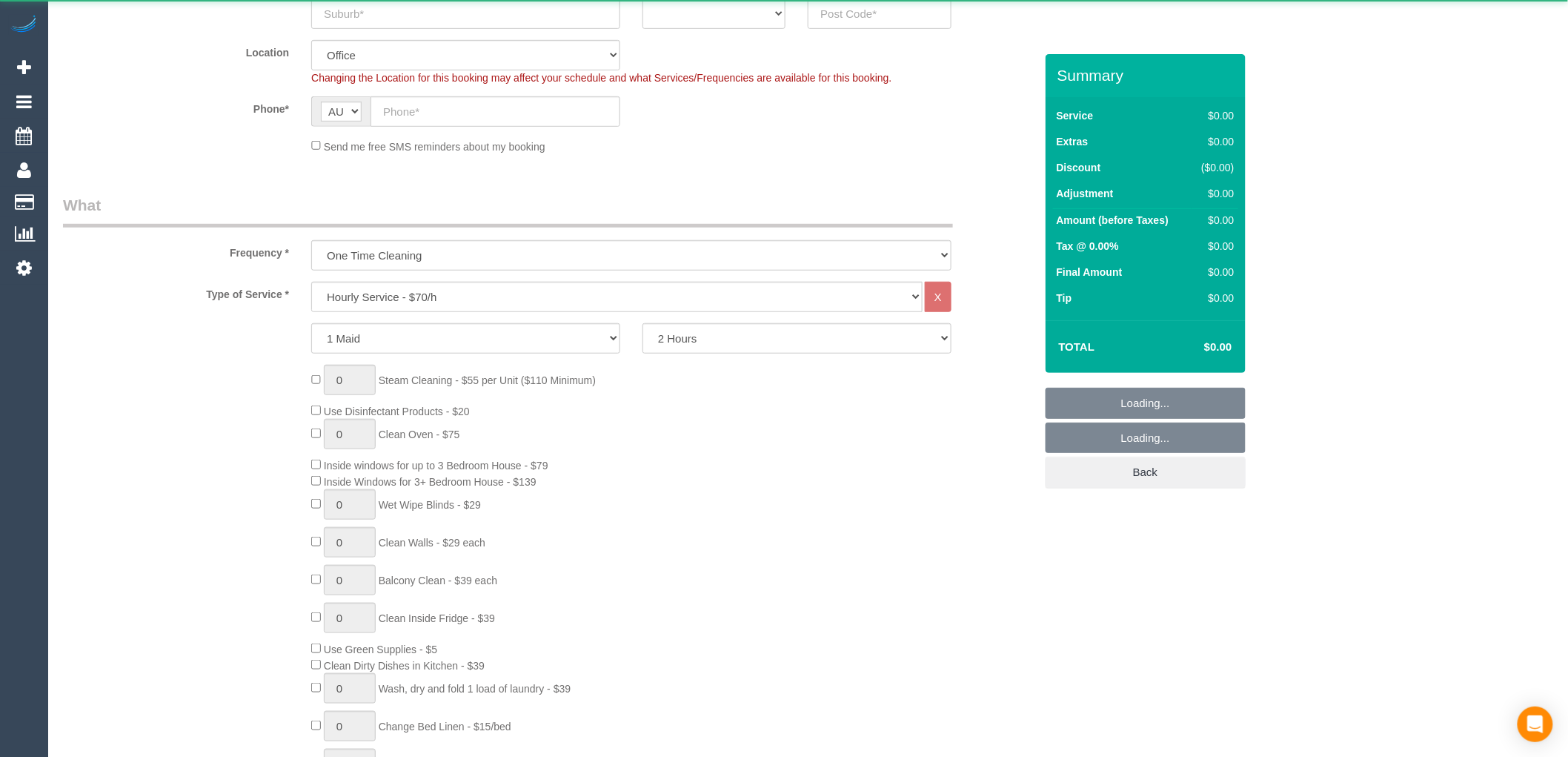
select select "object:2189"
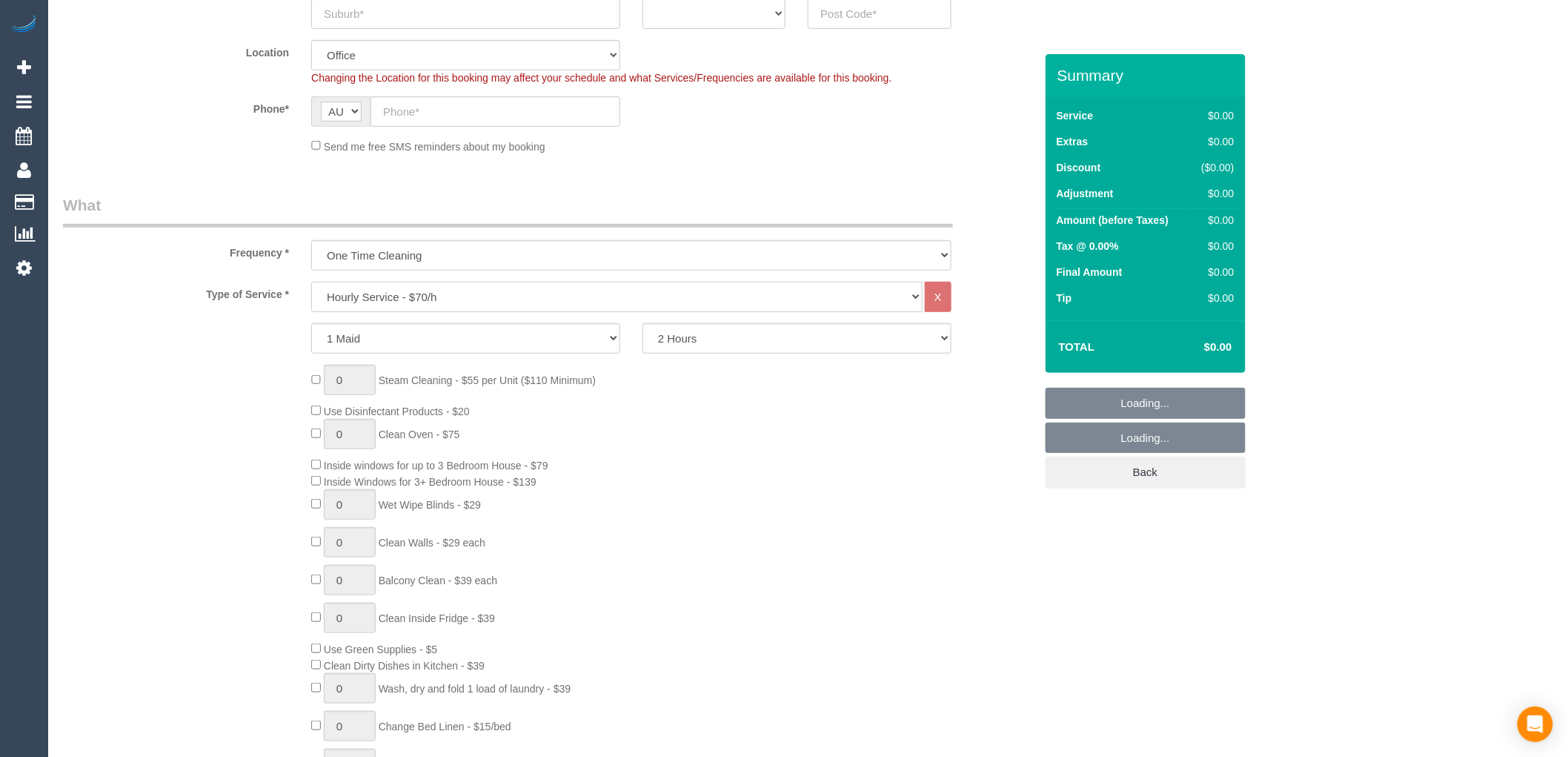
click at [405, 293] on select "Hourly Service - $70/h Hourly Service - $65/h Hourly Service - $60/h Hourly Ser…" at bounding box center [617, 296] width 612 height 30
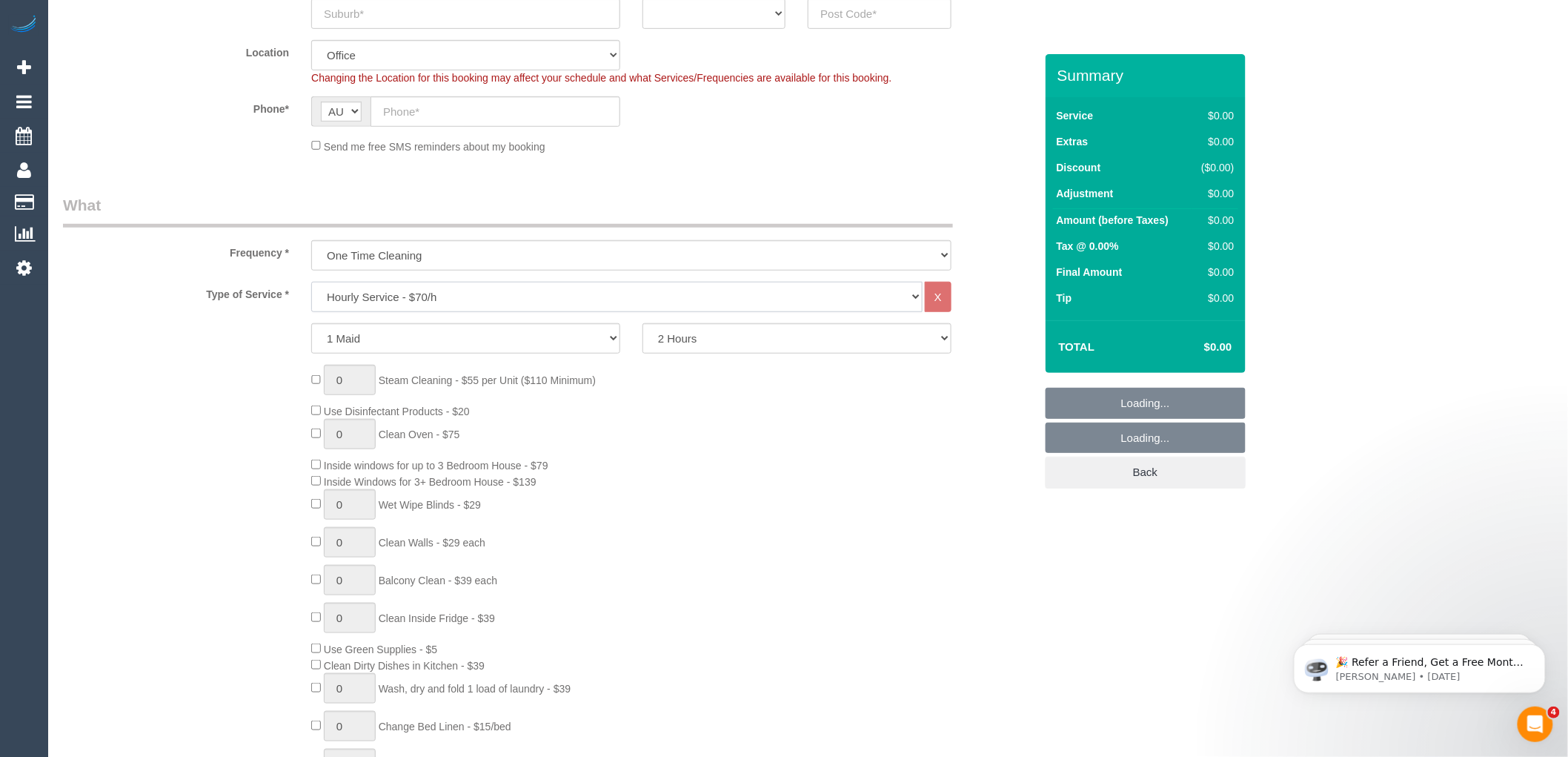
scroll to position [0, 0]
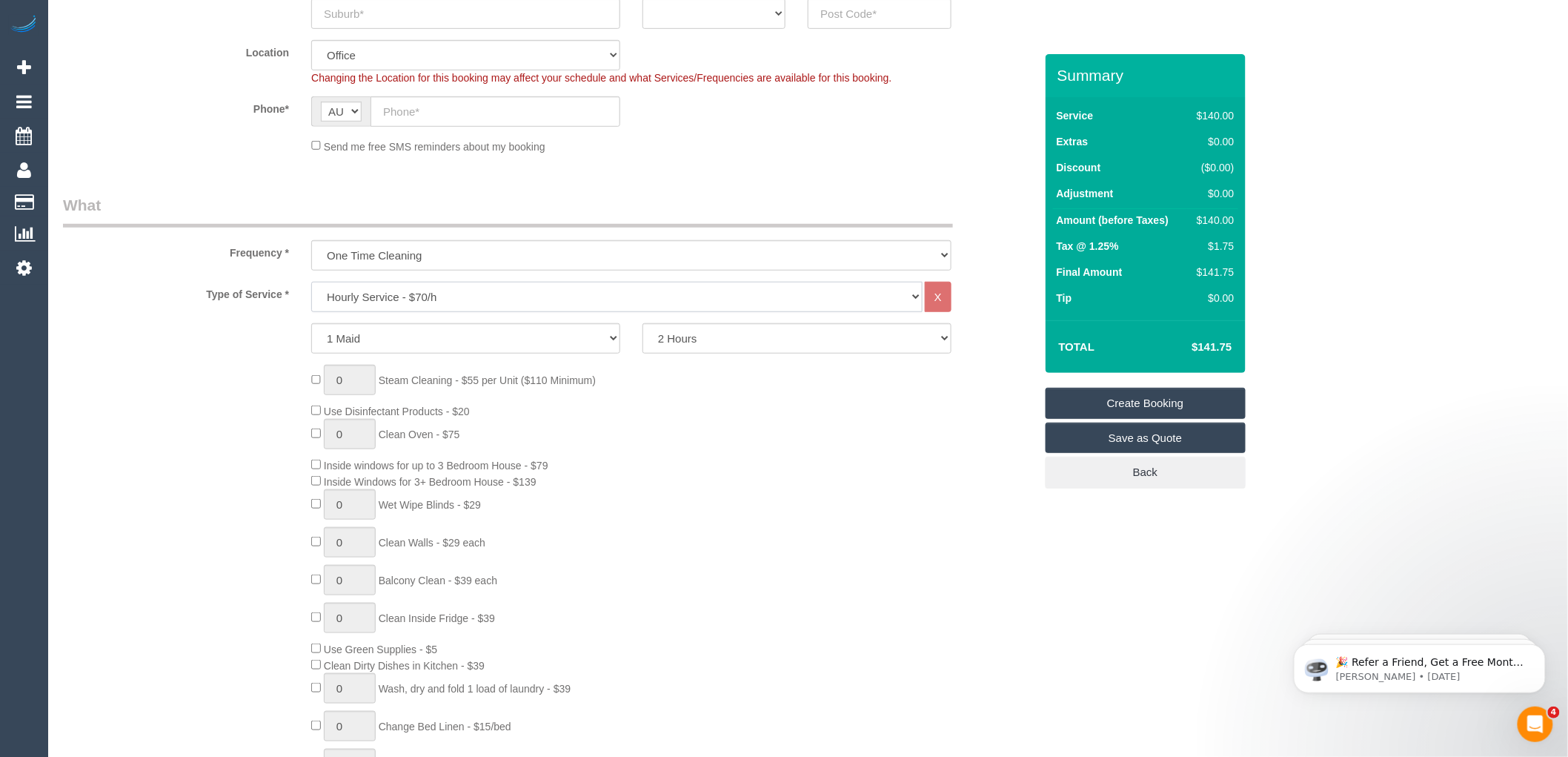
select select "211"
click at [312, 282] on select "Hourly Service - $70/h Hourly Service - $65/h Hourly Service - $60/h Hourly Ser…" at bounding box center [617, 296] width 612 height 30
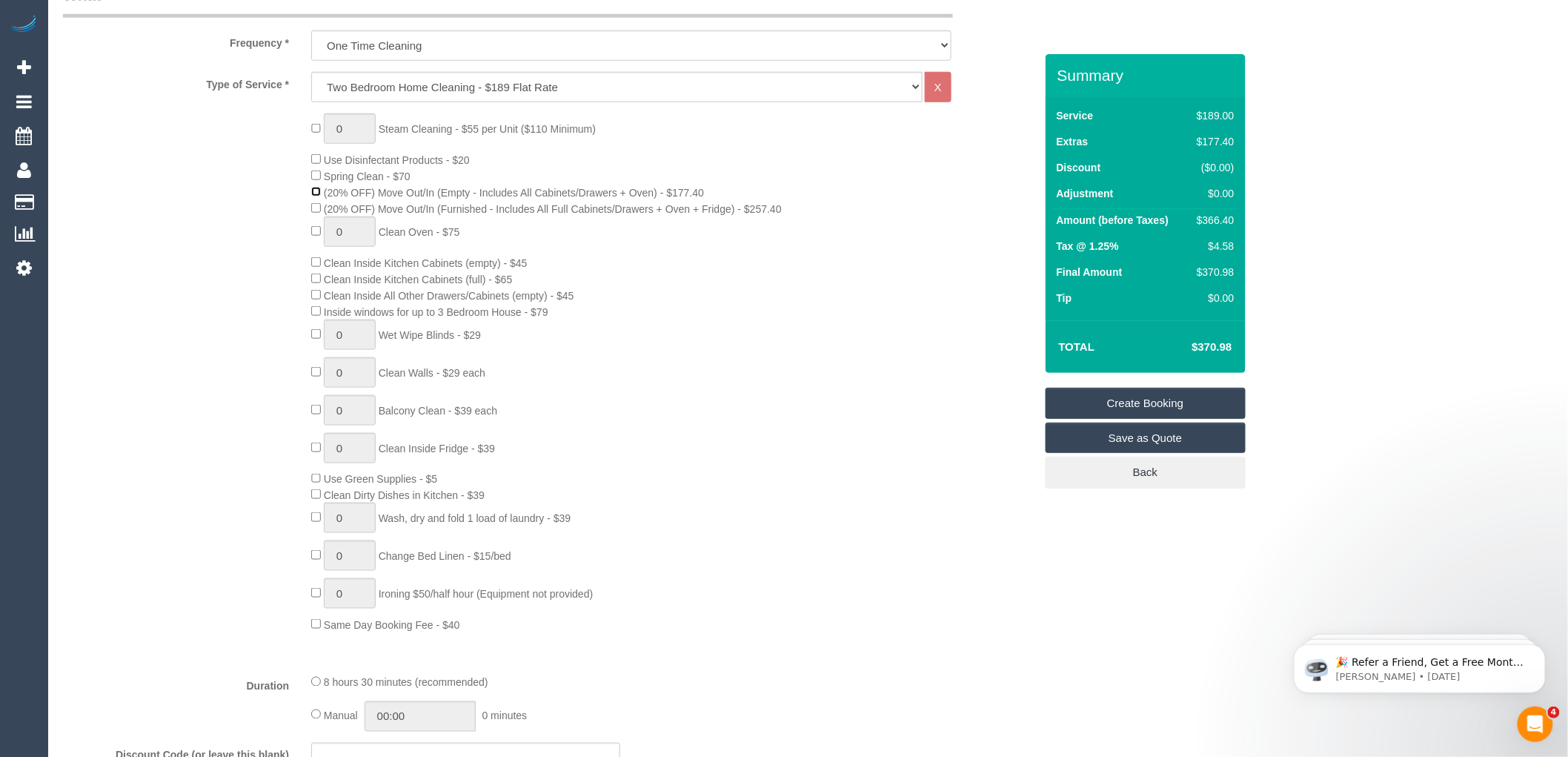
scroll to position [578, 0]
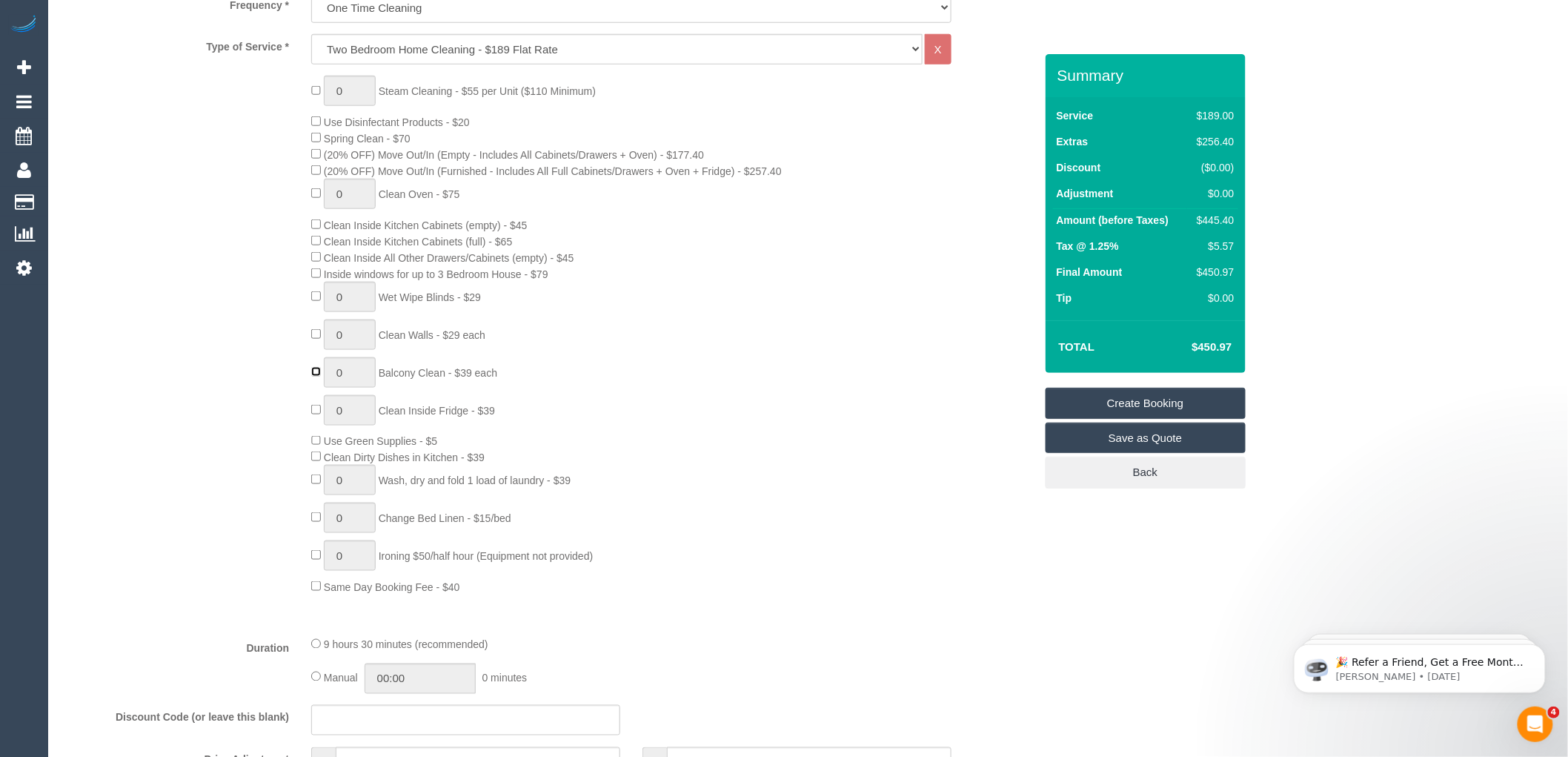
type input "1"
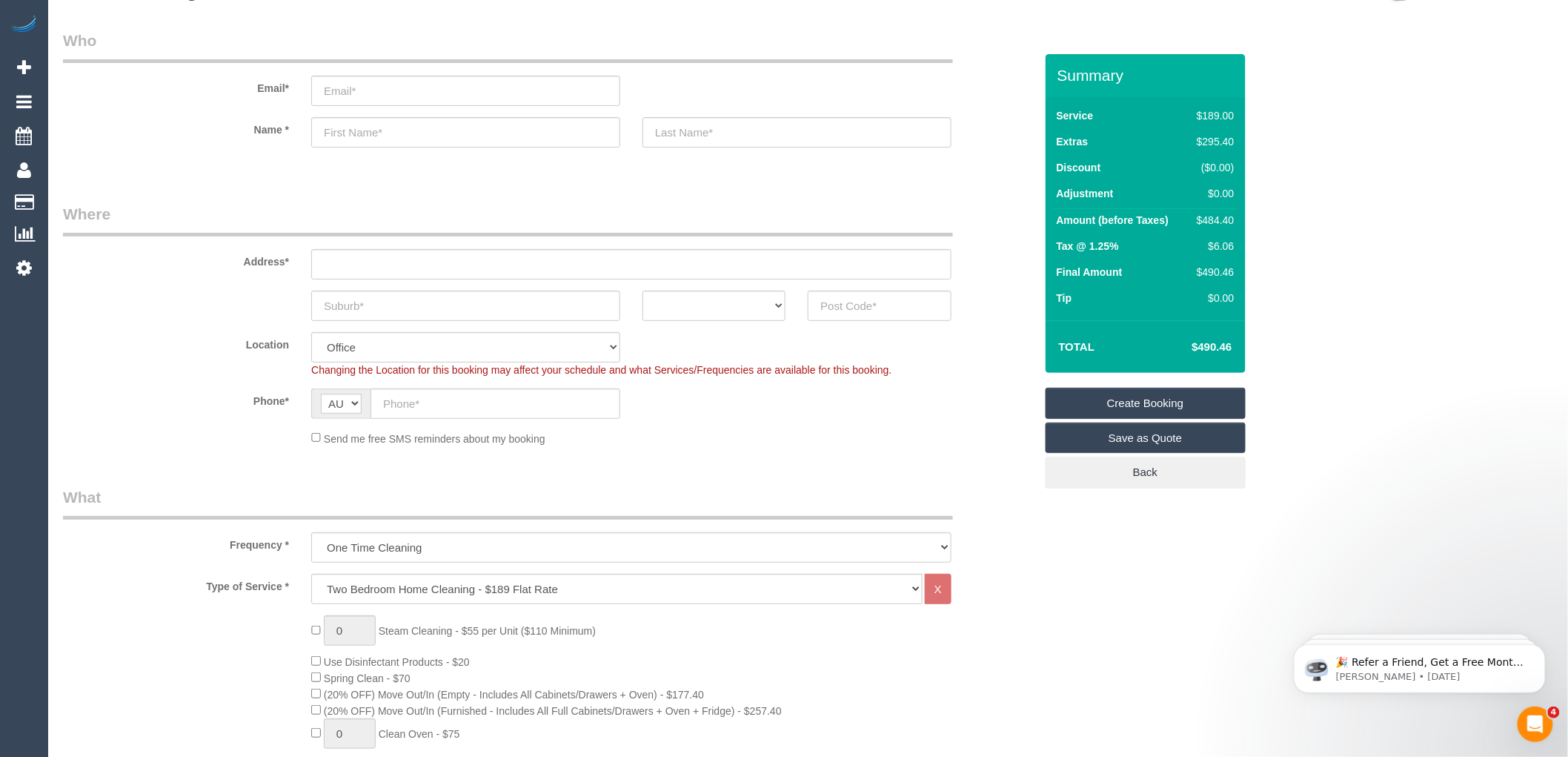
scroll to position [0, 0]
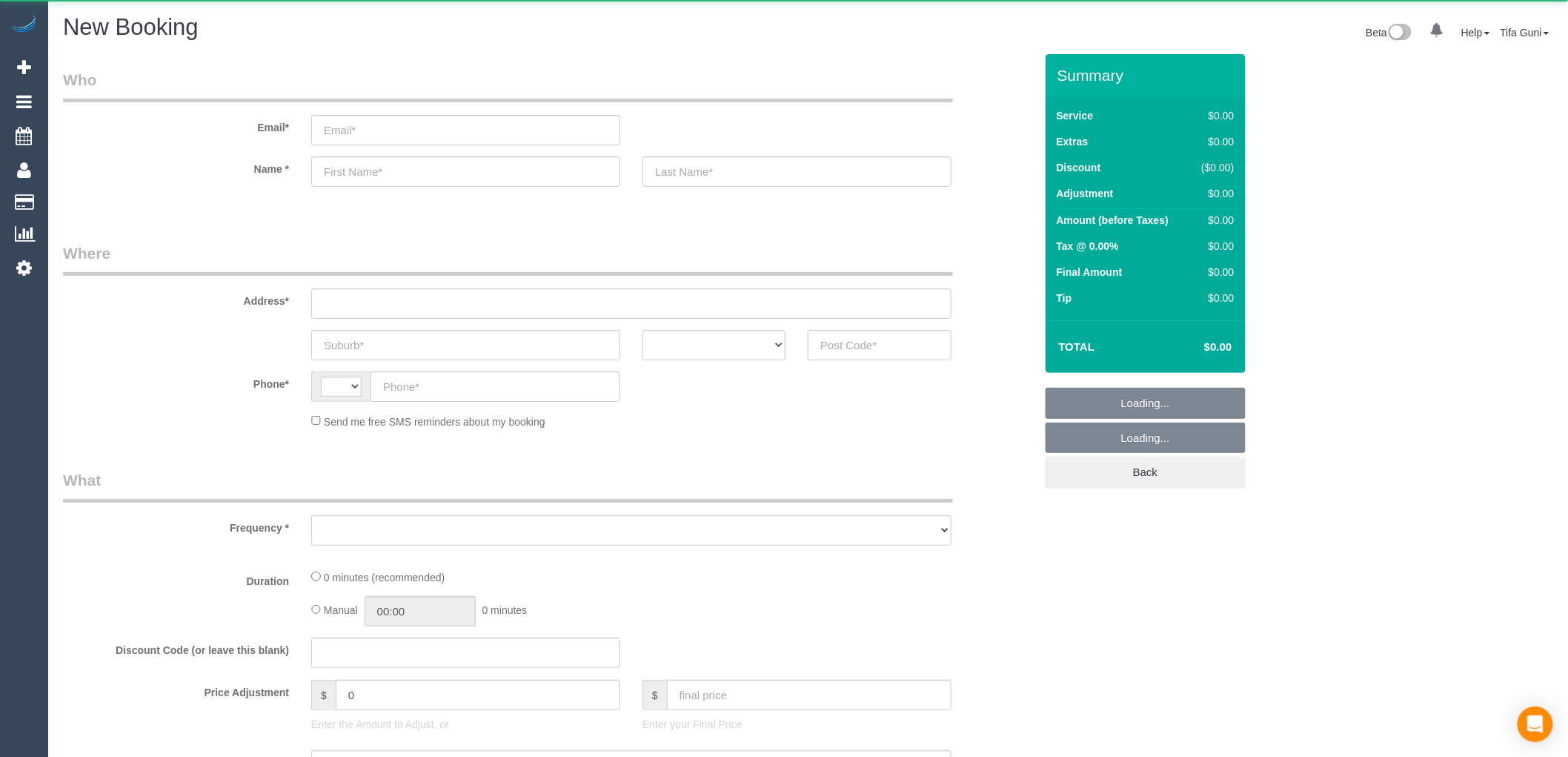
select select "string:AU"
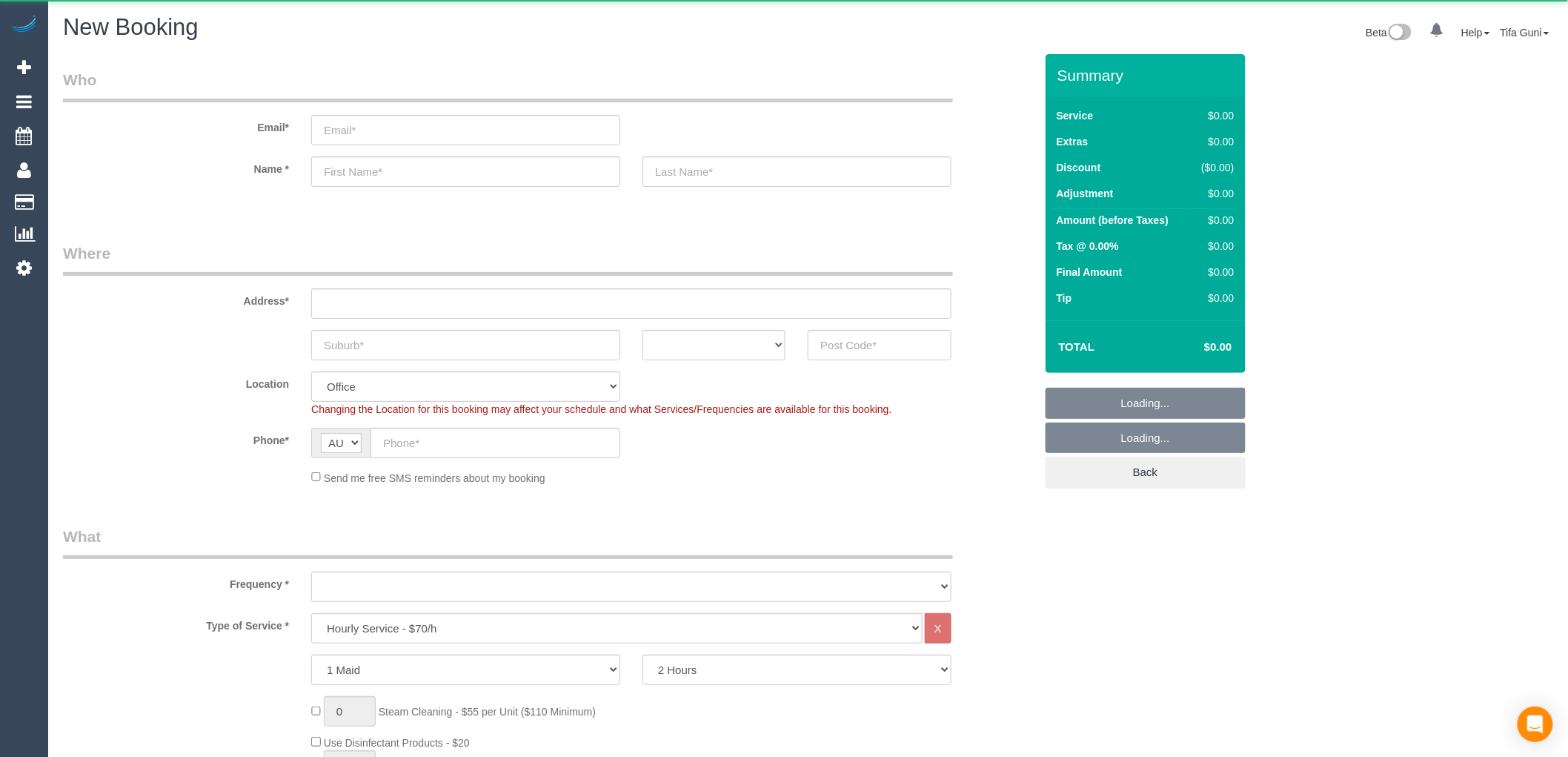
select select "object:2189"
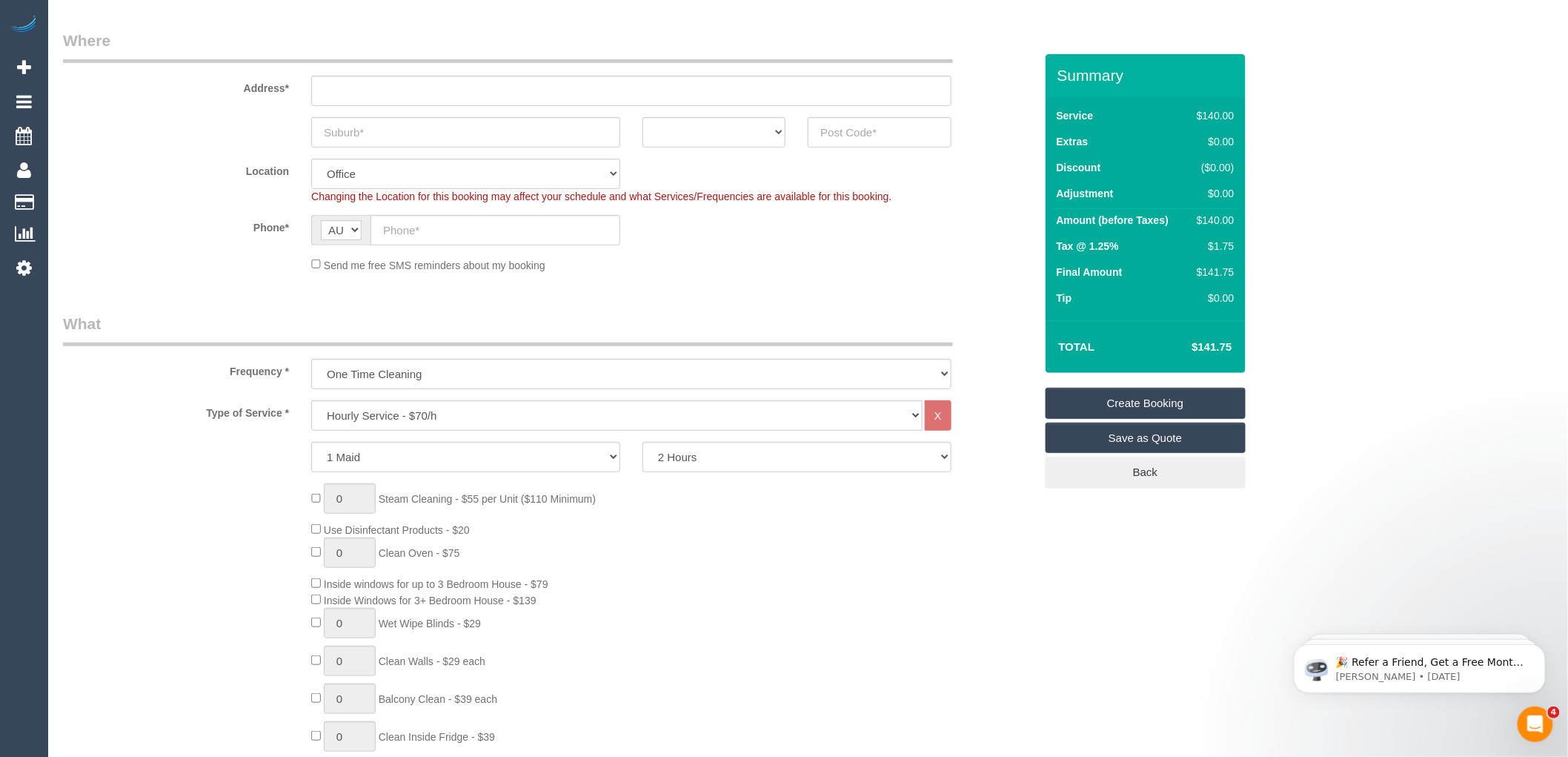
scroll to position [247, 0]
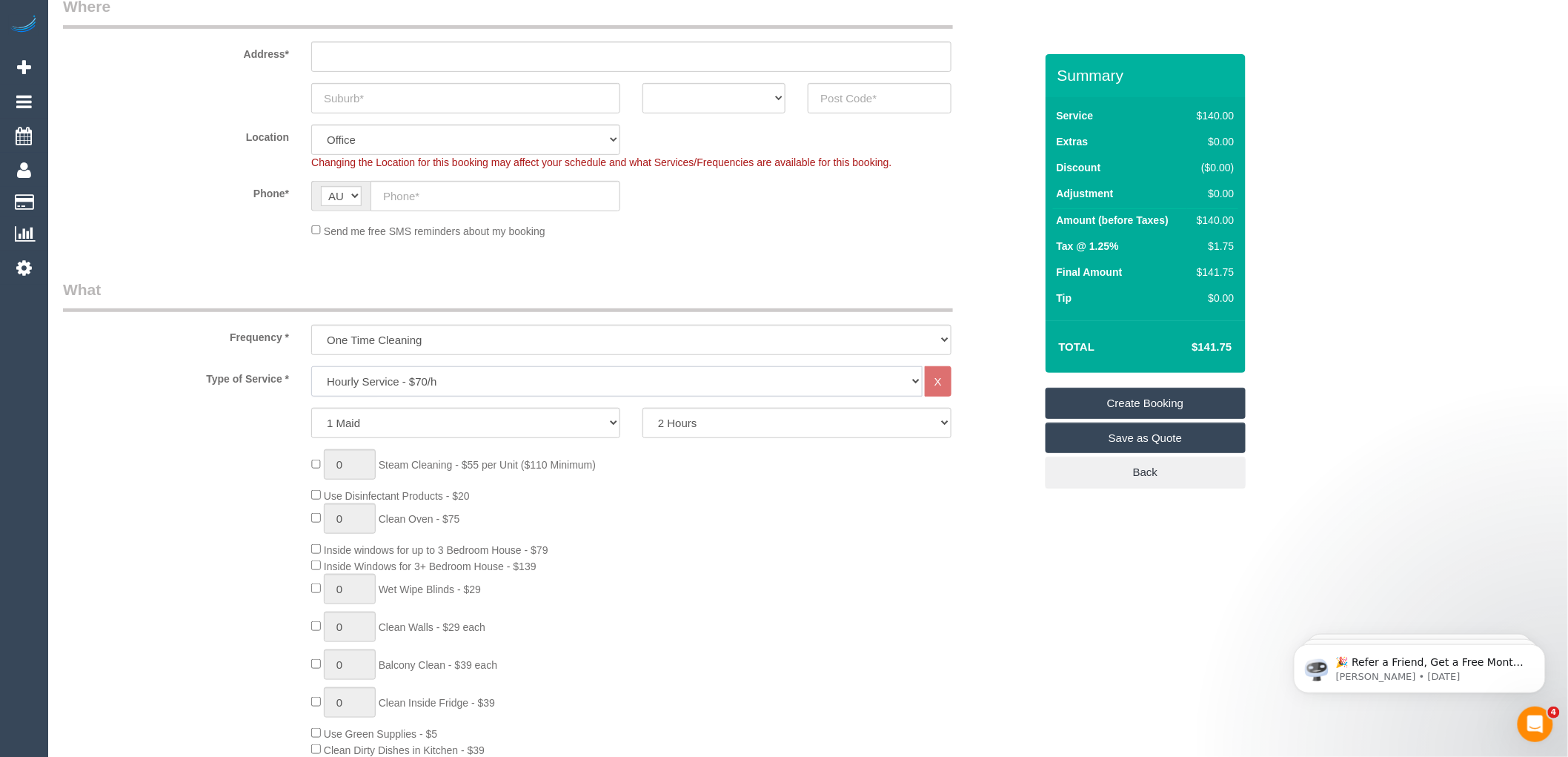
click at [465, 376] on select "Hourly Service - $70/h Hourly Service - $65/h Hourly Service - $60/h Hourly Ser…" at bounding box center [617, 381] width 612 height 30
select select "211"
click at [312, 367] on select "Hourly Service - $70/h Hourly Service - $65/h Hourly Service - $60/h Hourly Ser…" at bounding box center [617, 381] width 612 height 30
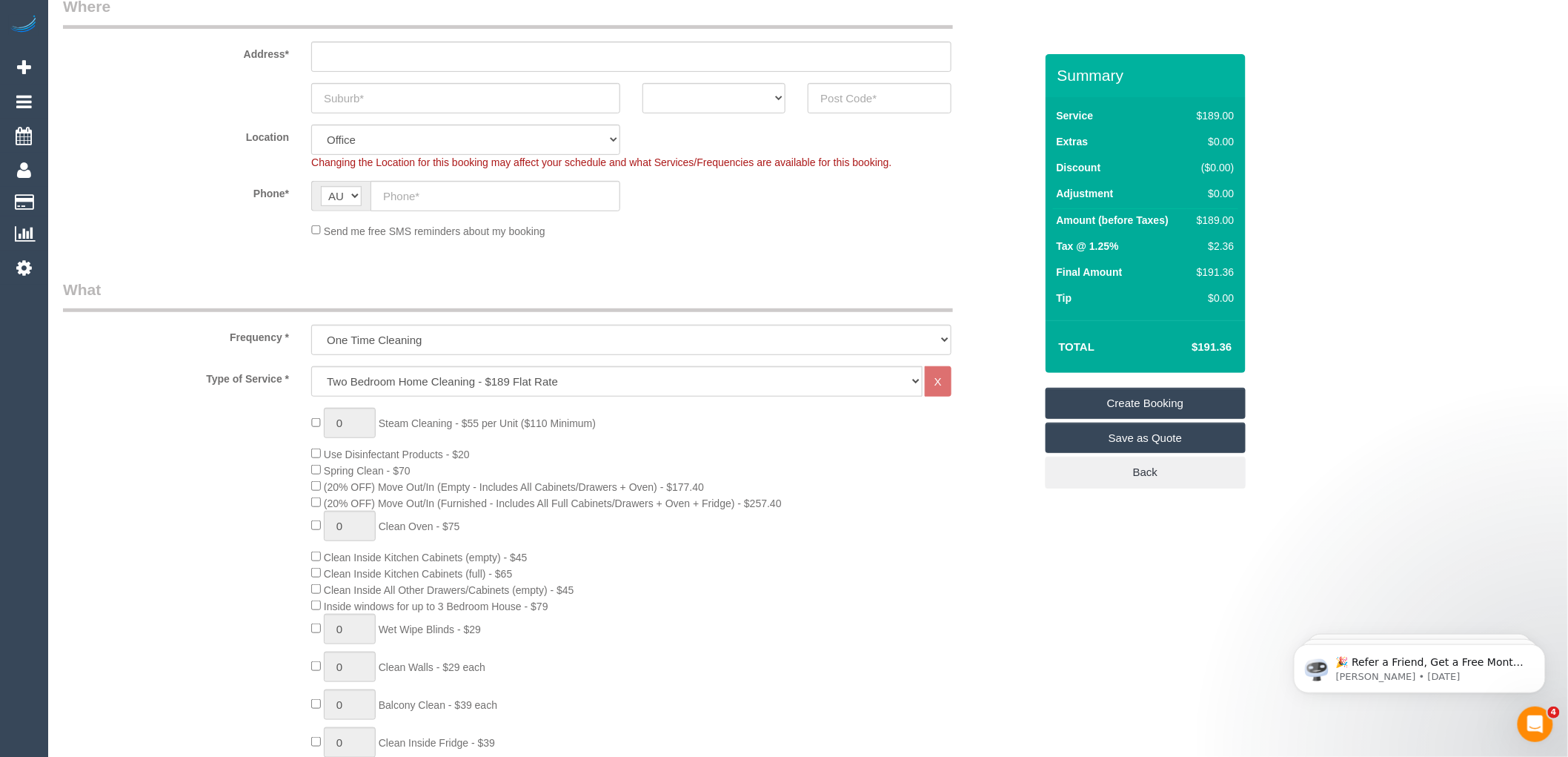
click at [654, 463] on div "0 Steam Cleaning - $55 per Unit ($110 Minimum) Use Disinfectant Products - $20 …" at bounding box center [672, 667] width 745 height 519
click at [750, 501] on div "0 Steam Cleaning - $55 per Unit ($110 Minimum) Use Disinfectant Products - $20 …" at bounding box center [672, 667] width 745 height 519
click at [753, 87] on select "ACT [GEOGRAPHIC_DATA] NT [GEOGRAPHIC_DATA] SA TAS [GEOGRAPHIC_DATA] [GEOGRAPHIC…" at bounding box center [713, 98] width 143 height 30
select select "VIC"
click at [642, 83] on select "ACT [GEOGRAPHIC_DATA] NT [GEOGRAPHIC_DATA] SA TAS [GEOGRAPHIC_DATA] [GEOGRAPHIC…" at bounding box center [713, 98] width 143 height 30
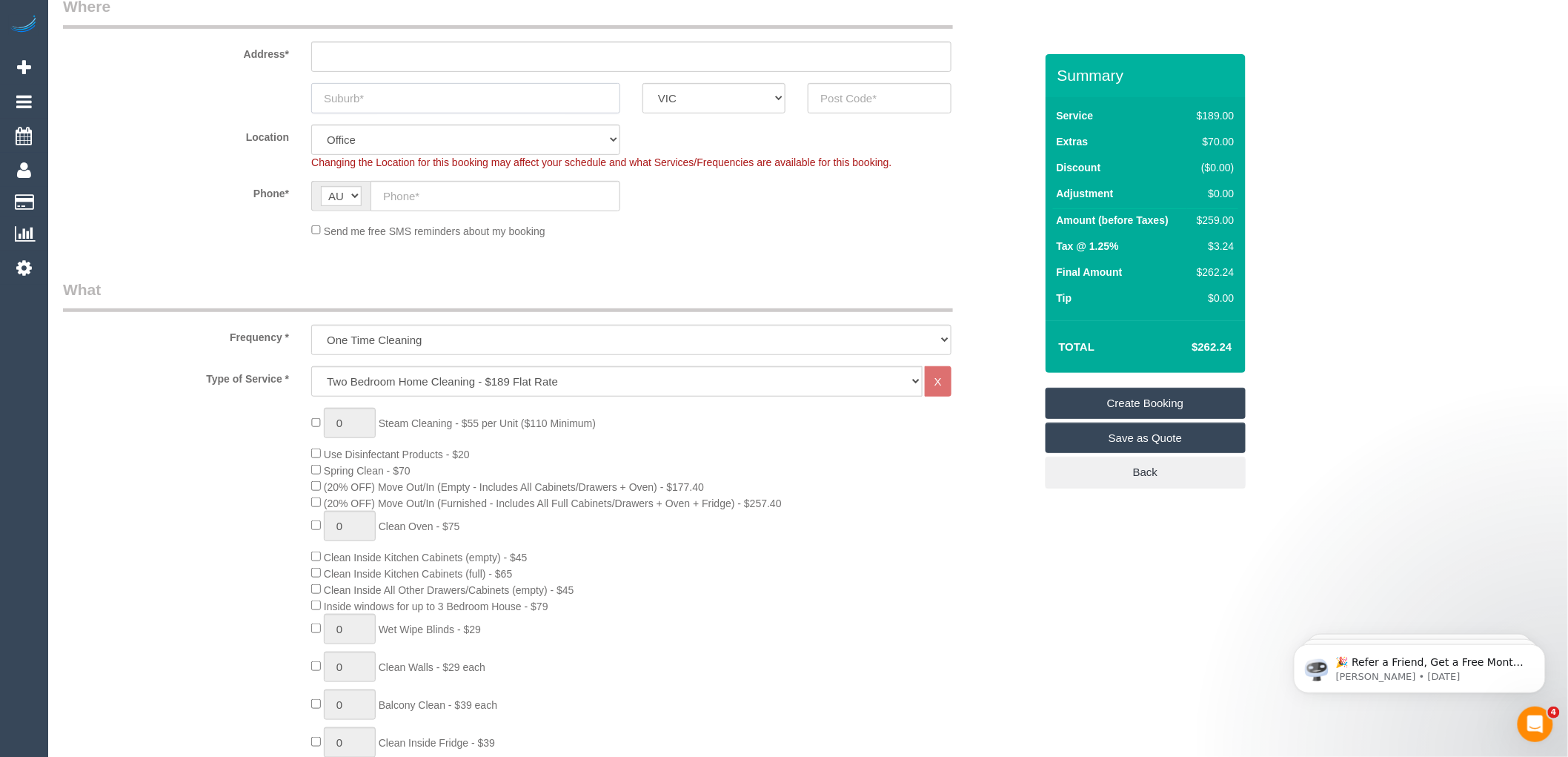
click at [374, 92] on input "text" at bounding box center [465, 98] width 309 height 30
type input "Essendon"
click at [898, 104] on input "text" at bounding box center [878, 98] width 143 height 30
type input "3040"
click at [325, 55] on input "text" at bounding box center [632, 57] width 640 height 30
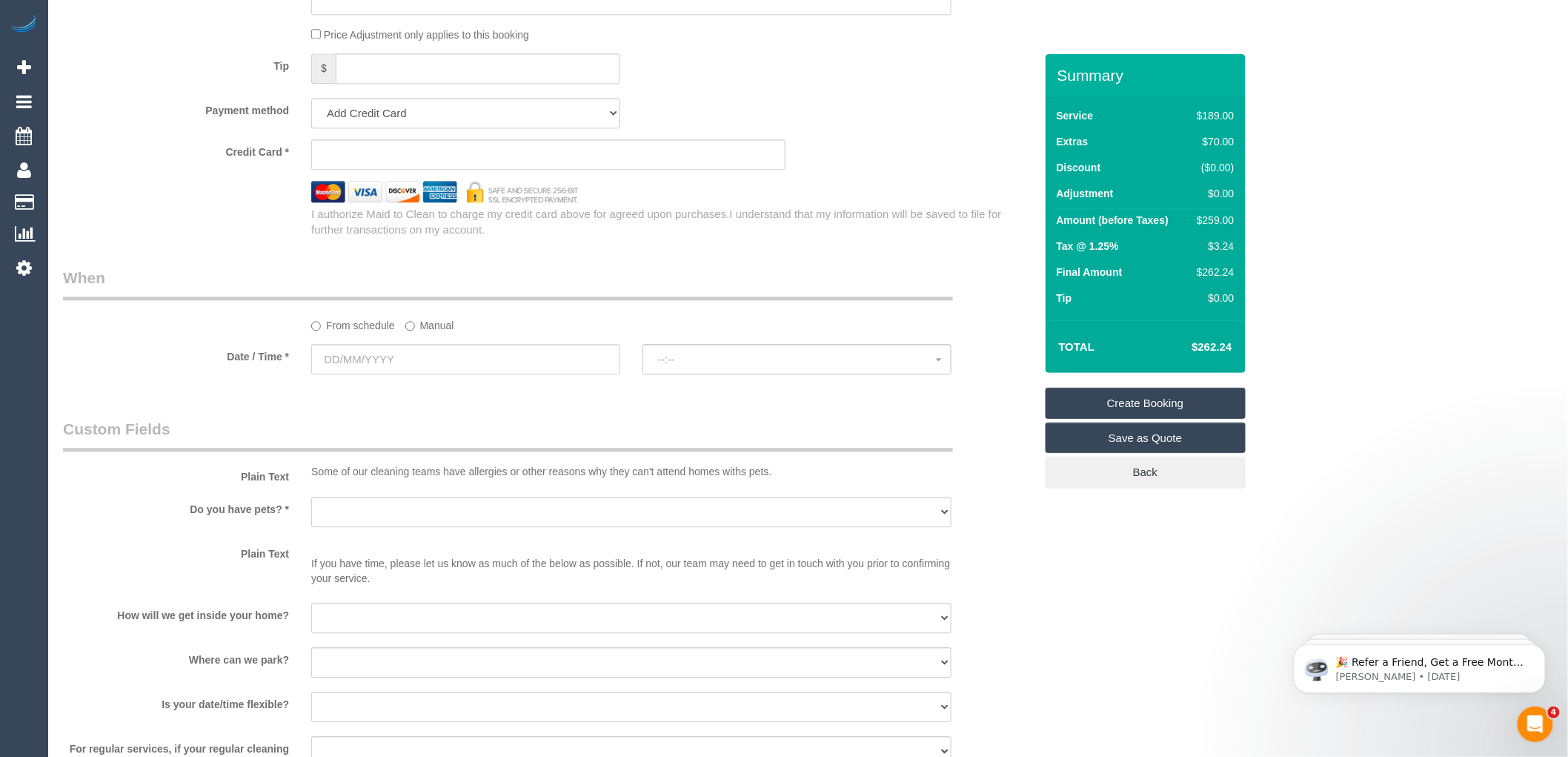
scroll to position [1646, 0]
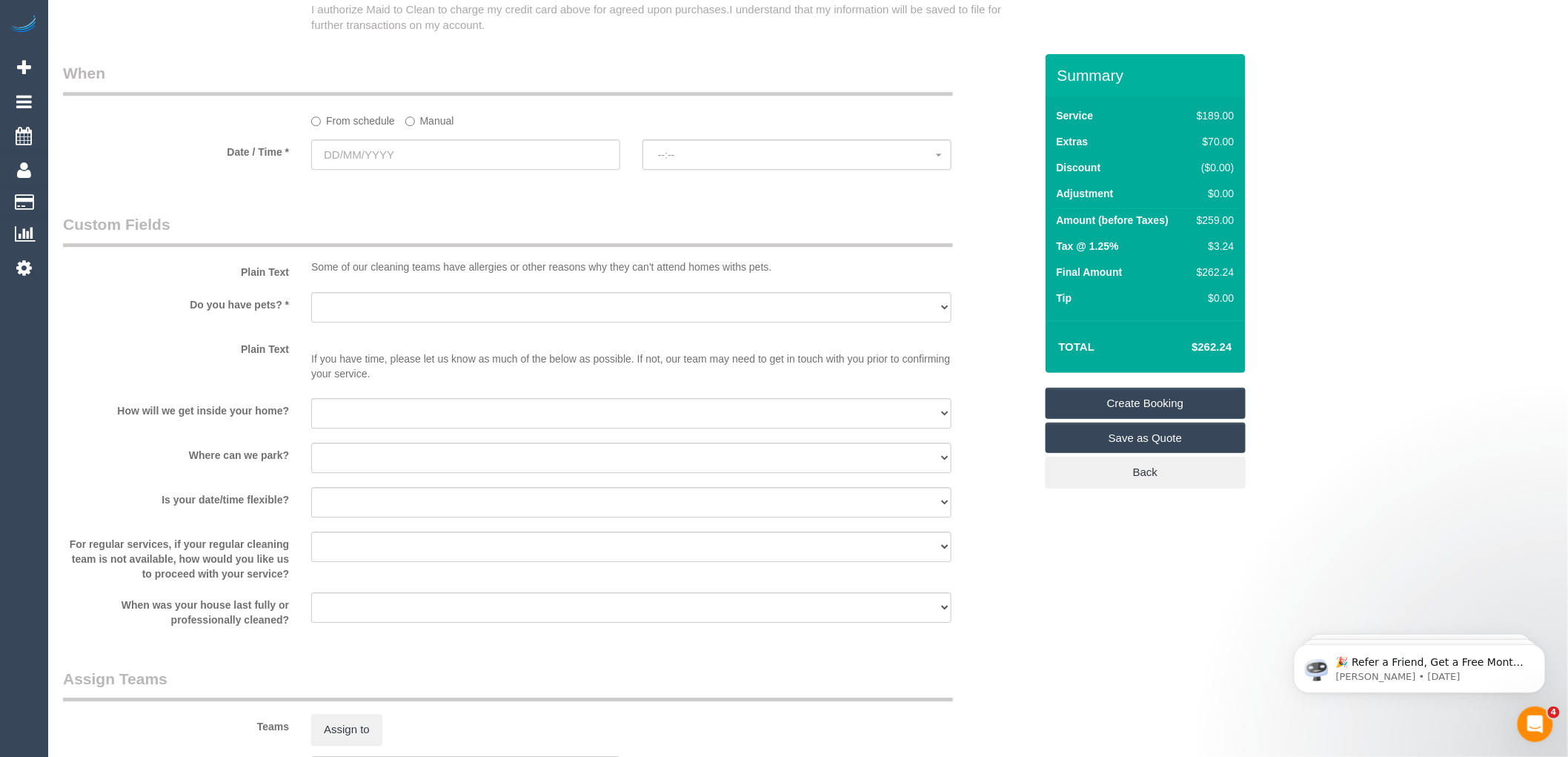
type input "-"
click at [384, 170] on input "text" at bounding box center [465, 155] width 309 height 30
select select "59"
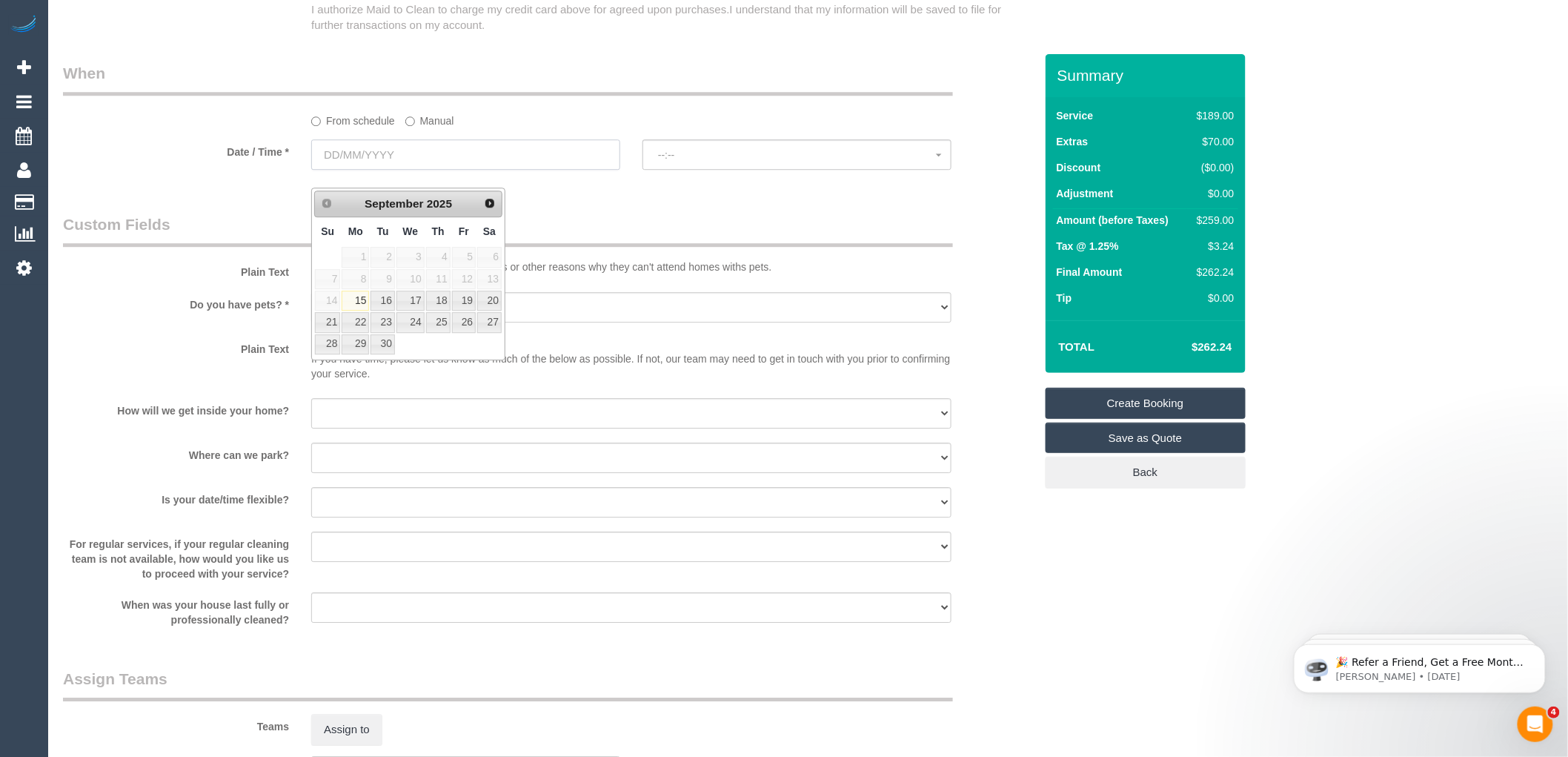
select select "object:2273"
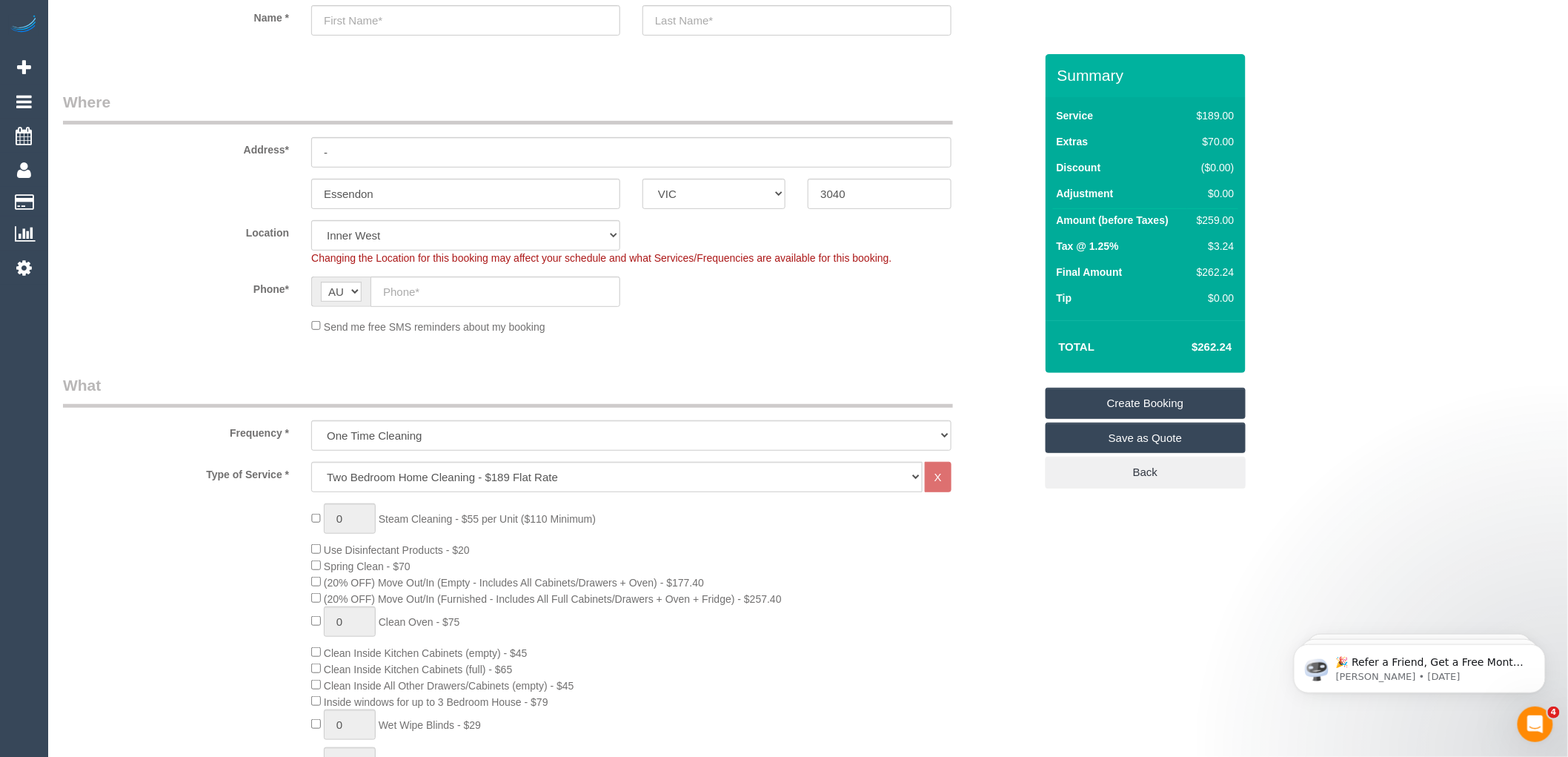
scroll to position [0, 0]
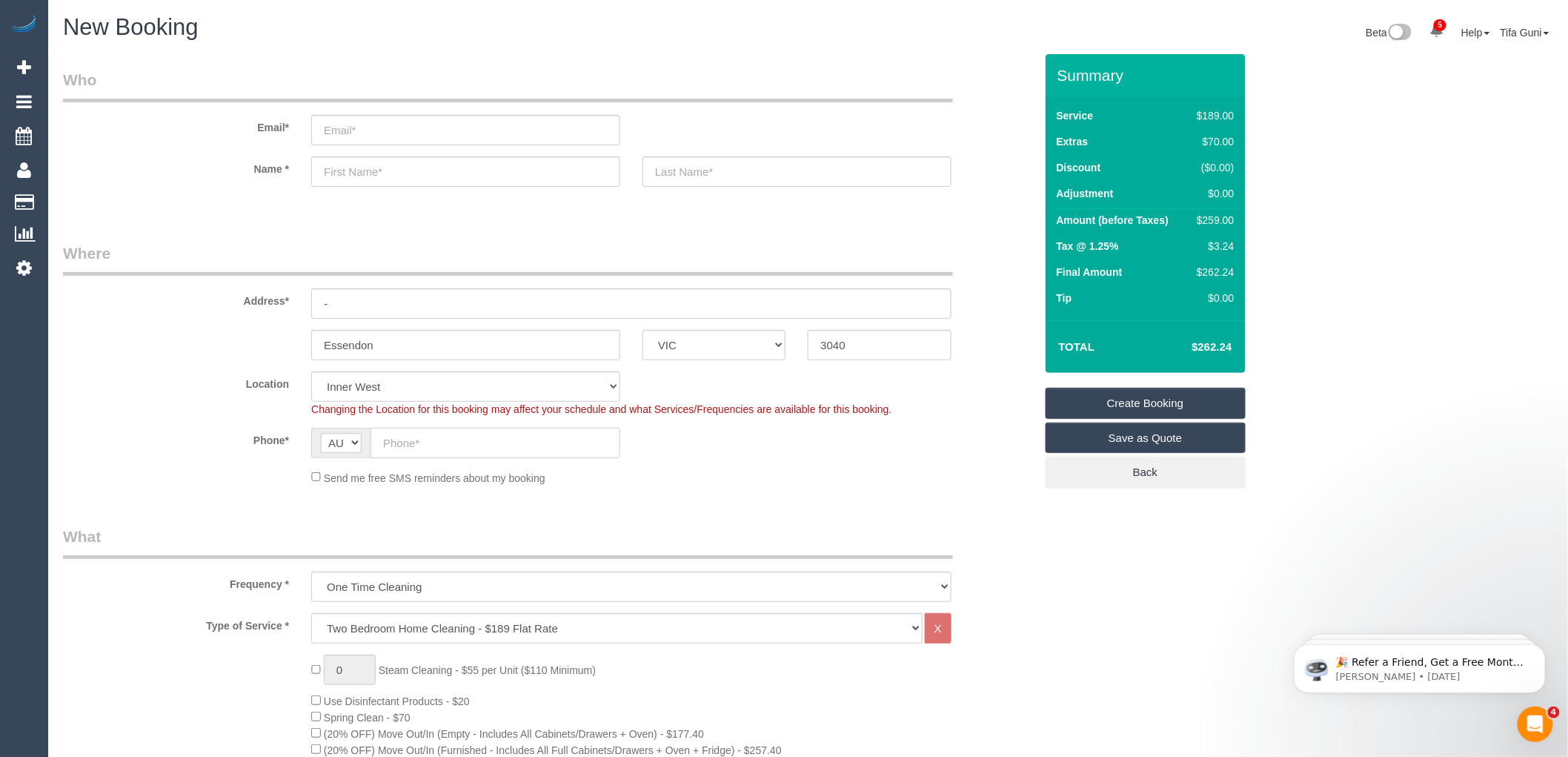
click at [411, 440] on input "text" at bounding box center [495, 443] width 250 height 30
paste input "61 406 421 512"
type input "61 406 421 512"
drag, startPoint x: 384, startPoint y: 342, endPoint x: 278, endPoint y: 342, distance: 106.0
click at [278, 342] on div "Essendon ACT [GEOGRAPHIC_DATA] NT [GEOGRAPHIC_DATA] SA TAS [GEOGRAPHIC_DATA] [G…" at bounding box center [549, 345] width 993 height 30
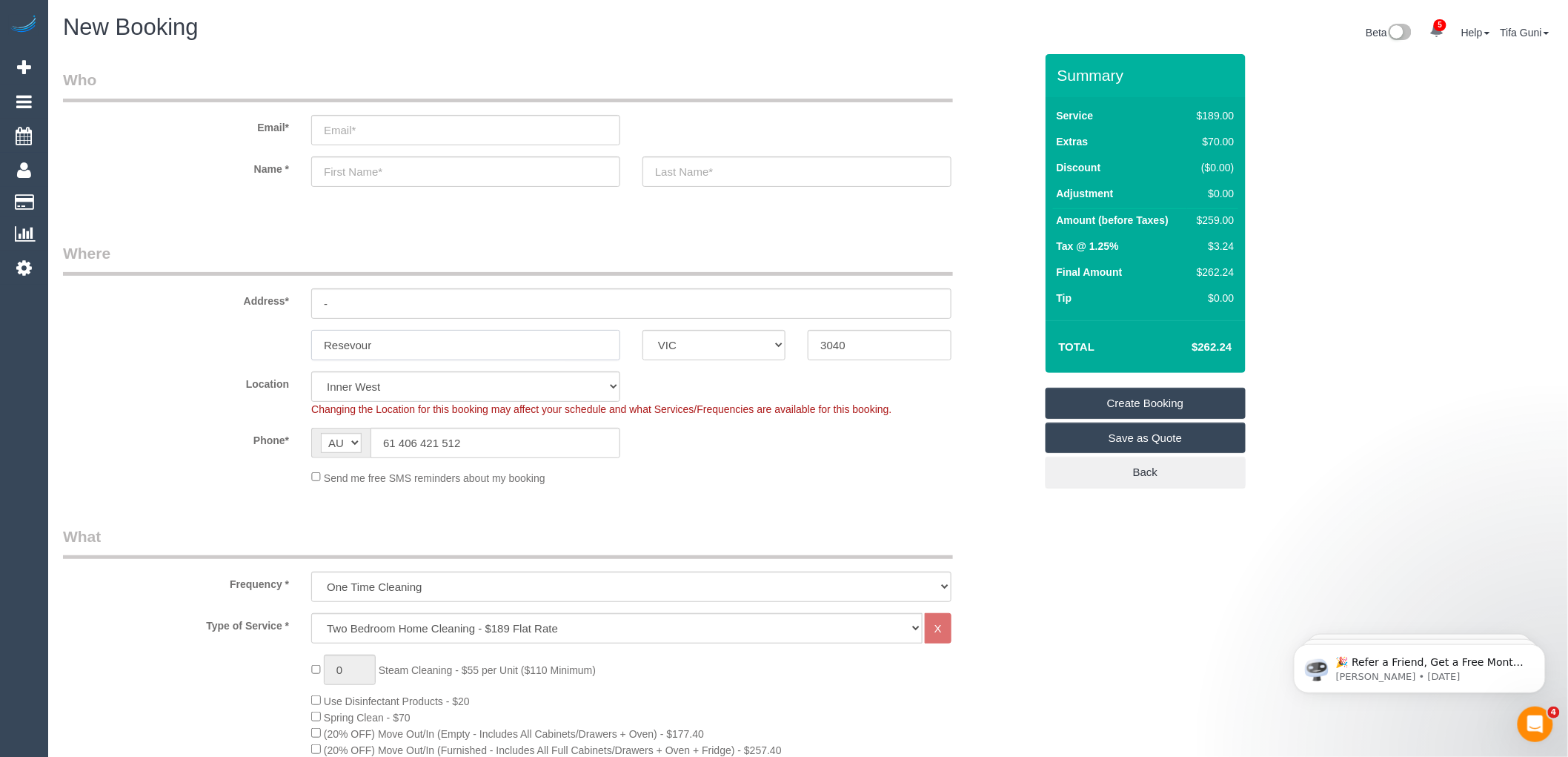
type input "Resevour"
drag, startPoint x: 862, startPoint y: 344, endPoint x: 771, endPoint y: 344, distance: 91.0
click at [771, 344] on div "Resevour ACT [GEOGRAPHIC_DATA] NT [GEOGRAPHIC_DATA] SA TAS [GEOGRAPHIC_DATA] [G…" at bounding box center [549, 345] width 993 height 30
type input "3073"
click at [448, 295] on input "-" at bounding box center [632, 303] width 640 height 30
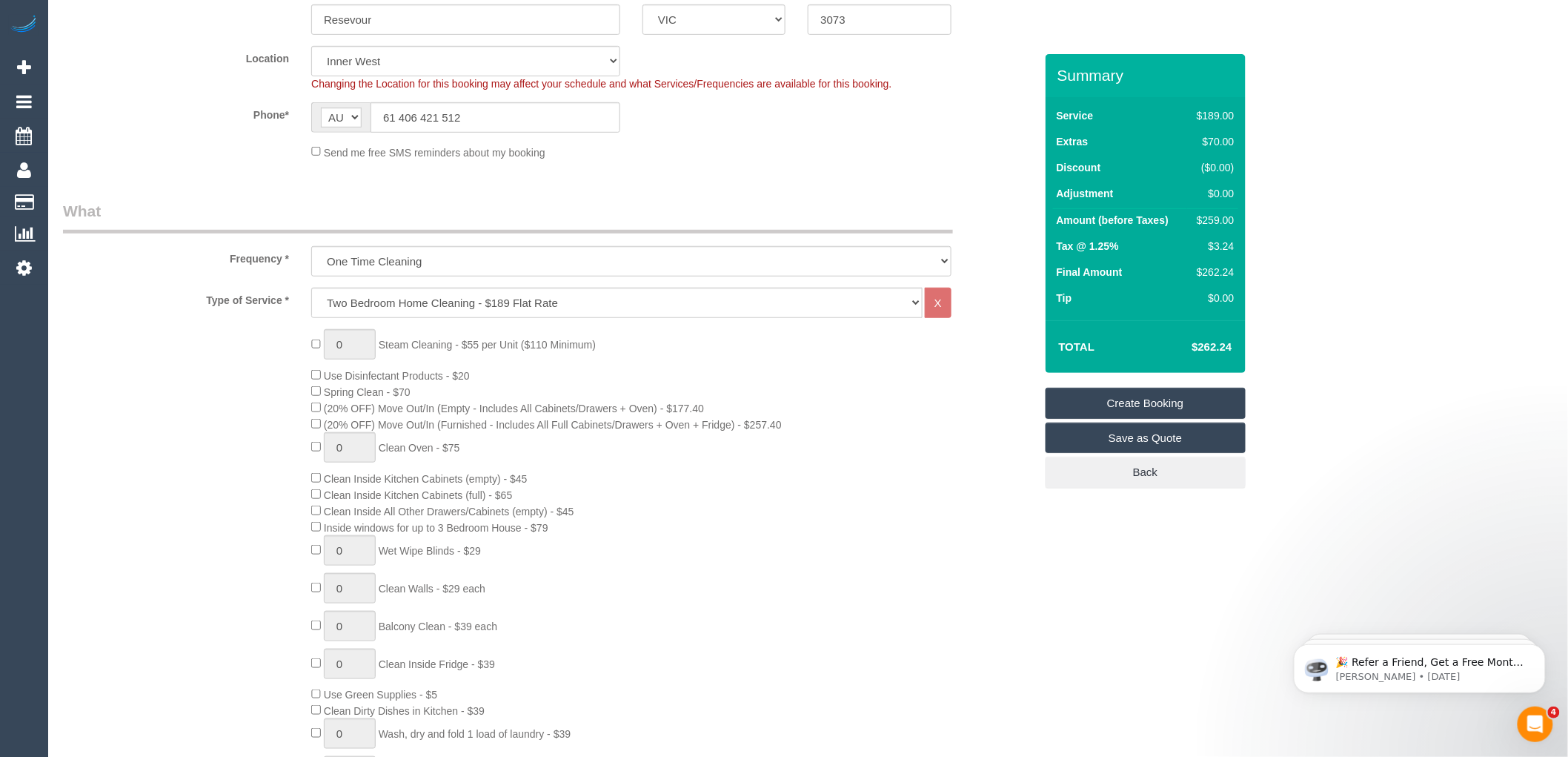
select select "60"
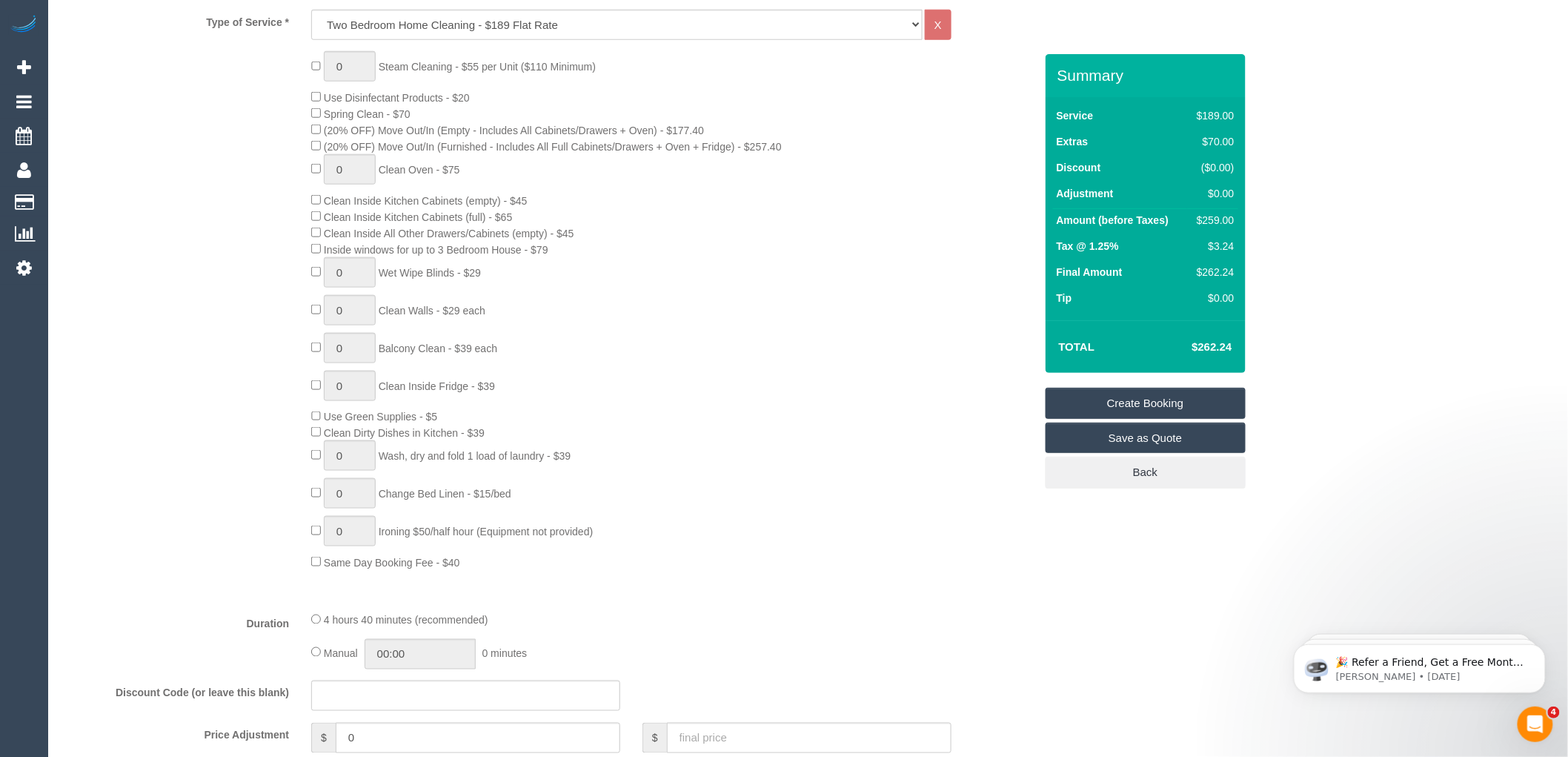
select select "object:2965"
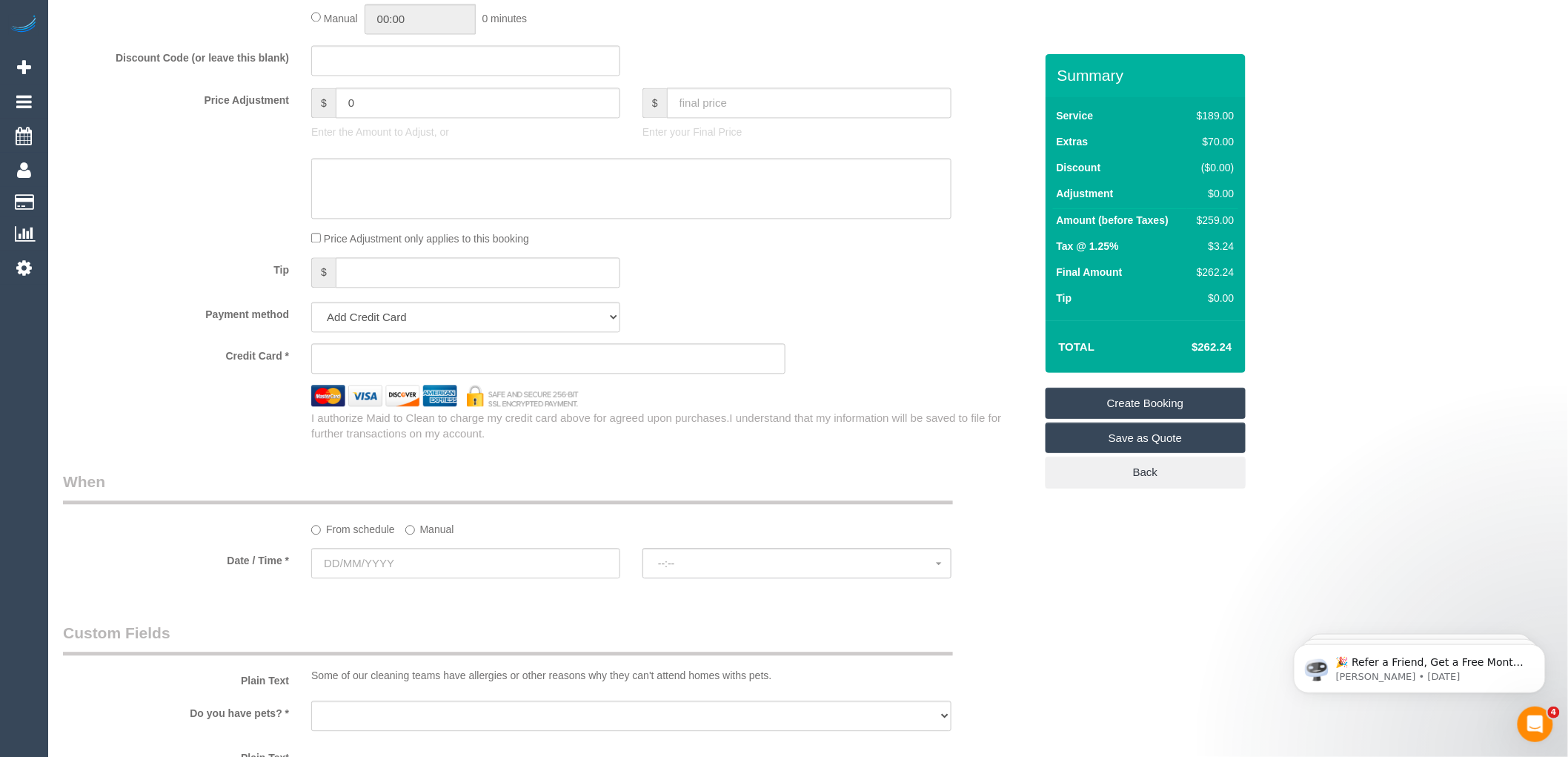
scroll to position [1482, 0]
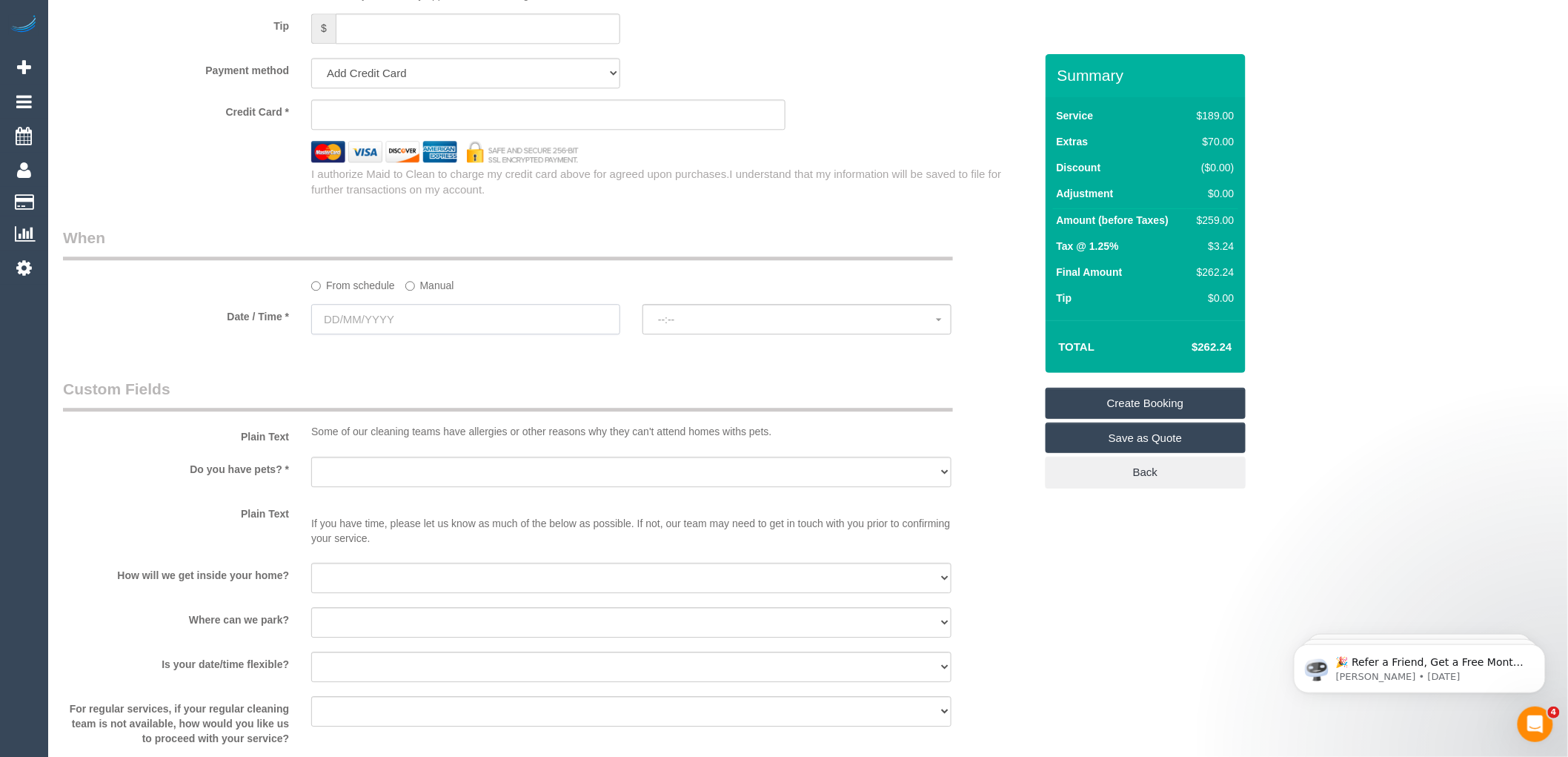
click at [440, 326] on input "text" at bounding box center [465, 319] width 309 height 30
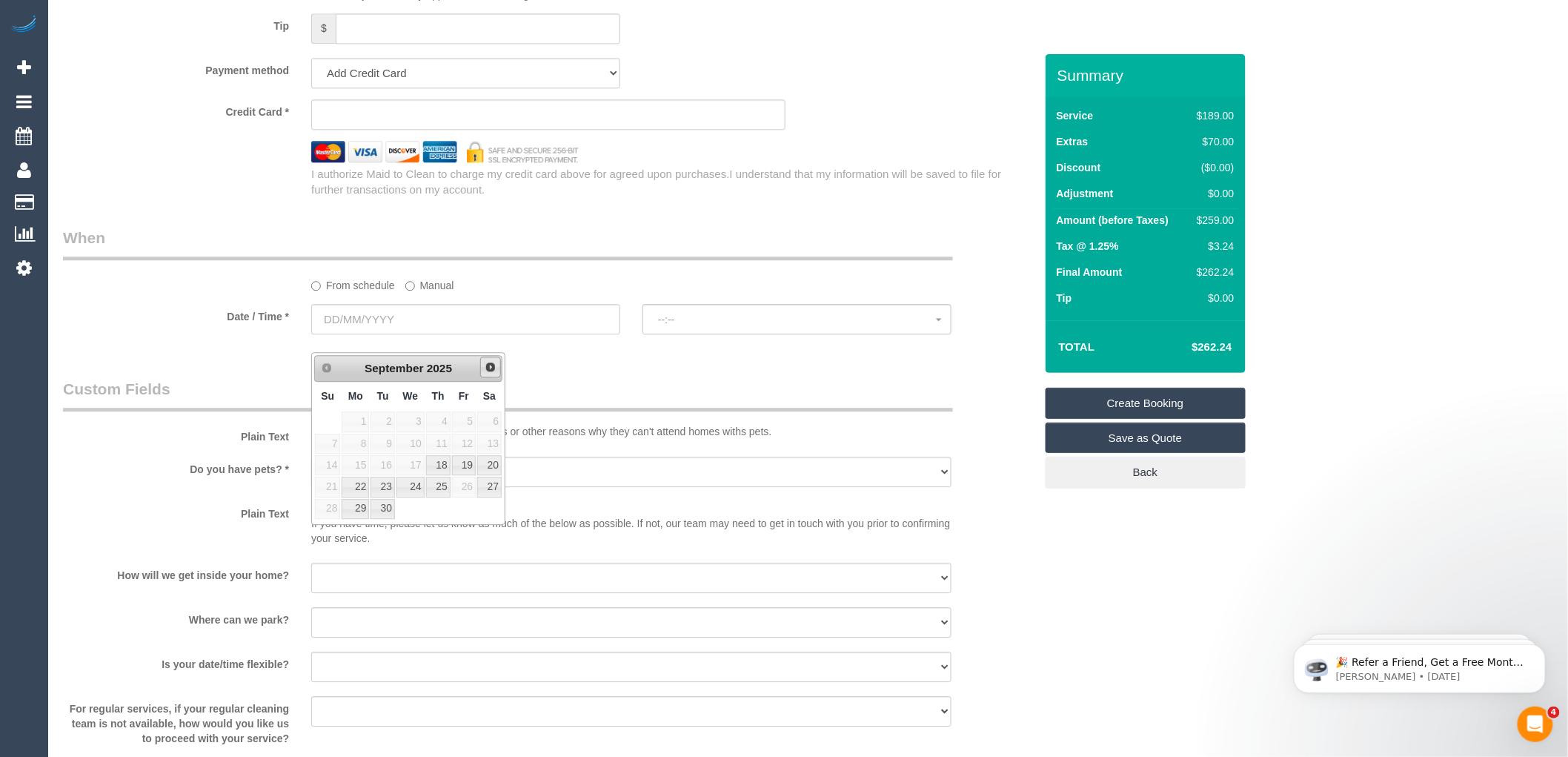
click at [485, 368] on span "Next" at bounding box center [490, 367] width 11 height 11
click at [324, 369] on span "Prev" at bounding box center [326, 367] width 11 height 11
click at [387, 506] on link "30" at bounding box center [382, 508] width 24 height 20
type input "[DATE]"
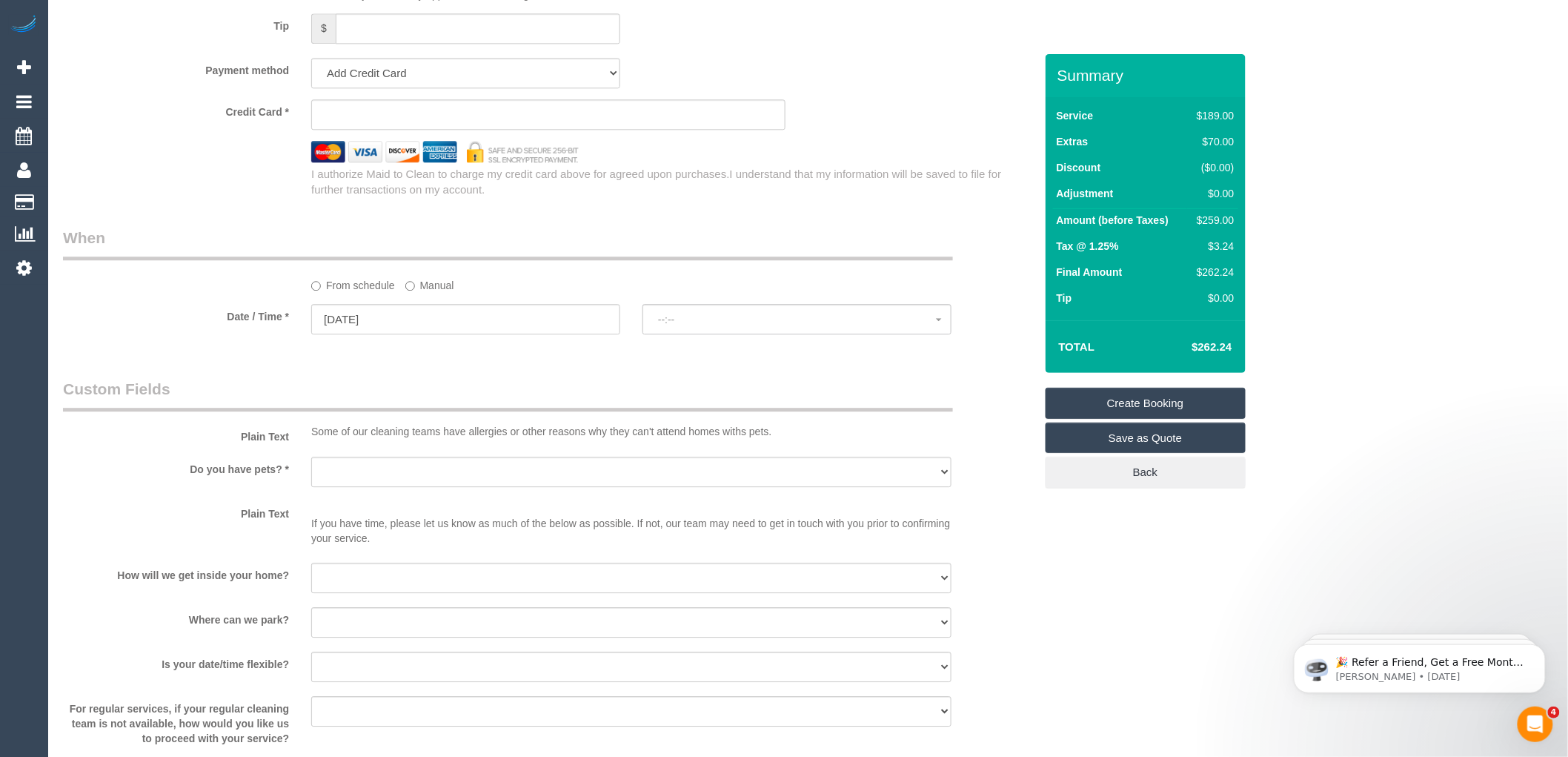
select select "spot1"
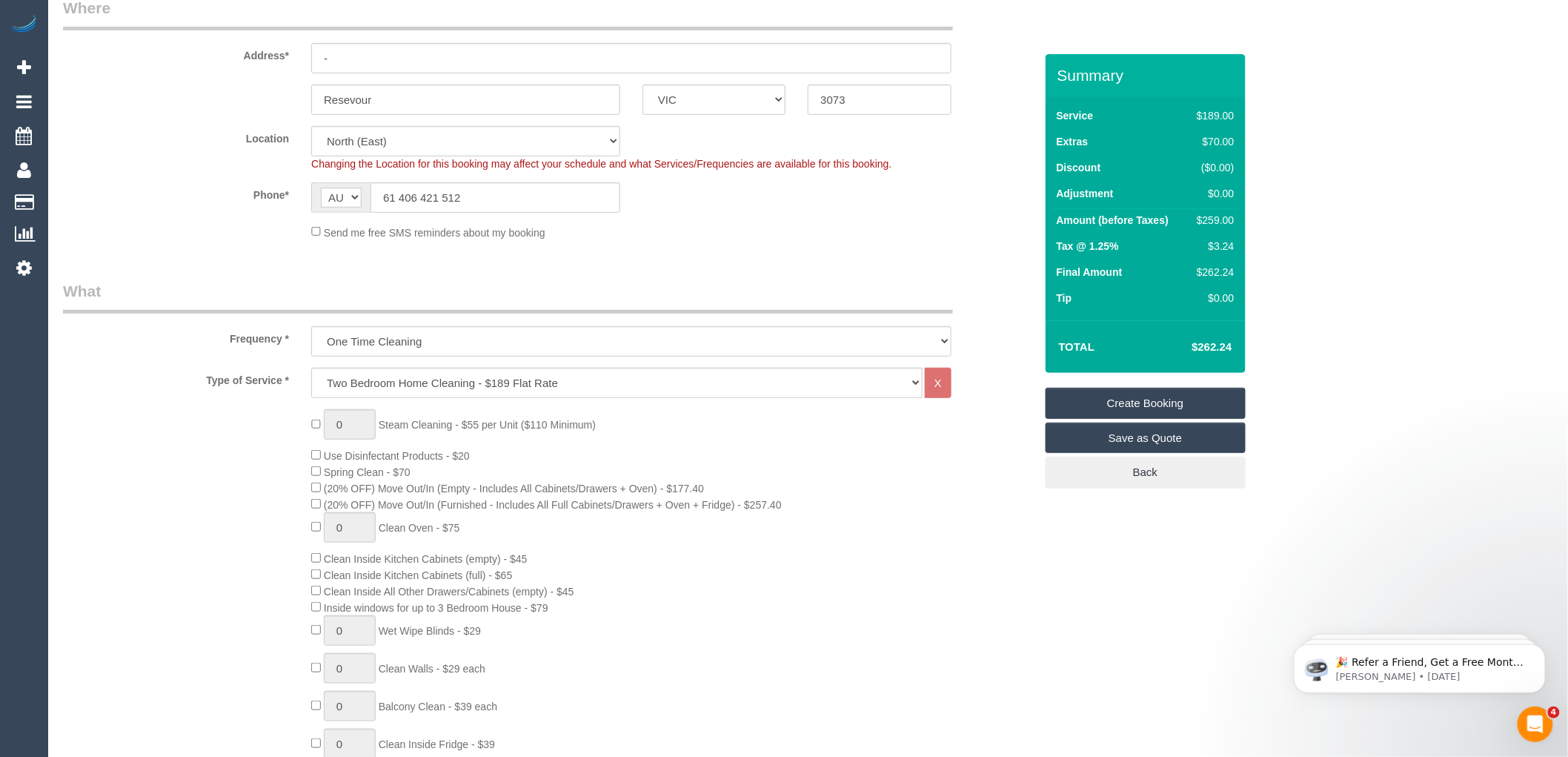
scroll to position [247, 0]
click at [569, 380] on select "Hourly Service - $70/h Hourly Service - $65/h Hourly Service - $60/h Hourly Ser…" at bounding box center [617, 381] width 612 height 30
select select "209"
click at [312, 367] on select "Hourly Service - $70/h Hourly Service - $65/h Hourly Service - $60/h Hourly Ser…" at bounding box center [617, 381] width 612 height 30
select select "1"
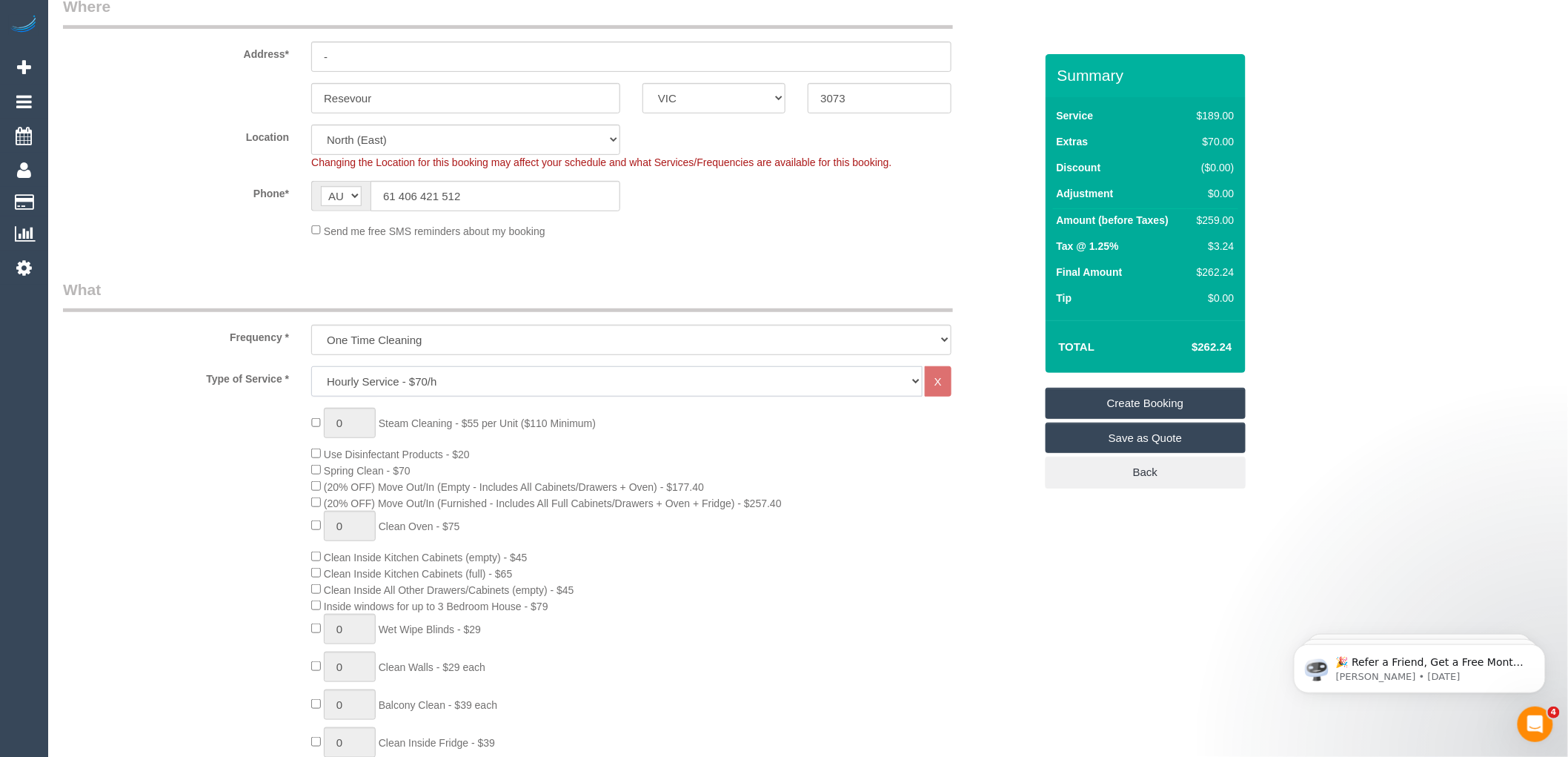
select select "120"
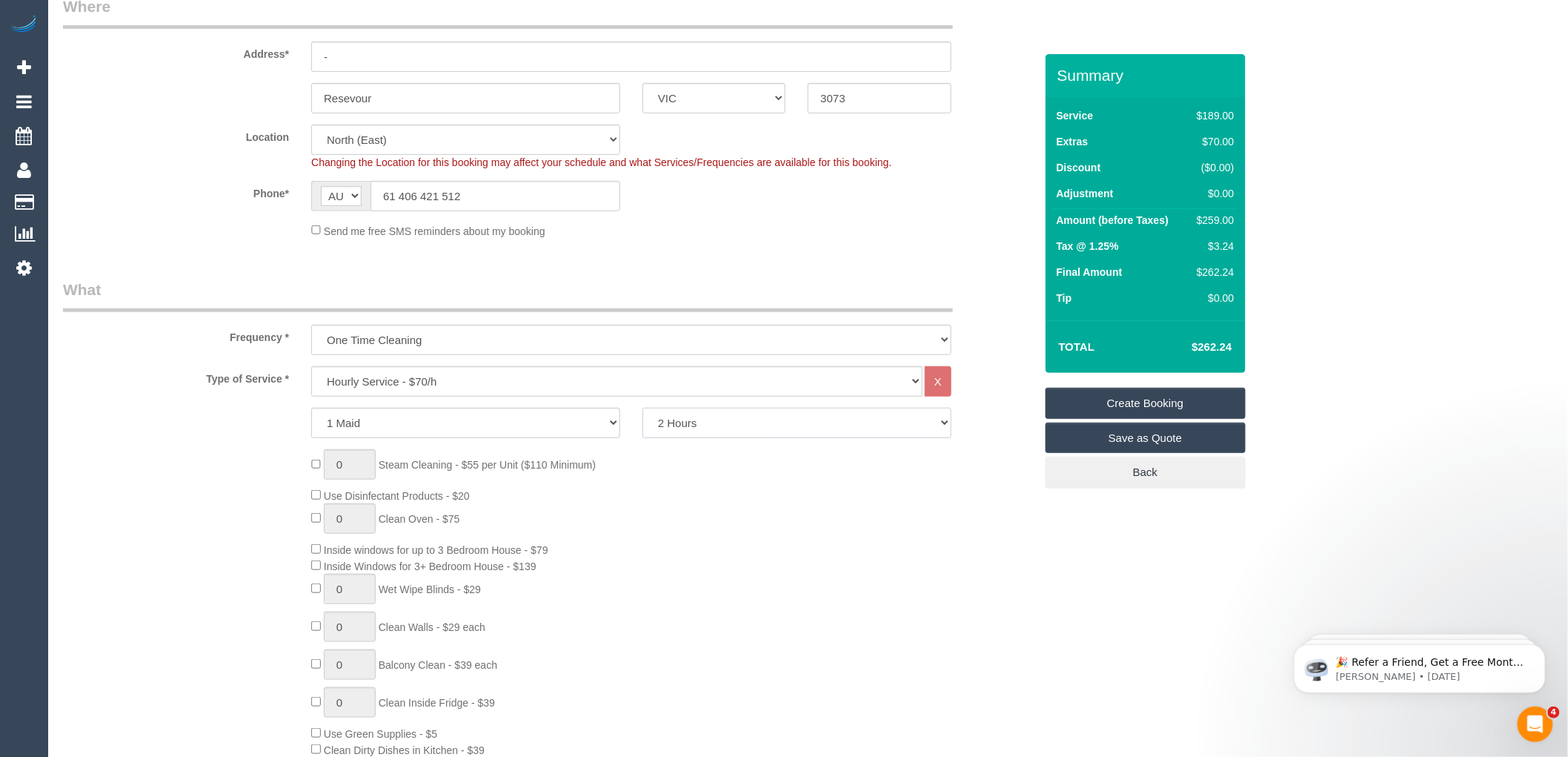
click at [708, 433] on select "2 Hours 2.5 Hours 3 Hours 3.5 Hours 4 Hours 4.5 Hours 5 Hours 5.5 Hours 6 Hours…" at bounding box center [796, 423] width 309 height 30
select select "spot26"
click at [425, 378] on select "Hourly Service - $70/h Hourly Service - $65/h Hourly Service - $60/h Hourly Ser…" at bounding box center [617, 381] width 612 height 30
select select "212"
click at [312, 367] on select "Hourly Service - $70/h Hourly Service - $65/h Hourly Service - $60/h Hourly Ser…" at bounding box center [617, 381] width 612 height 30
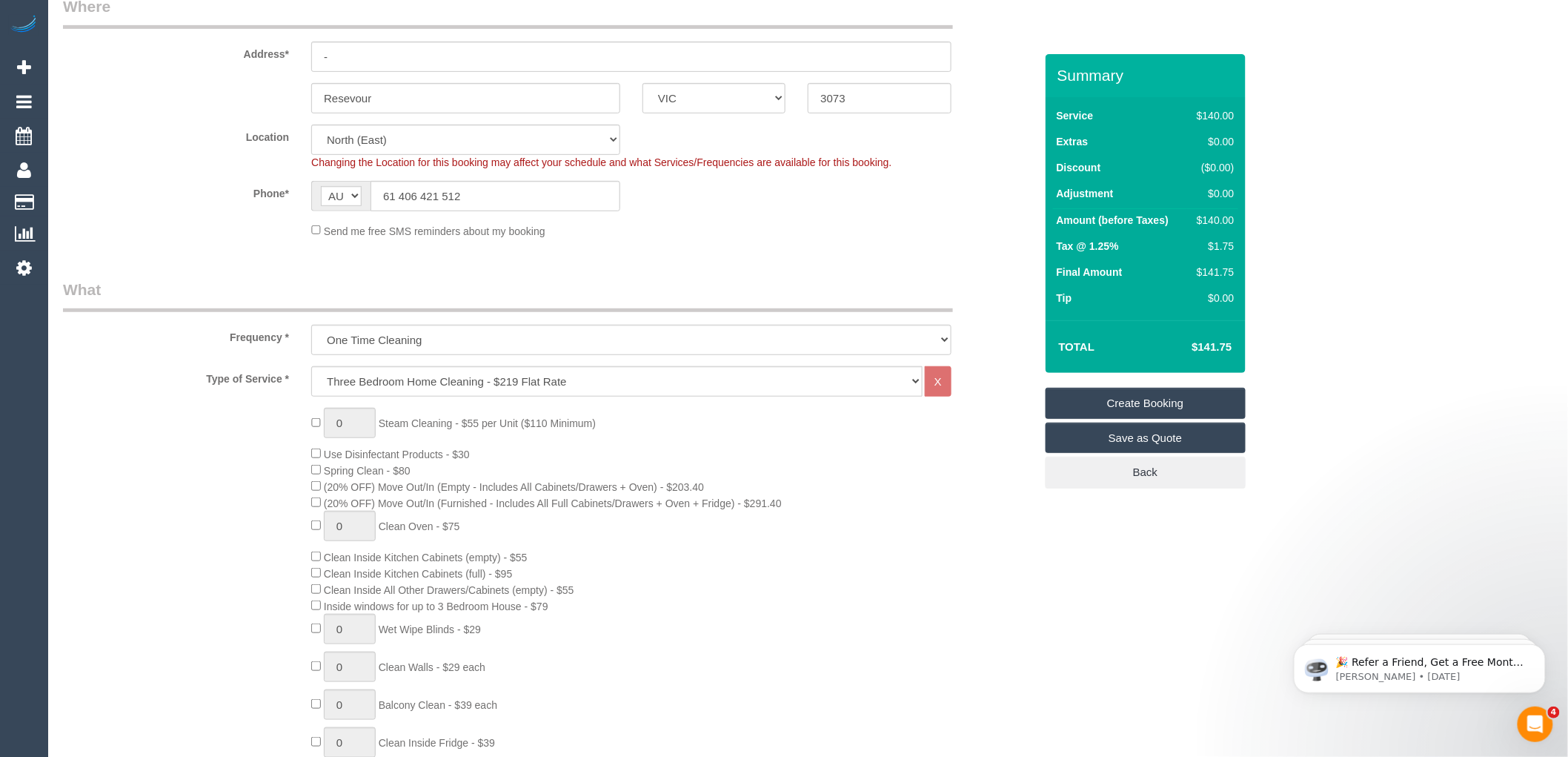
click at [662, 424] on div "0 Steam Cleaning - $55 per Unit ($110 Minimum) Use Disinfectant Products - $30 …" at bounding box center [672, 667] width 745 height 519
select select "spot51"
click at [572, 379] on select "Hourly Service - $70/h Hourly Service - $65/h Hourly Service - $60/h Hourly Ser…" at bounding box center [617, 381] width 612 height 30
select select "209"
click at [312, 367] on select "Hourly Service - $70/h Hourly Service - $65/h Hourly Service - $60/h Hourly Ser…" at bounding box center [617, 381] width 612 height 30
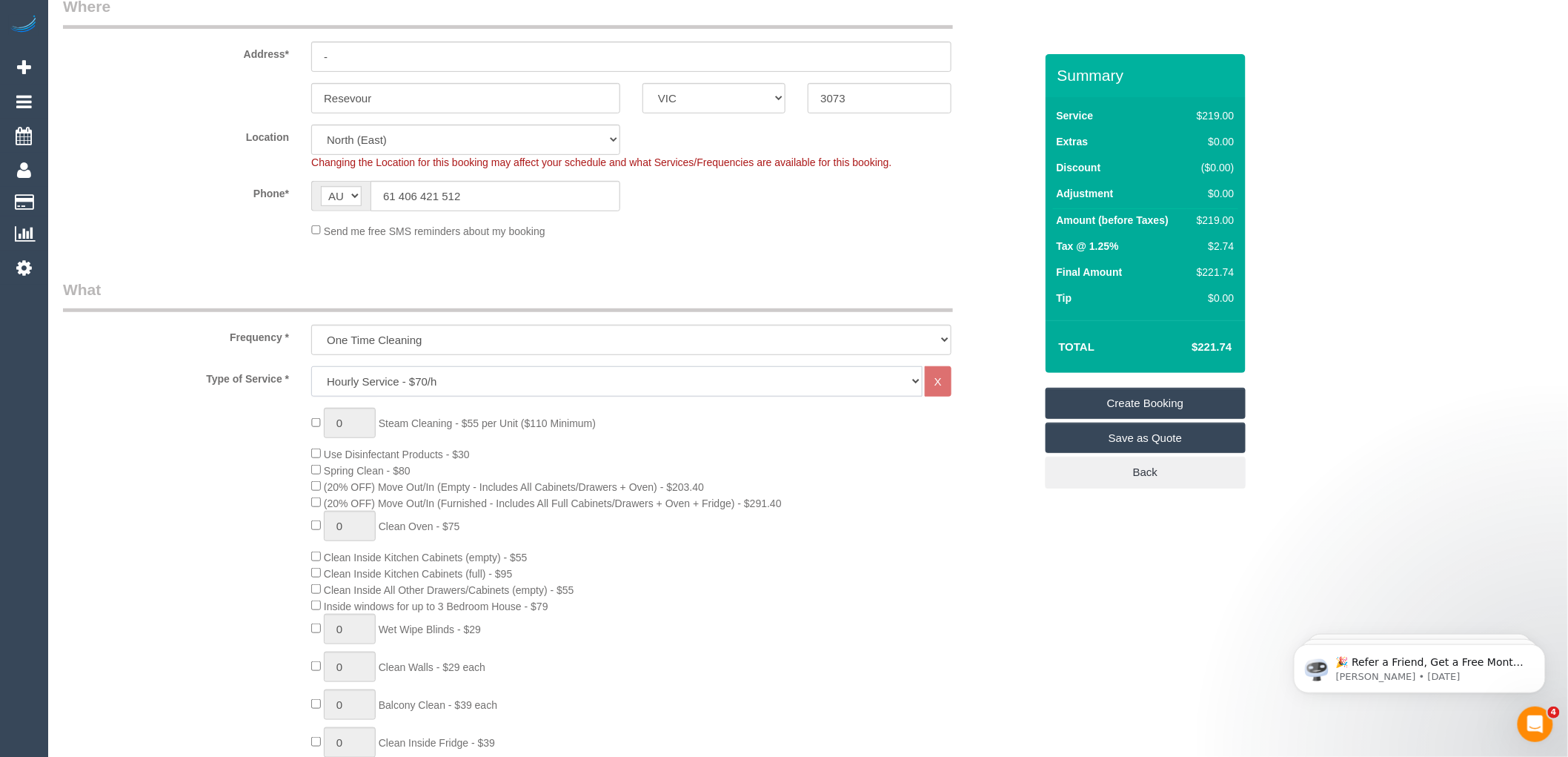
select select "1"
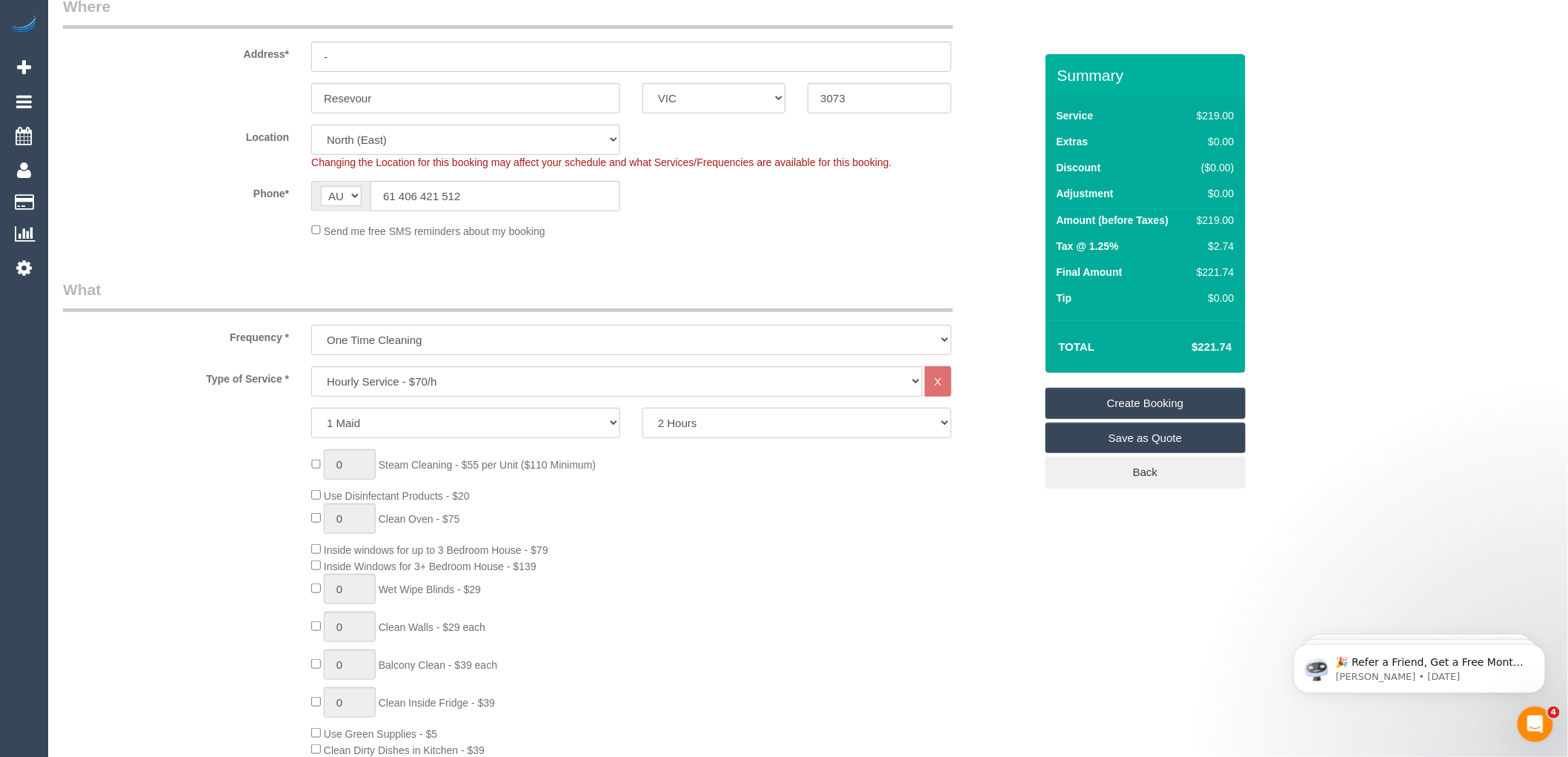
click at [700, 420] on select "2 Hours 2.5 Hours 3 Hours 3.5 Hours 4 Hours 4.5 Hours 5 Hours 5.5 Hours 6 Hours…" at bounding box center [796, 423] width 309 height 30
select select "180"
click at [642, 408] on select "2 Hours 2.5 Hours 3 Hours 3.5 Hours 4 Hours 4.5 Hours 5 Hours 5.5 Hours 6 Hours…" at bounding box center [796, 423] width 309 height 30
select select "spot76"
click at [935, 198] on div "Phone* AF AL DZ AD AO AI AQ AG AR AM AW AU AT AZ BS BH BD BB BY BE BZ BJ BM BT …" at bounding box center [549, 196] width 993 height 30
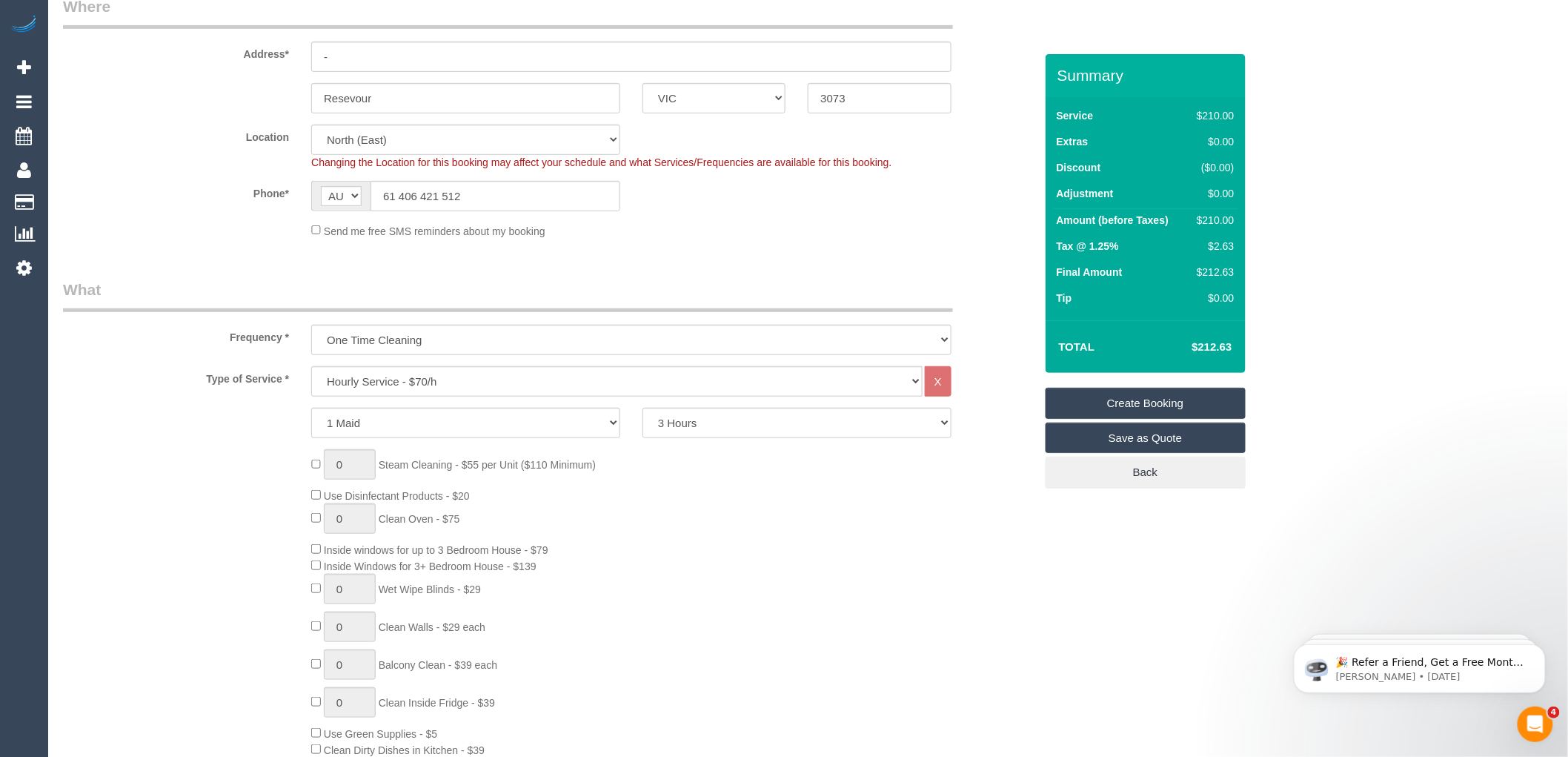
select select "spot101"
click at [409, 376] on select "Hourly Service - $70/h Hourly Service - $65/h Hourly Service - $60/h Hourly Ser…" at bounding box center [617, 381] width 612 height 30
select select "212"
click at [312, 367] on select "Hourly Service - $70/h Hourly Service - $65/h Hourly Service - $60/h Hourly Ser…" at bounding box center [617, 381] width 612 height 30
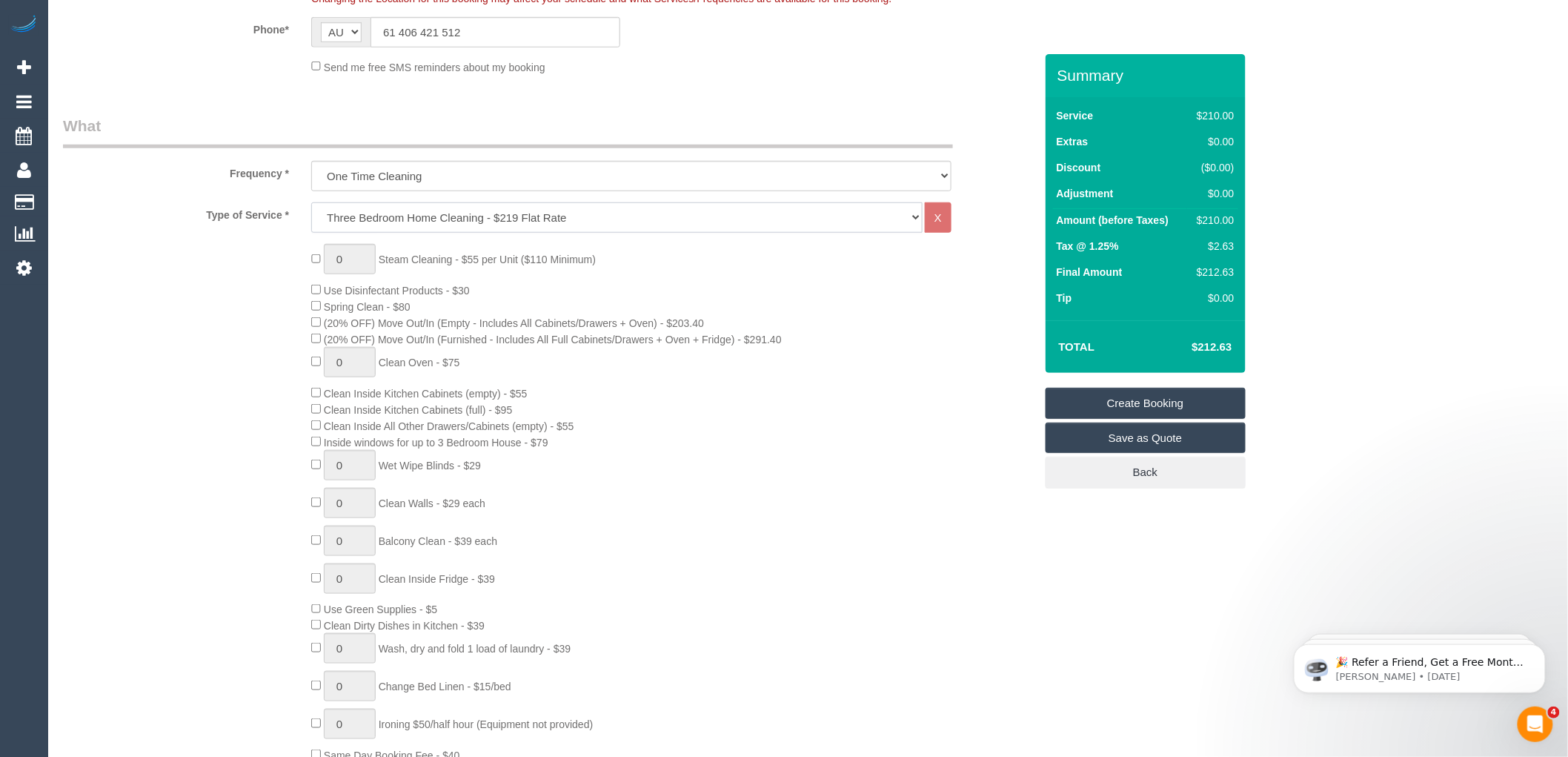
scroll to position [411, 0]
select select "spot126"
select select "spot151"
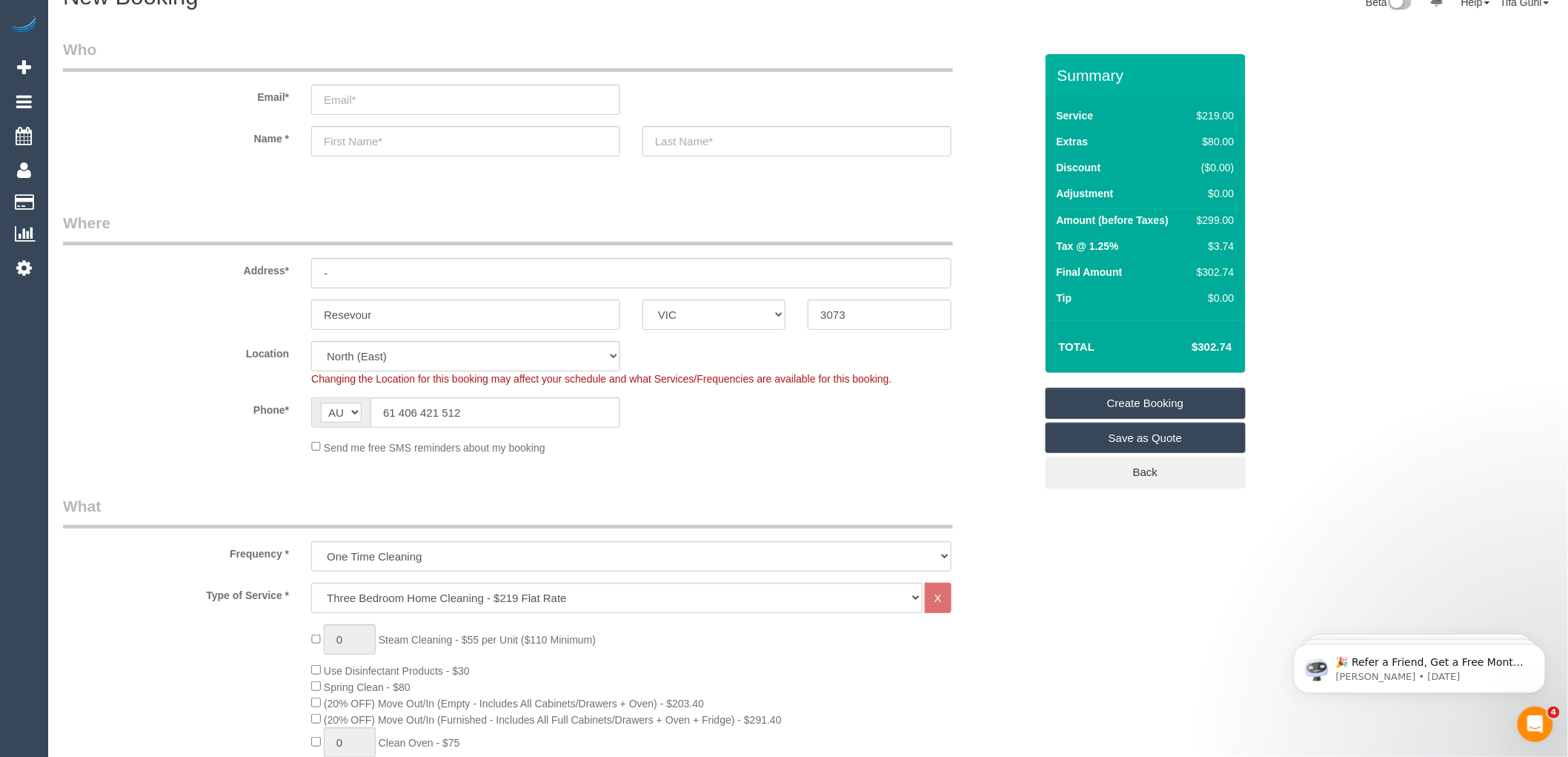
scroll to position [0, 0]
